Goal: Information Seeking & Learning: Learn about a topic

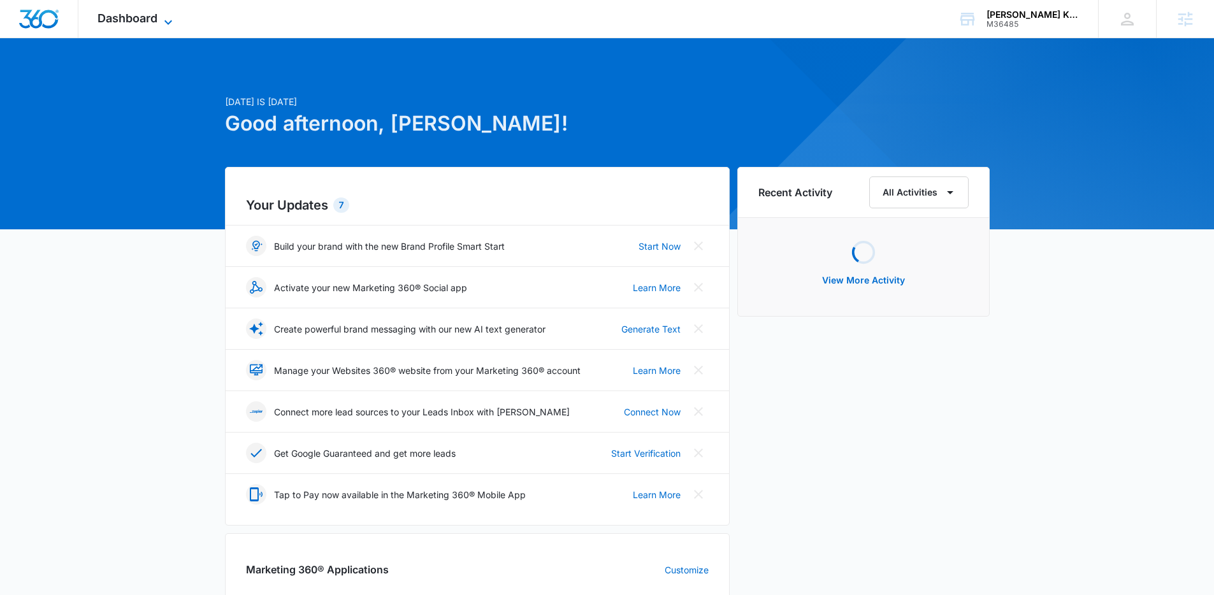
click at [140, 21] on span "Dashboard" at bounding box center [128, 17] width 60 height 13
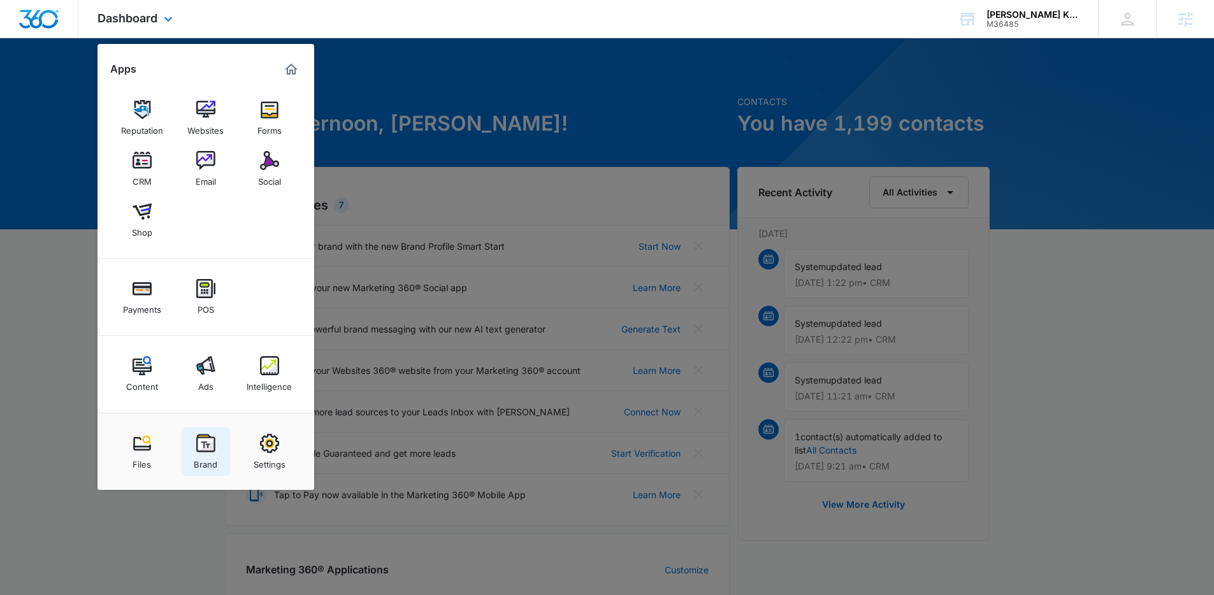
click at [200, 432] on link "Brand" at bounding box center [206, 452] width 48 height 48
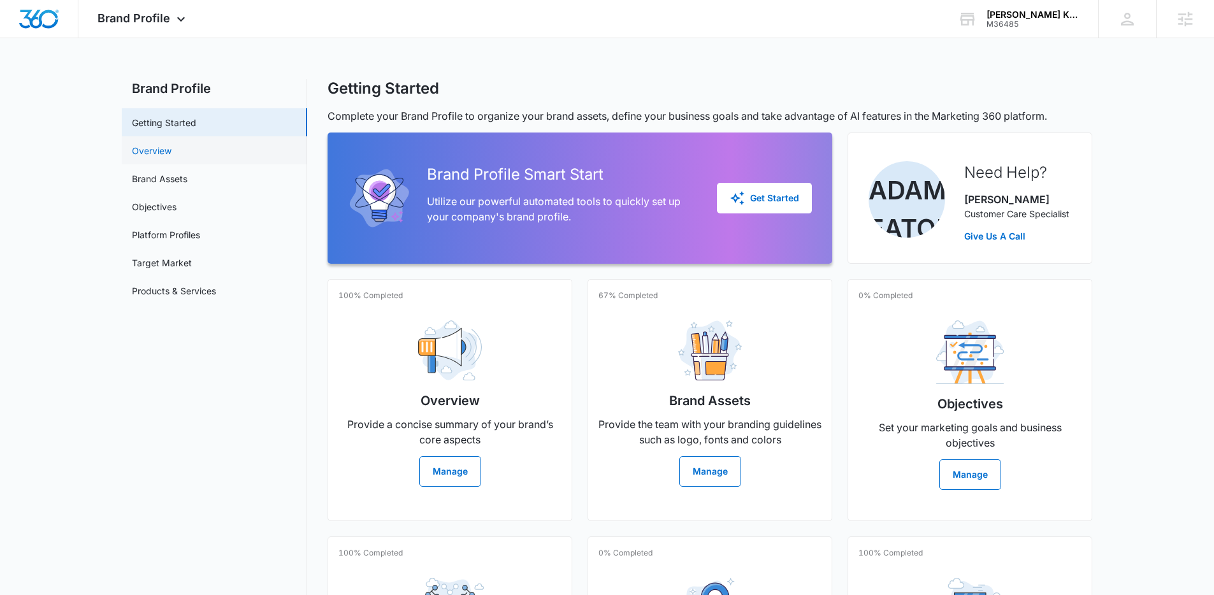
click at [166, 154] on link "Overview" at bounding box center [152, 150] width 40 height 13
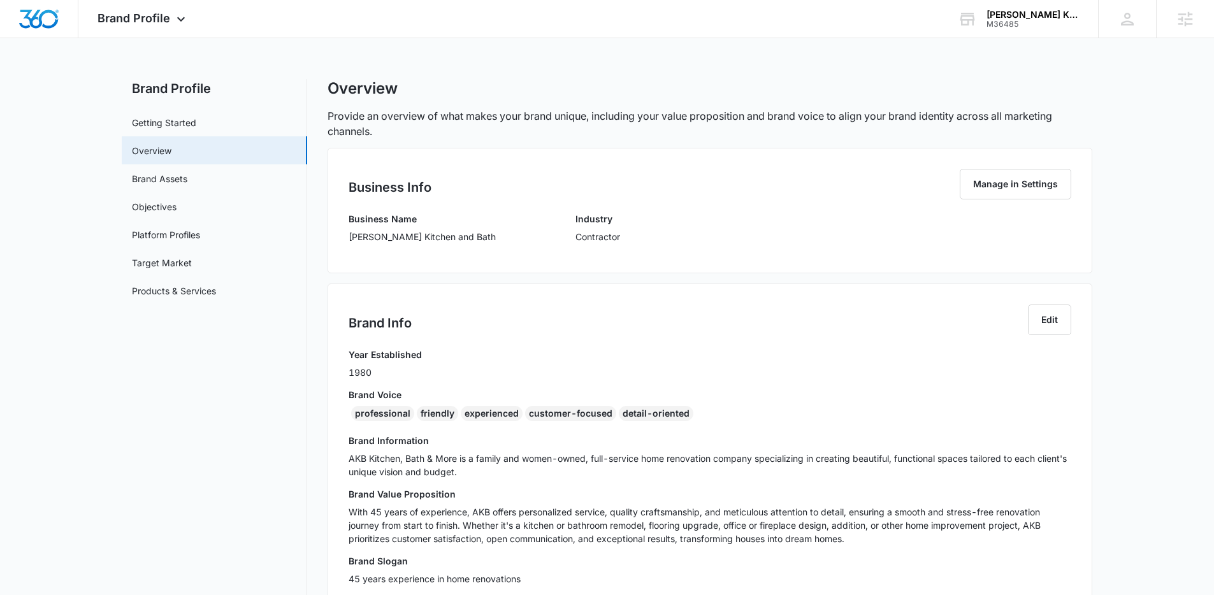
click at [267, 402] on nav "Brand Profile Getting Started Overview Brand Assets Objectives Platform Profile…" at bounding box center [214, 488] width 185 height 819
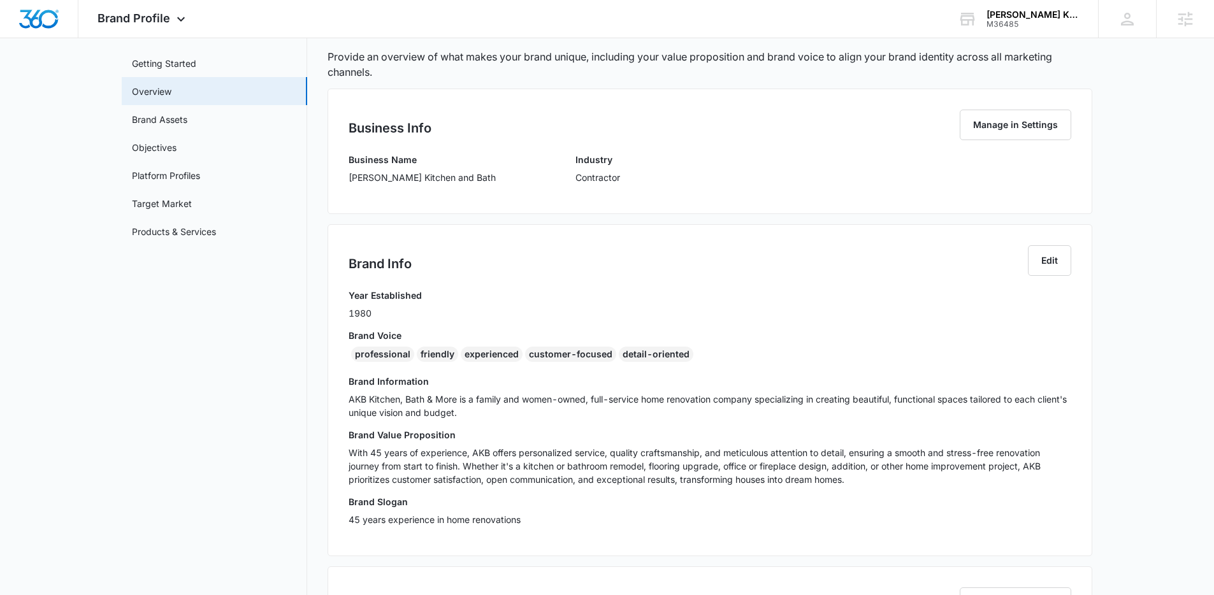
scroll to position [77, 0]
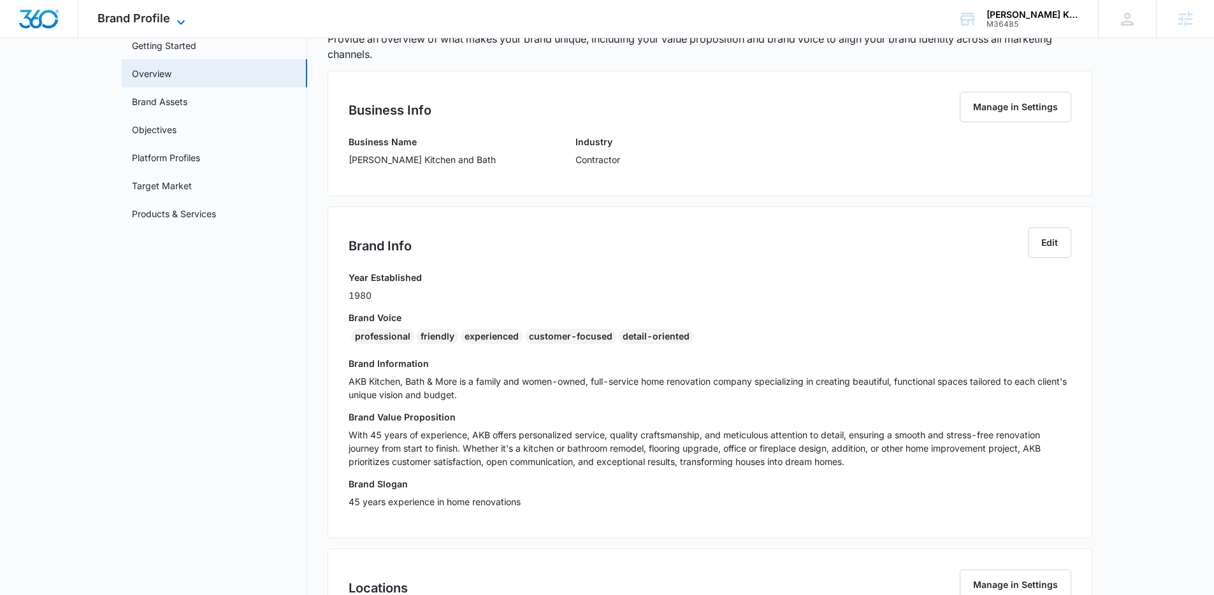
click at [178, 12] on div "Brand Profile Apps Reputation Websites Forms CRM Email Social Shop Payments POS…" at bounding box center [142, 19] width 129 height 38
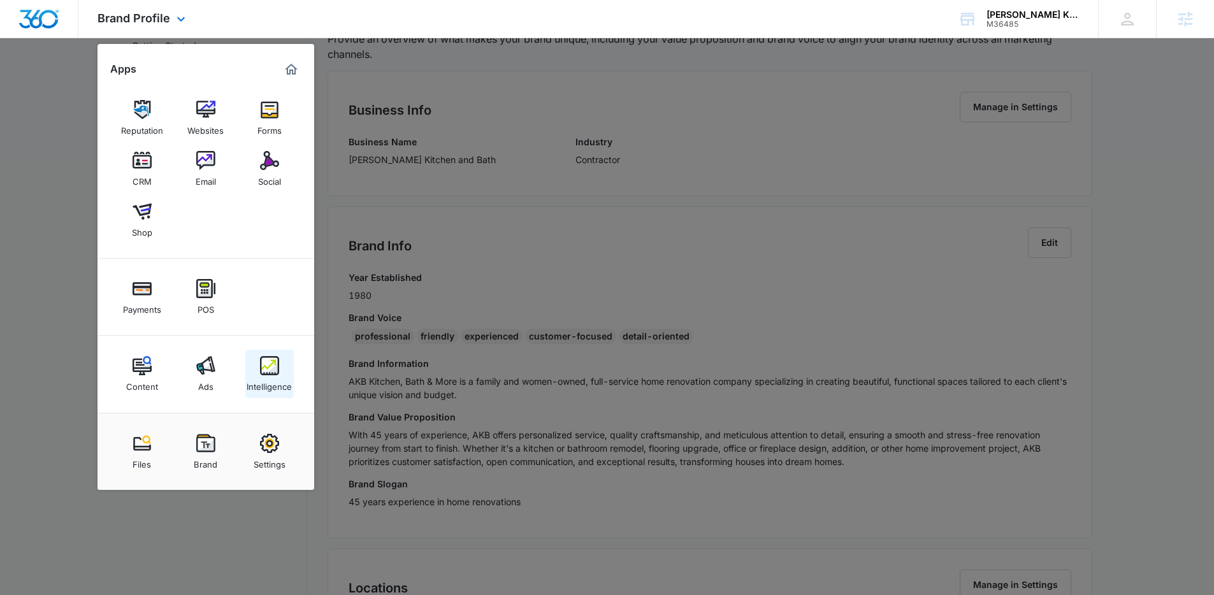
click at [263, 379] on div "Intelligence" at bounding box center [269, 383] width 45 height 17
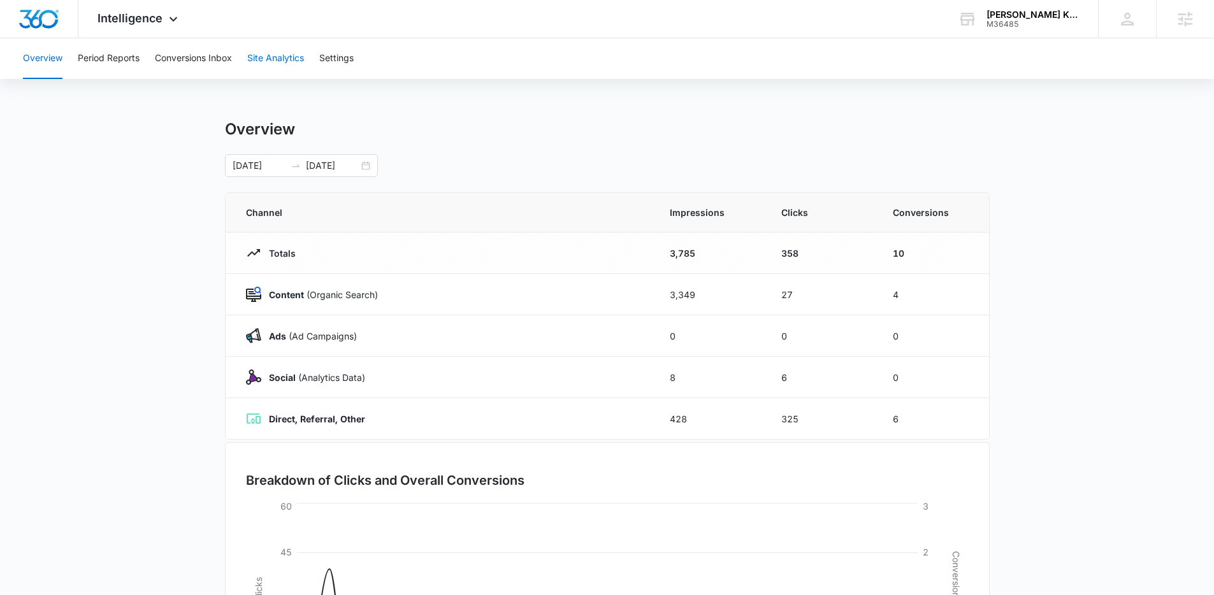
click at [286, 58] on button "Site Analytics" at bounding box center [275, 58] width 57 height 41
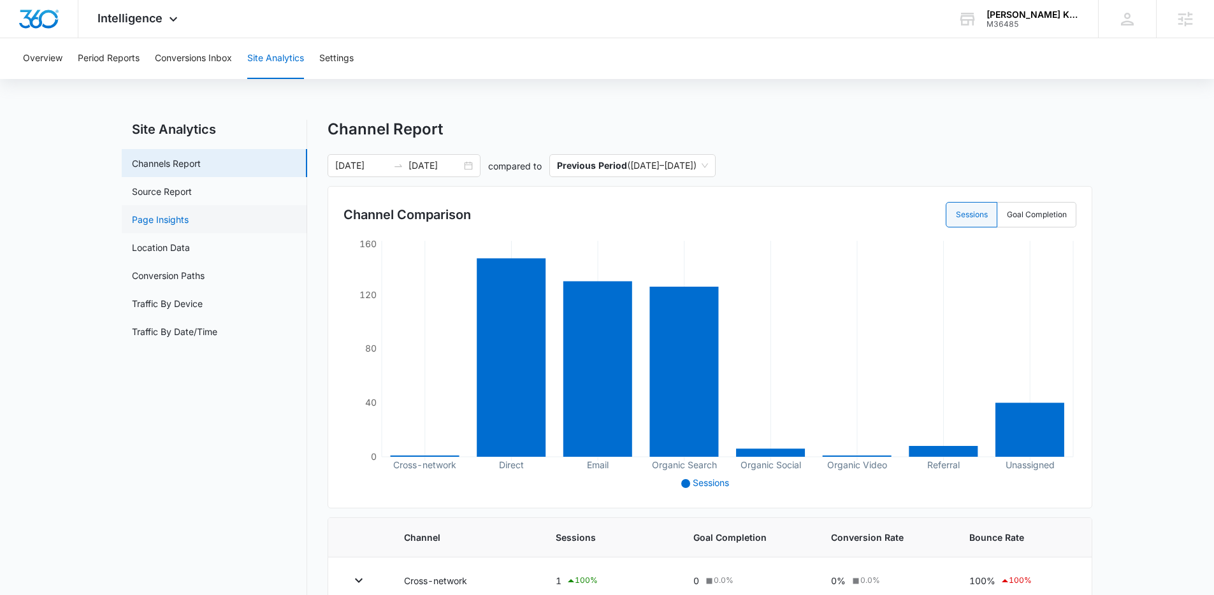
click at [165, 217] on link "Page Insights" at bounding box center [160, 219] width 57 height 13
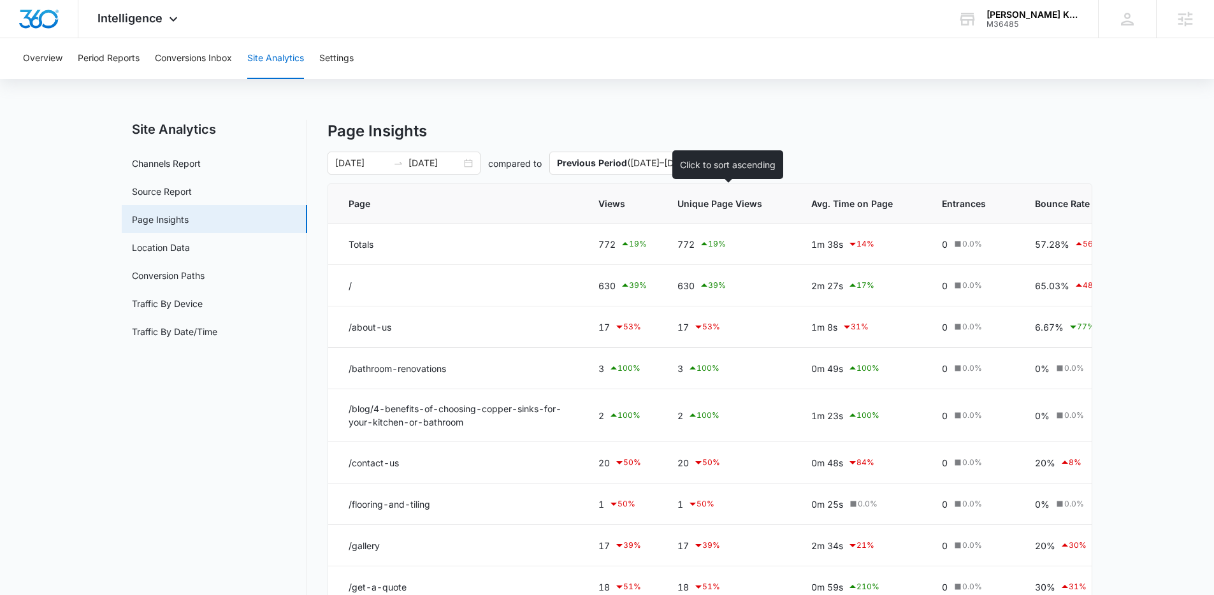
click at [748, 206] on span "Unique Page Views" at bounding box center [720, 203] width 85 height 13
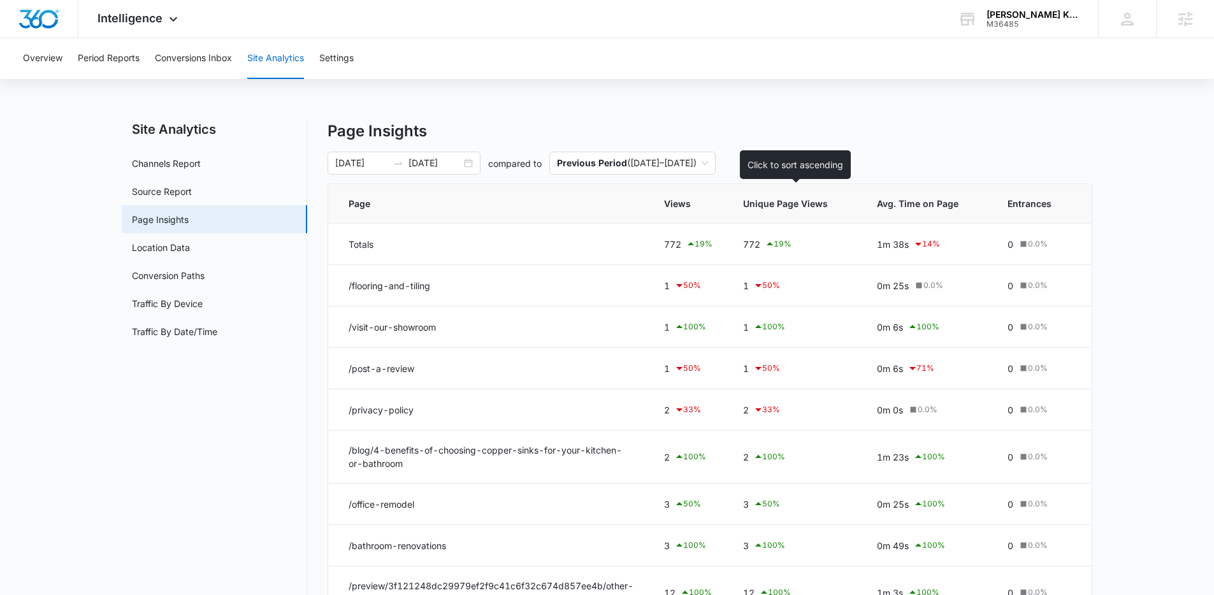
click at [749, 210] on th "Unique Page Views" at bounding box center [795, 204] width 134 height 40
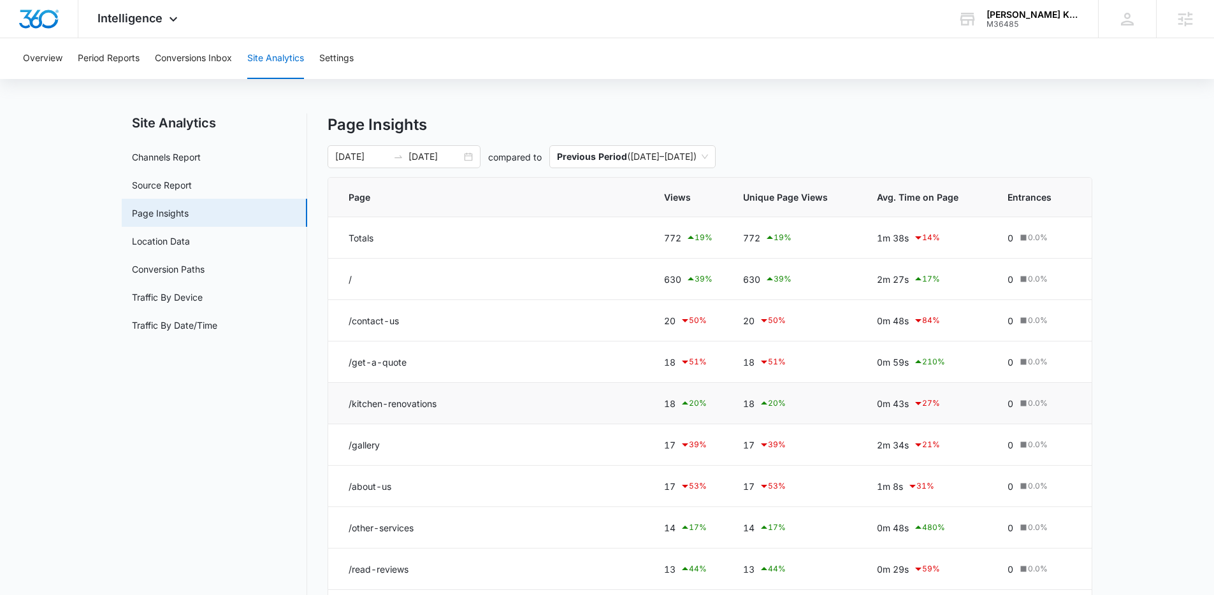
scroll to position [7, 0]
click at [422, 407] on td "/kitchen-renovations" at bounding box center [488, 402] width 321 height 41
click at [423, 407] on td "/kitchen-renovations" at bounding box center [488, 402] width 321 height 41
click at [565, 396] on td "/kitchen-renovations" at bounding box center [488, 402] width 321 height 41
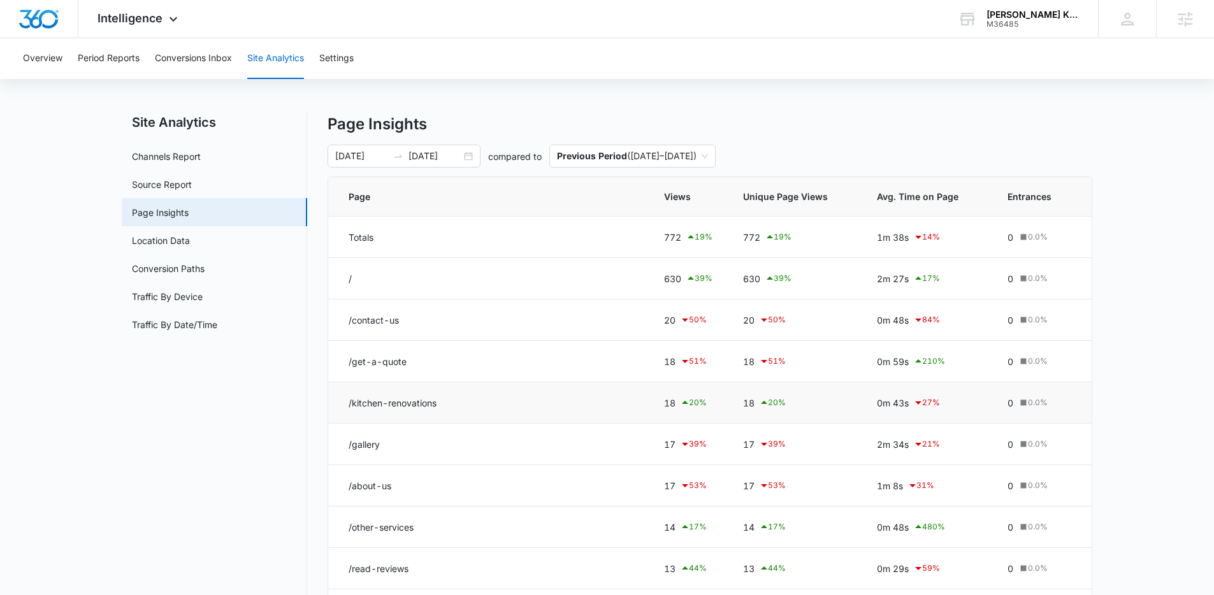
click at [410, 393] on td "/kitchen-renovations" at bounding box center [488, 402] width 321 height 41
click at [406, 401] on td "/kitchen-renovations" at bounding box center [488, 402] width 321 height 41
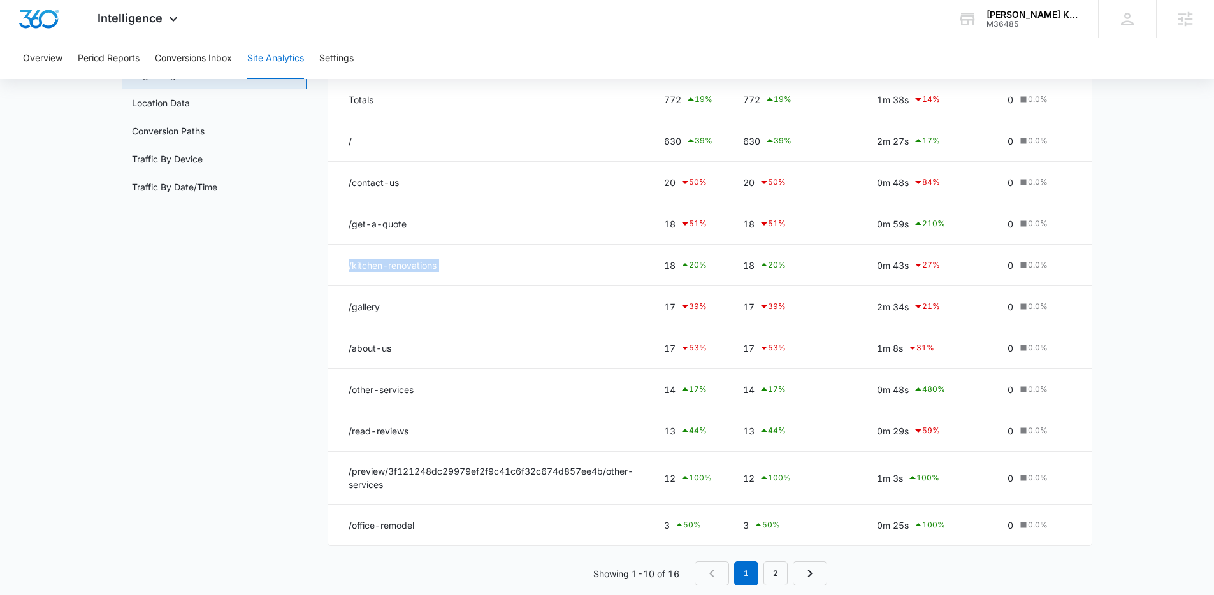
scroll to position [145, 0]
click at [776, 581] on link "2" at bounding box center [776, 573] width 24 height 24
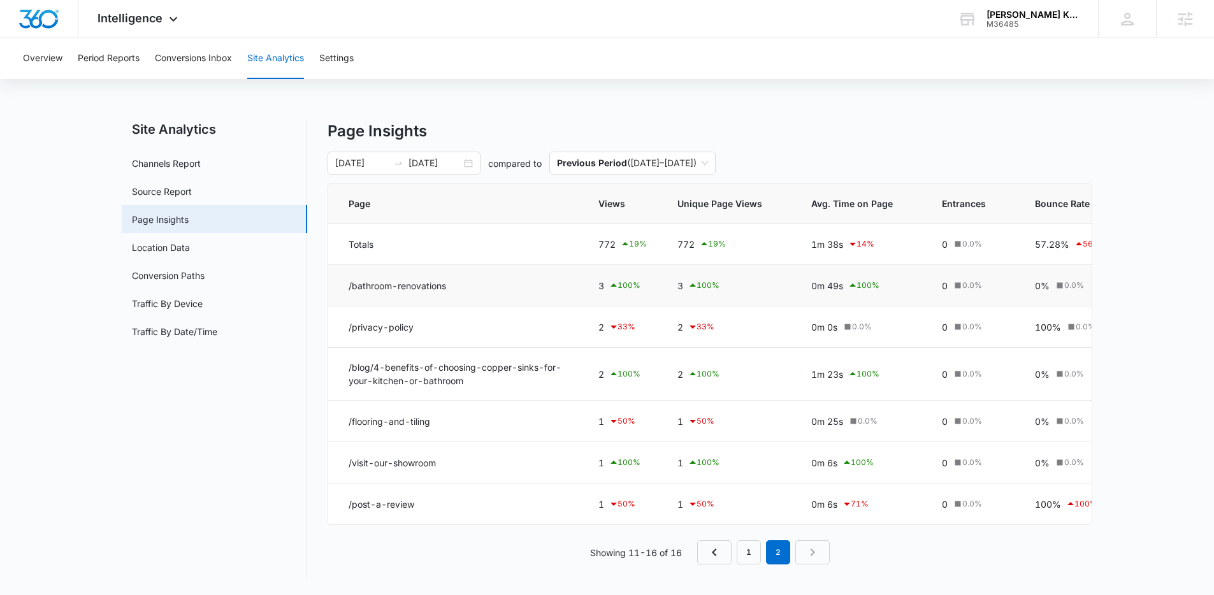
click at [422, 284] on td "/bathroom-renovations" at bounding box center [455, 285] width 255 height 41
click at [441, 280] on td "/bathroom-renovations" at bounding box center [455, 285] width 255 height 41
click at [747, 565] on link "1" at bounding box center [749, 553] width 24 height 24
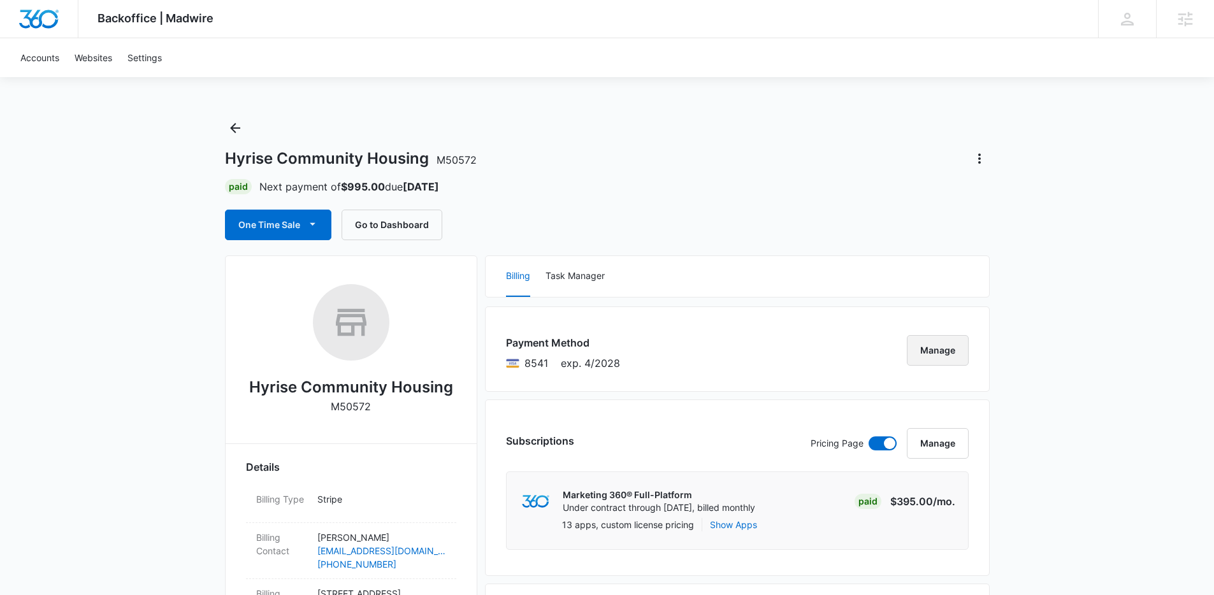
click at [947, 345] on button "Manage" at bounding box center [938, 350] width 62 height 31
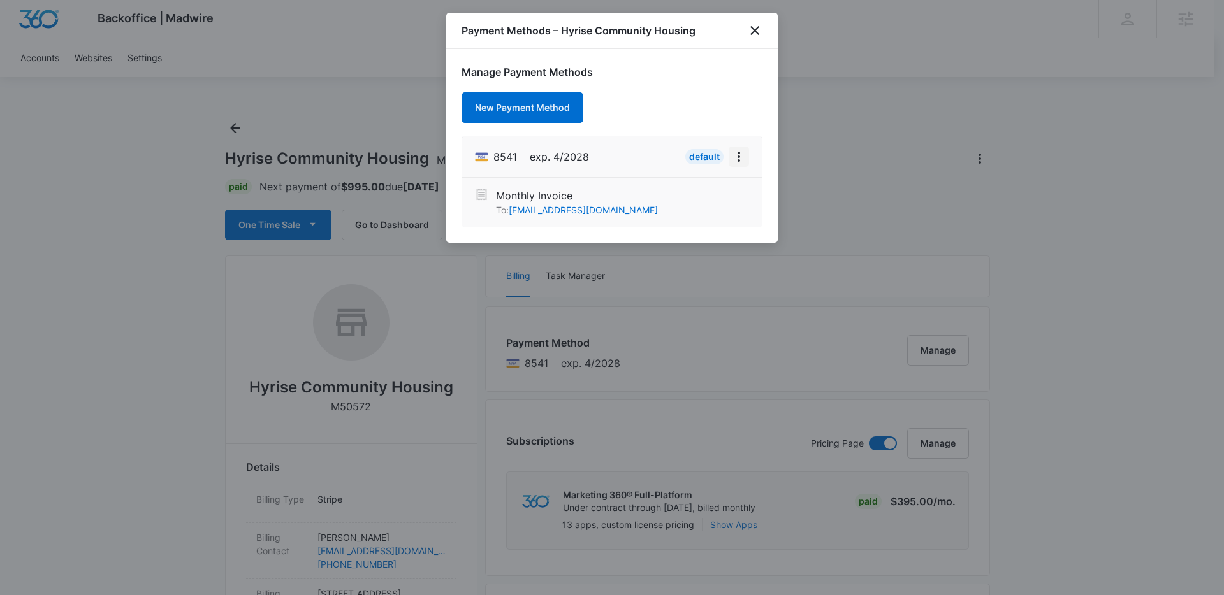
click at [738, 162] on icon "View More" at bounding box center [738, 156] width 15 height 15
click at [737, 113] on div "Manage Payment Methods New Payment Method 8541 exp. 4/2028 Default Monthly Invo…" at bounding box center [611, 146] width 331 height 194
click at [530, 108] on button "New Payment Method" at bounding box center [522, 107] width 122 height 31
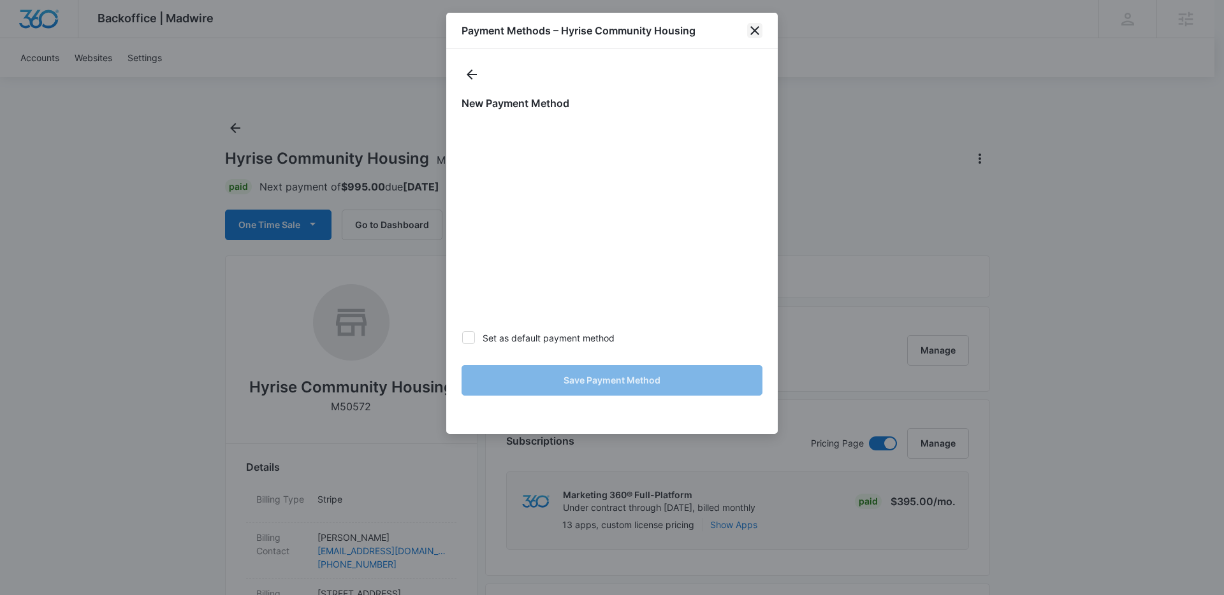
click at [749, 29] on icon "close" at bounding box center [754, 30] width 15 height 15
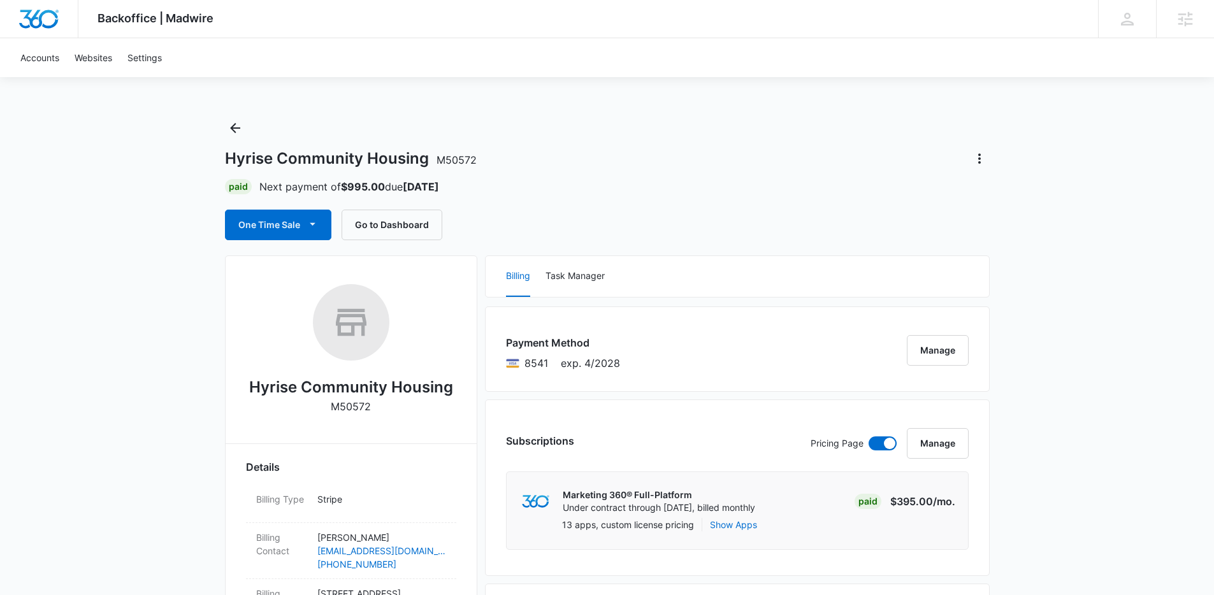
click at [444, 161] on span "M50572" at bounding box center [457, 160] width 40 height 13
drag, startPoint x: 482, startPoint y: 159, endPoint x: 428, endPoint y: 161, distance: 53.6
click at [428, 161] on div "Hyrise Community Housing M50572" at bounding box center [607, 159] width 765 height 20
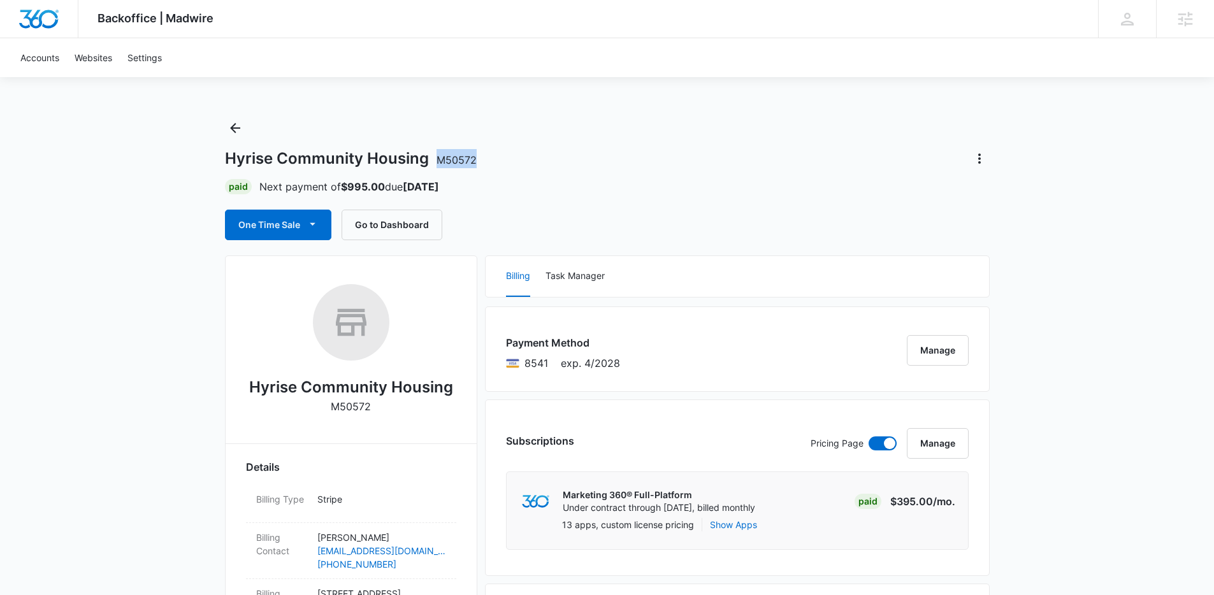
copy span "M50572"
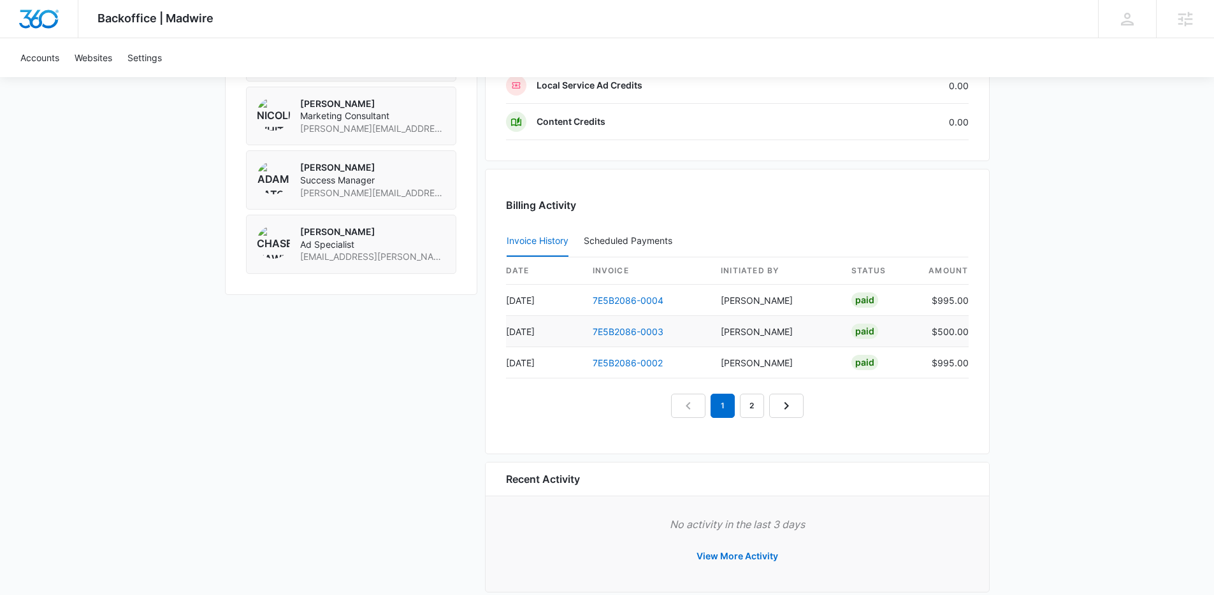
scroll to position [1086, 0]
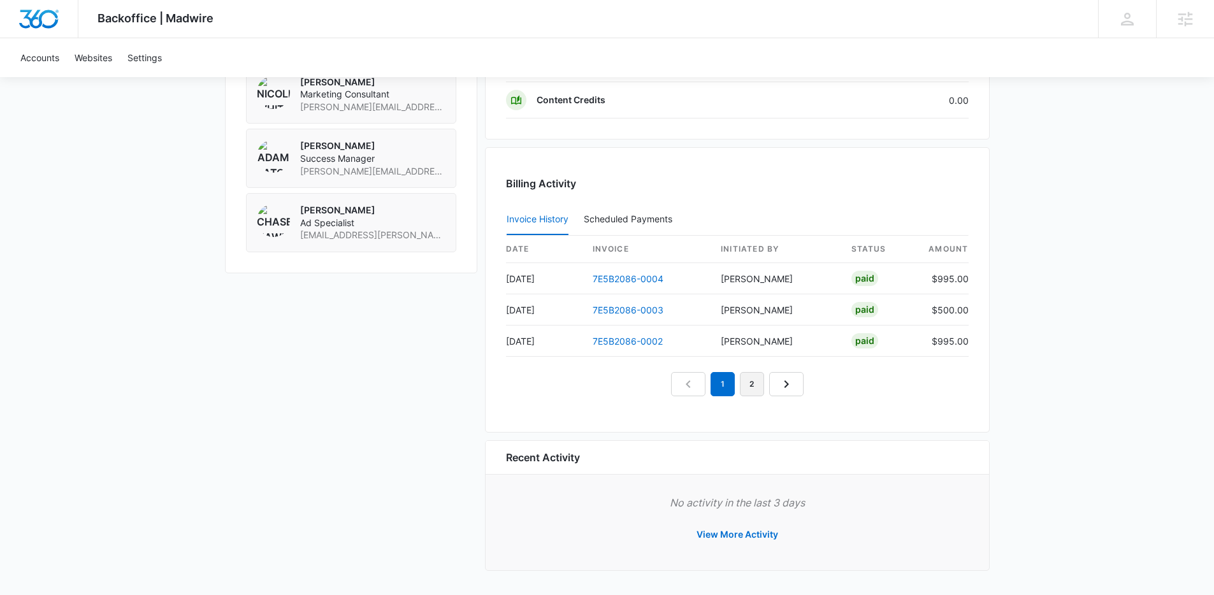
click at [755, 388] on link "2" at bounding box center [752, 384] width 24 height 24
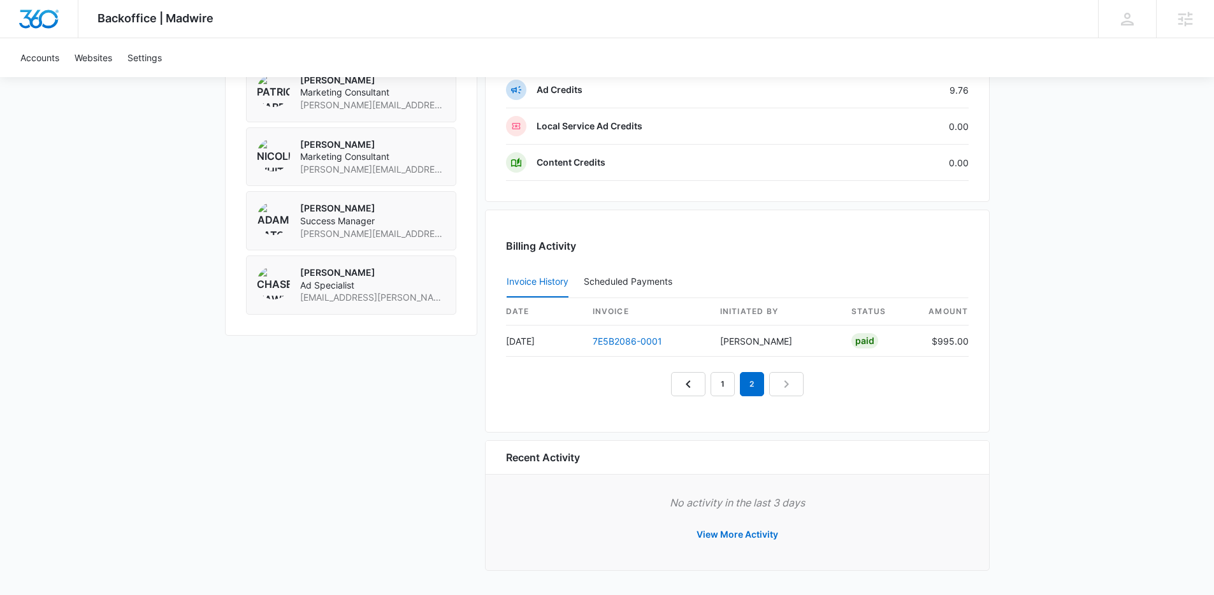
scroll to position [1024, 0]
click at [720, 386] on link "1" at bounding box center [723, 384] width 24 height 24
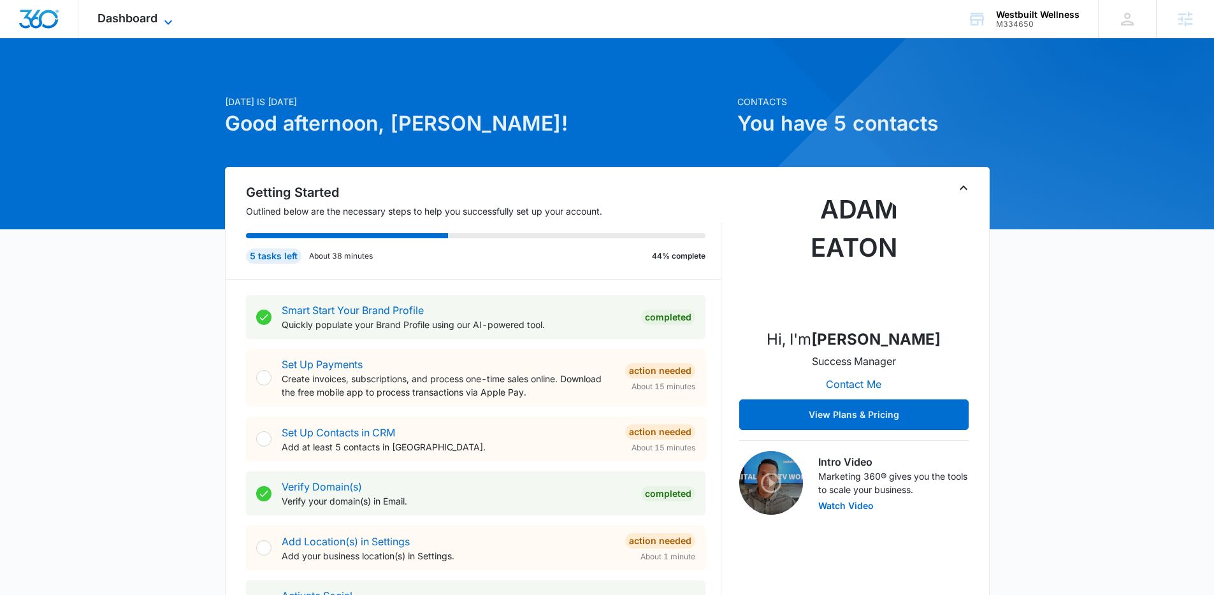
click at [163, 22] on icon at bounding box center [168, 22] width 15 height 15
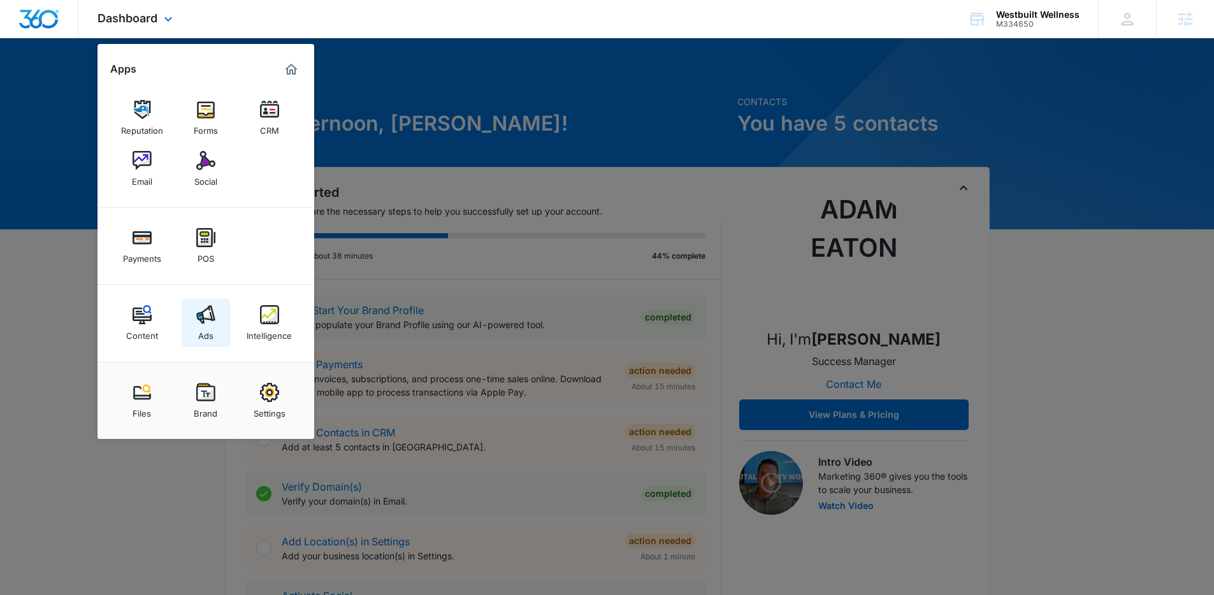
click at [206, 318] on img at bounding box center [205, 314] width 19 height 19
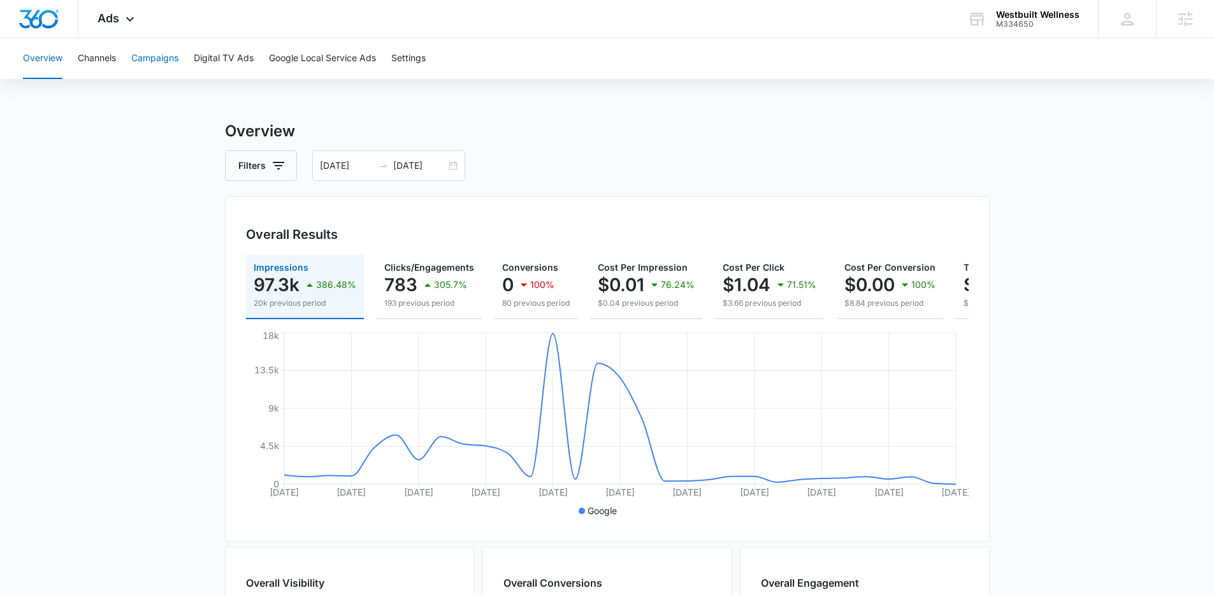
click at [154, 64] on button "Campaigns" at bounding box center [154, 58] width 47 height 41
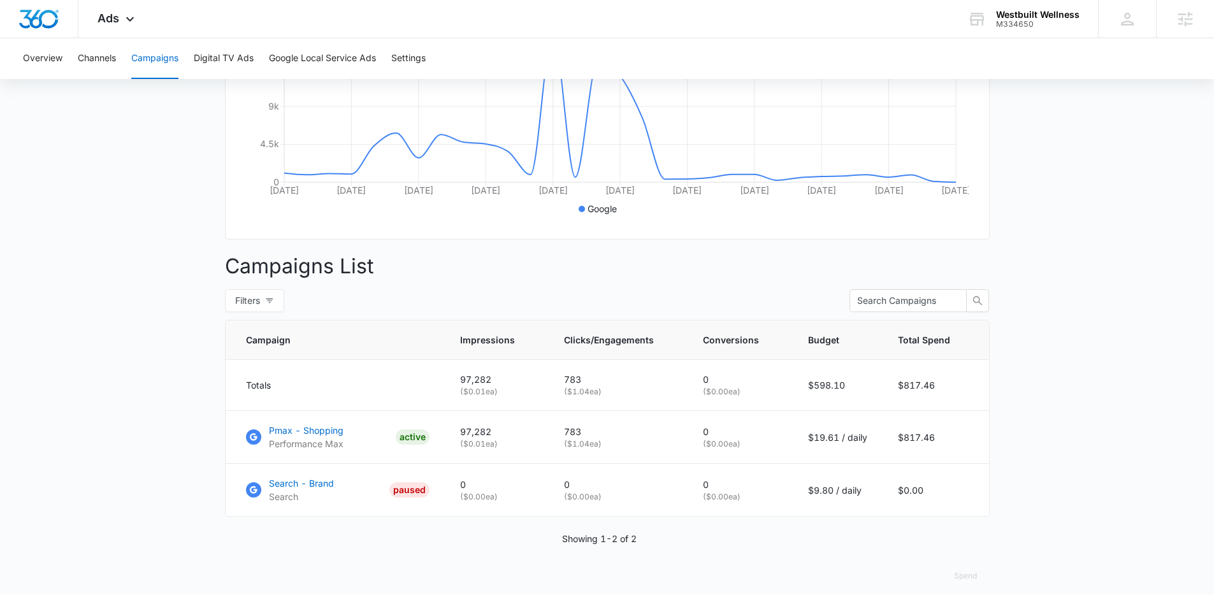
scroll to position [323, 0]
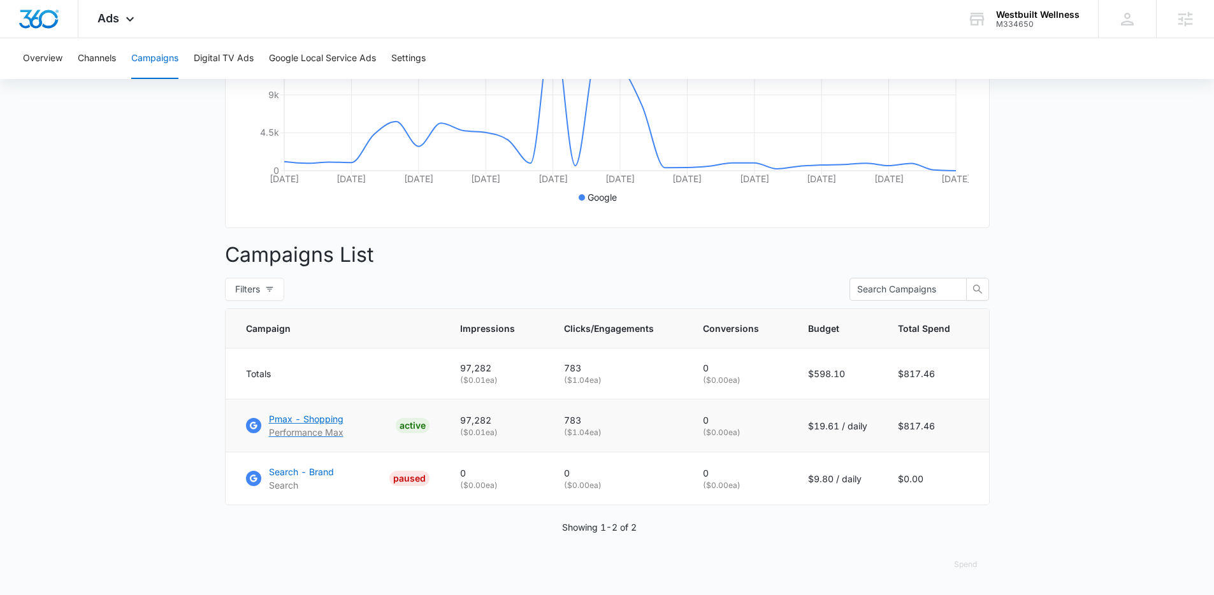
click at [316, 419] on p "Pmax - Shopping" at bounding box center [306, 418] width 75 height 13
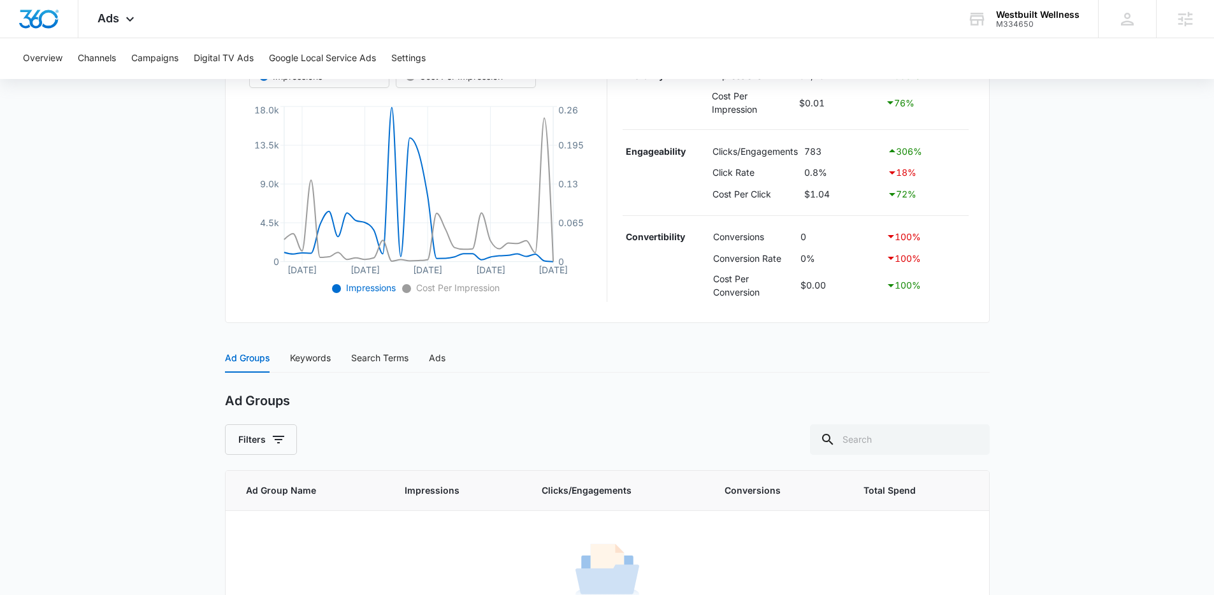
scroll to position [268, 0]
click at [304, 360] on div "Keywords" at bounding box center [310, 356] width 41 height 14
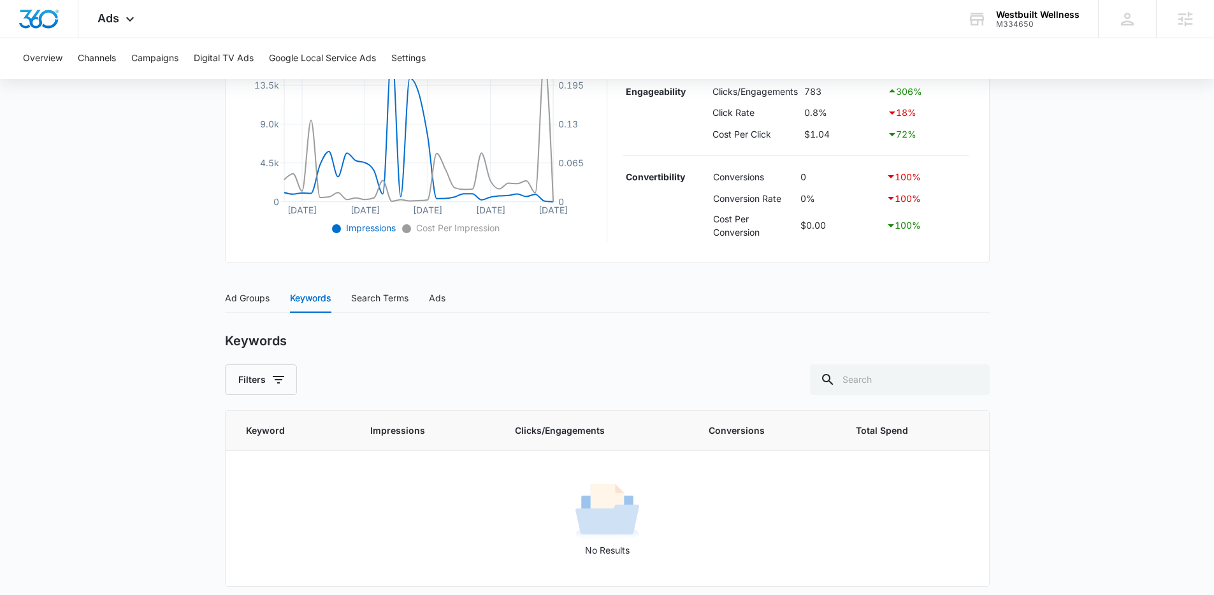
scroll to position [333, 0]
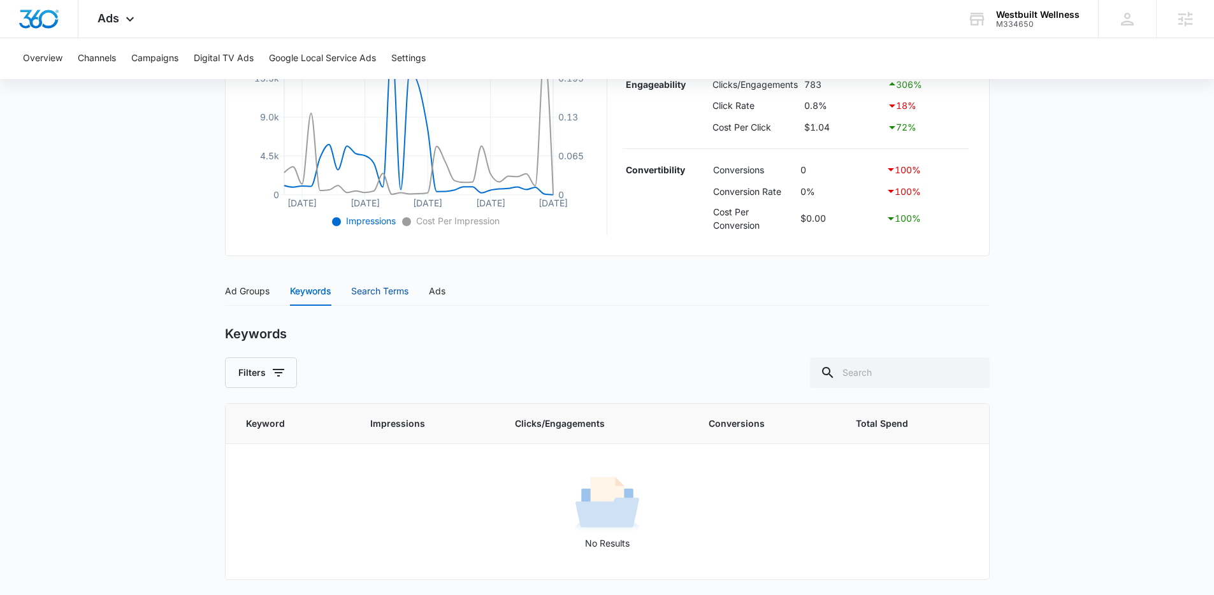
click at [362, 293] on div "Search Terms" at bounding box center [379, 291] width 57 height 14
click at [434, 300] on div "Ads" at bounding box center [437, 291] width 17 height 29
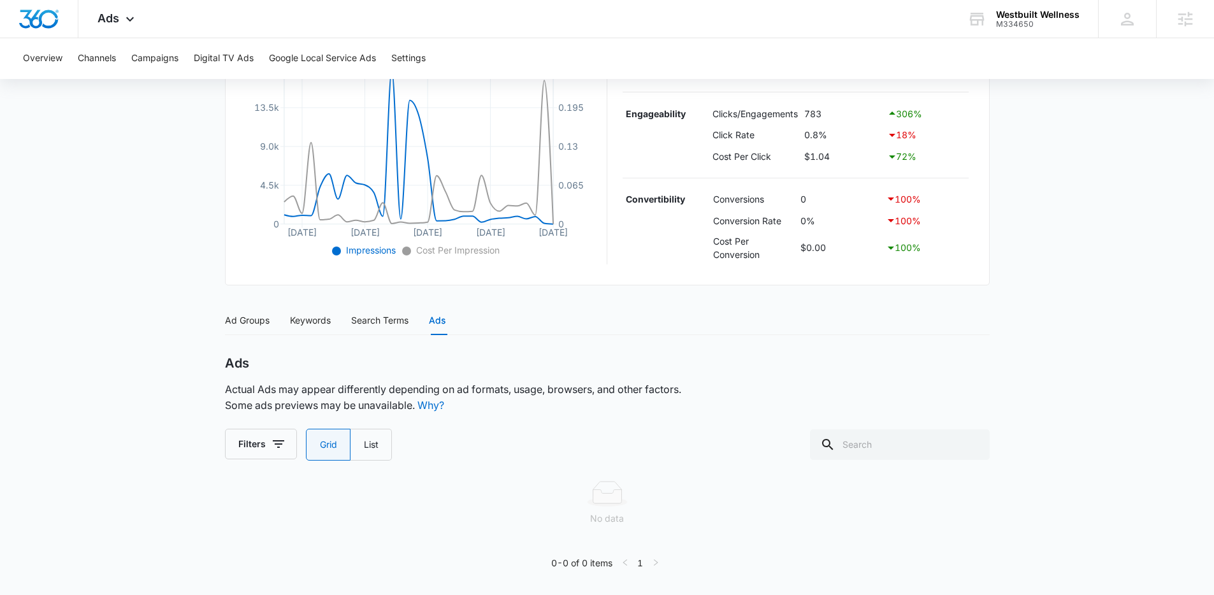
scroll to position [303, 0]
click at [263, 326] on div "Ad Groups" at bounding box center [247, 321] width 45 height 14
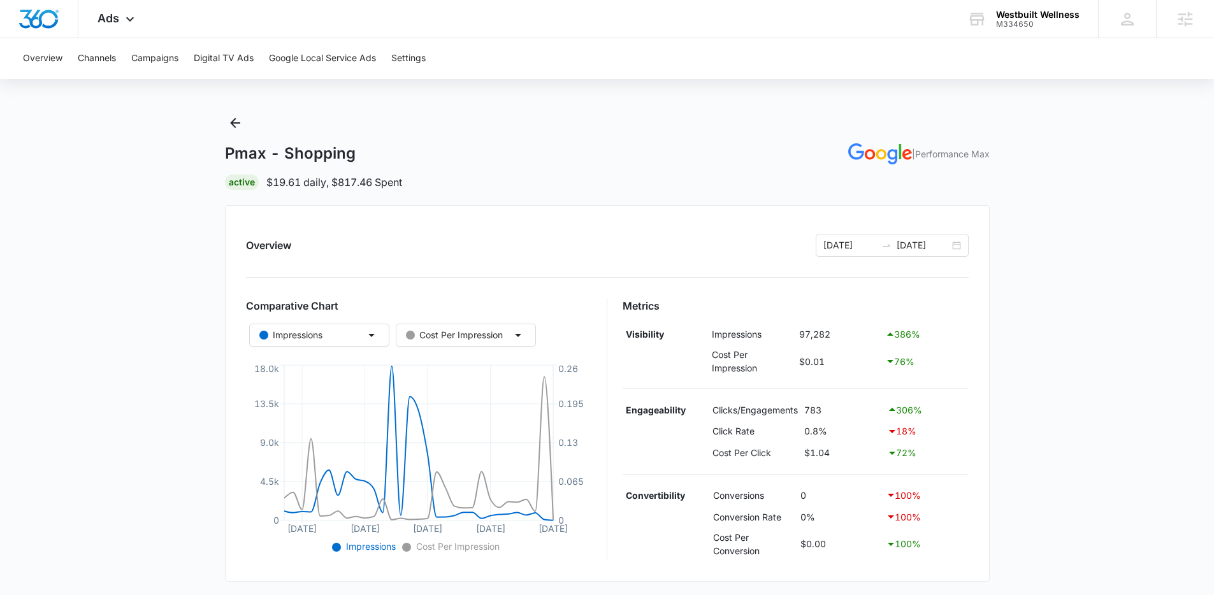
scroll to position [4, 0]
click at [126, 24] on icon at bounding box center [129, 22] width 15 height 15
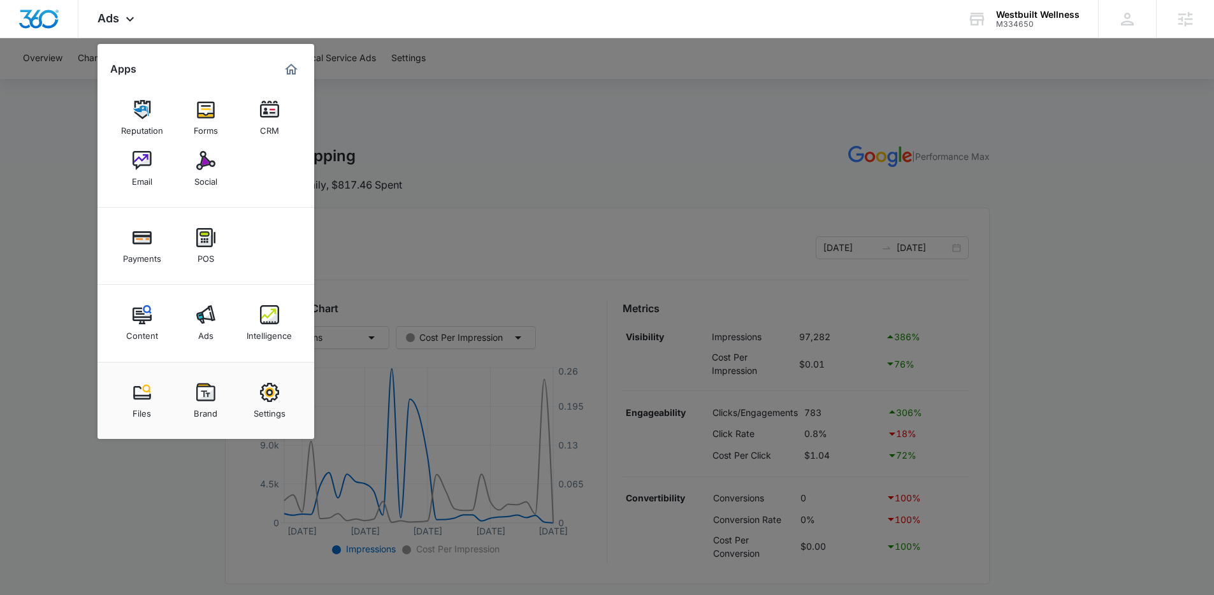
click at [514, 185] on div at bounding box center [607, 297] width 1214 height 595
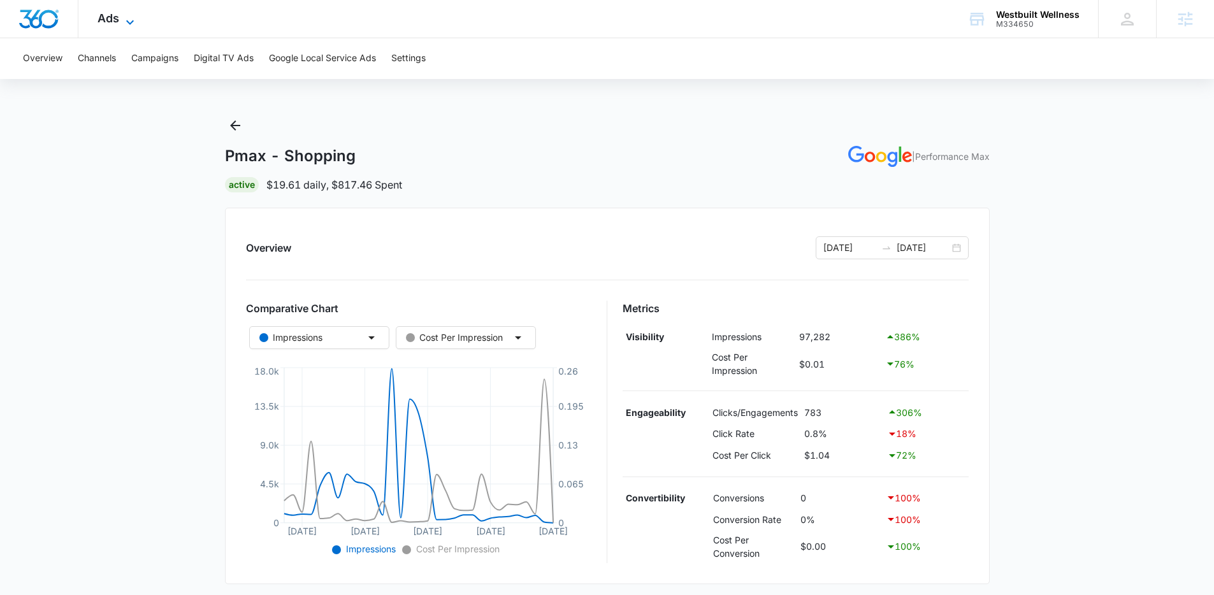
click at [115, 22] on span "Ads" at bounding box center [109, 17] width 22 height 13
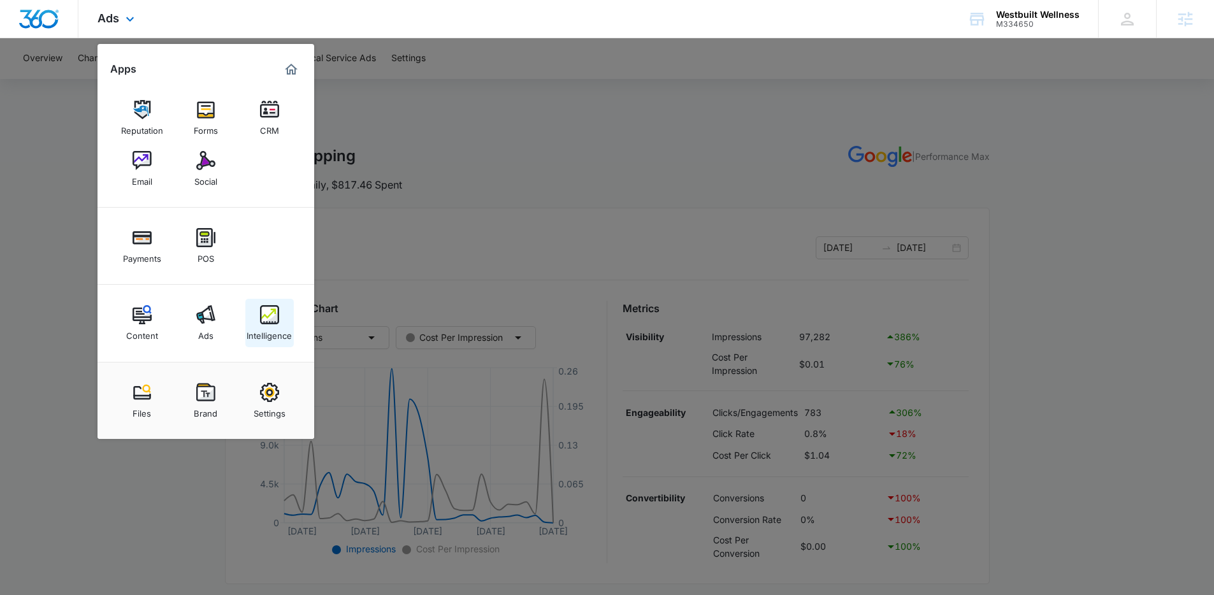
click at [269, 305] on img at bounding box center [269, 314] width 19 height 19
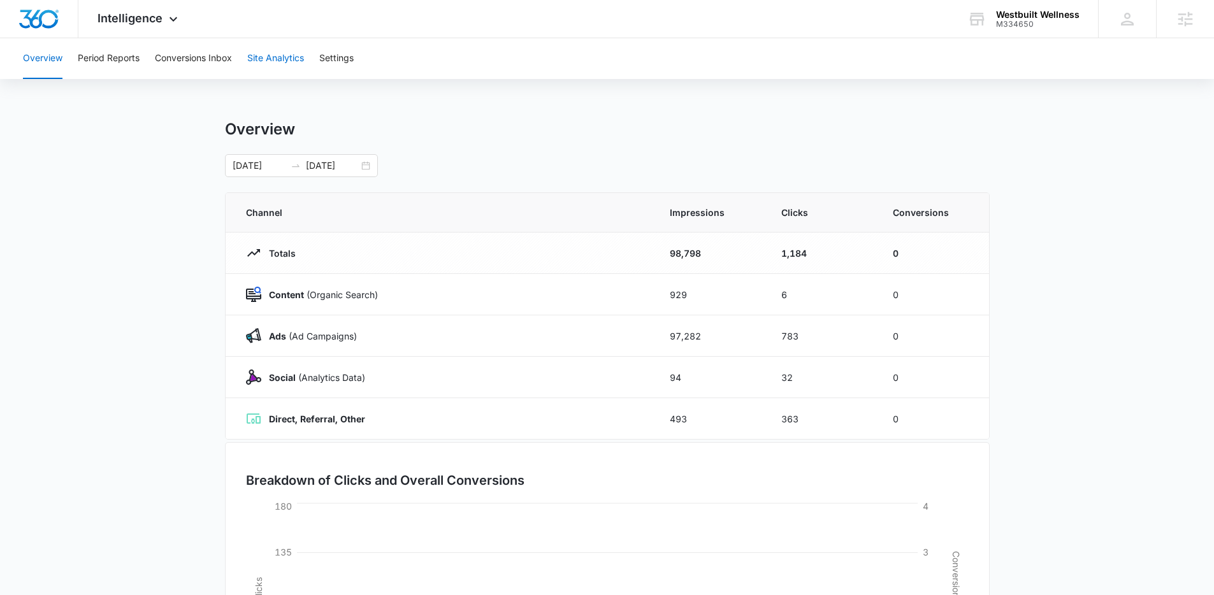
click at [288, 57] on button "Site Analytics" at bounding box center [275, 58] width 57 height 41
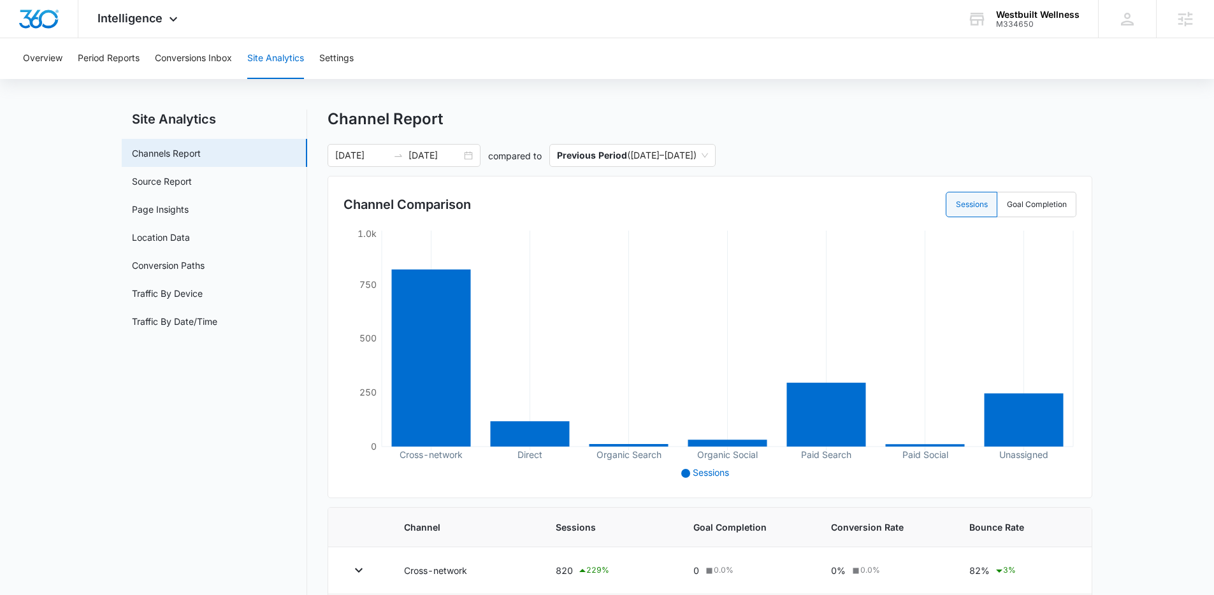
scroll to position [8, 0]
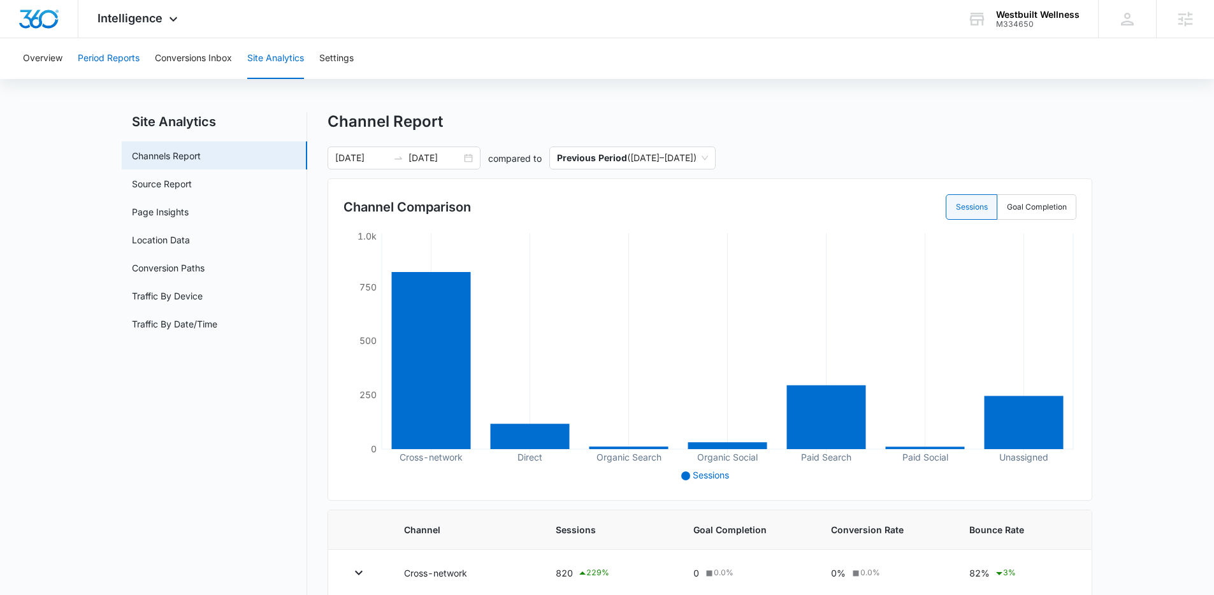
click at [105, 64] on button "Period Reports" at bounding box center [109, 58] width 62 height 41
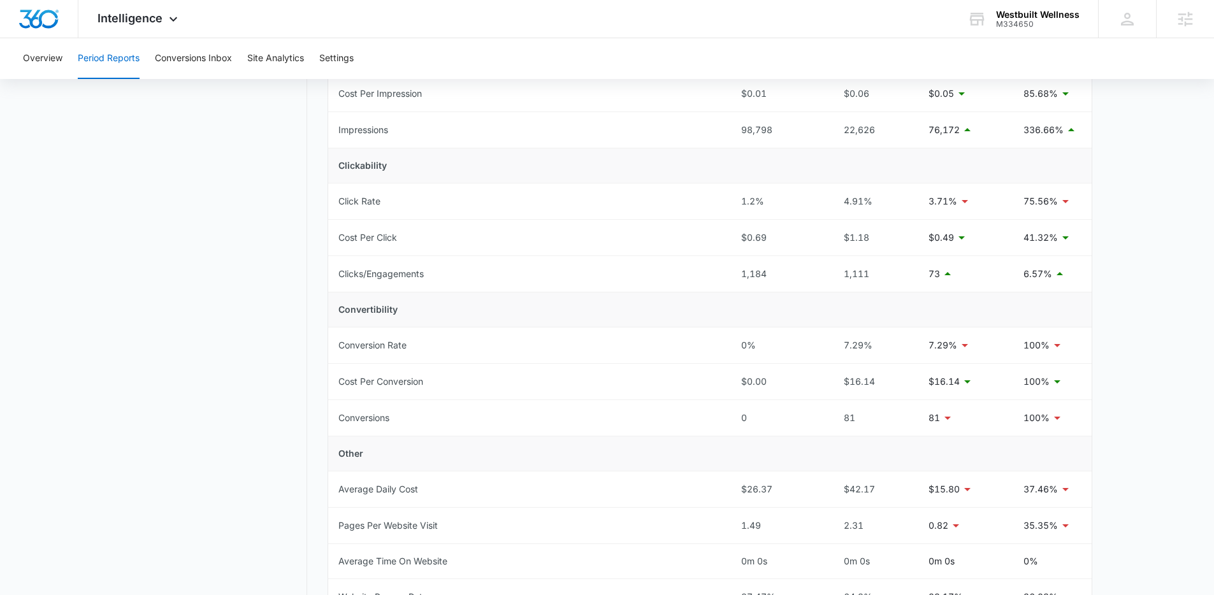
scroll to position [108, 0]
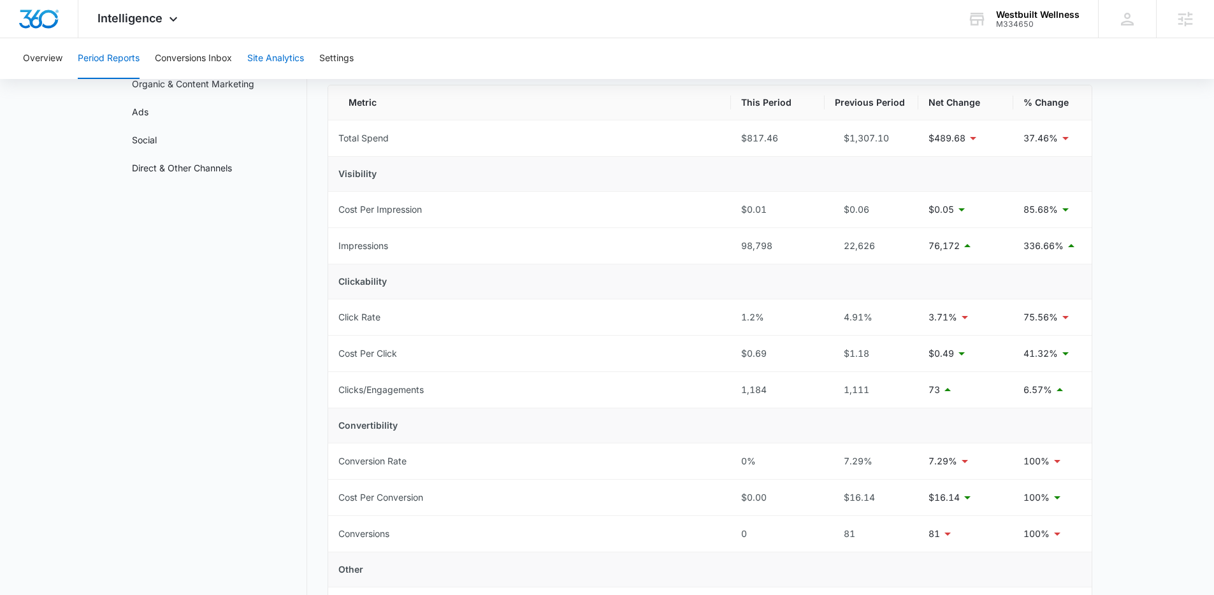
click at [288, 43] on button "Site Analytics" at bounding box center [275, 58] width 57 height 41
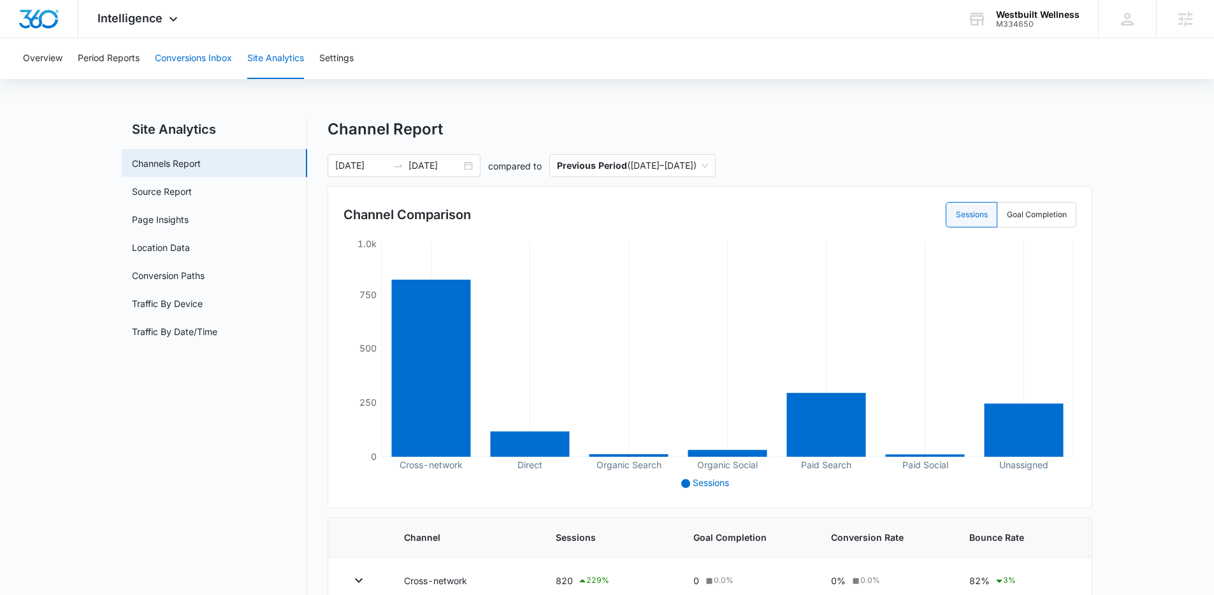
click at [221, 64] on button "Conversions Inbox" at bounding box center [193, 58] width 77 height 41
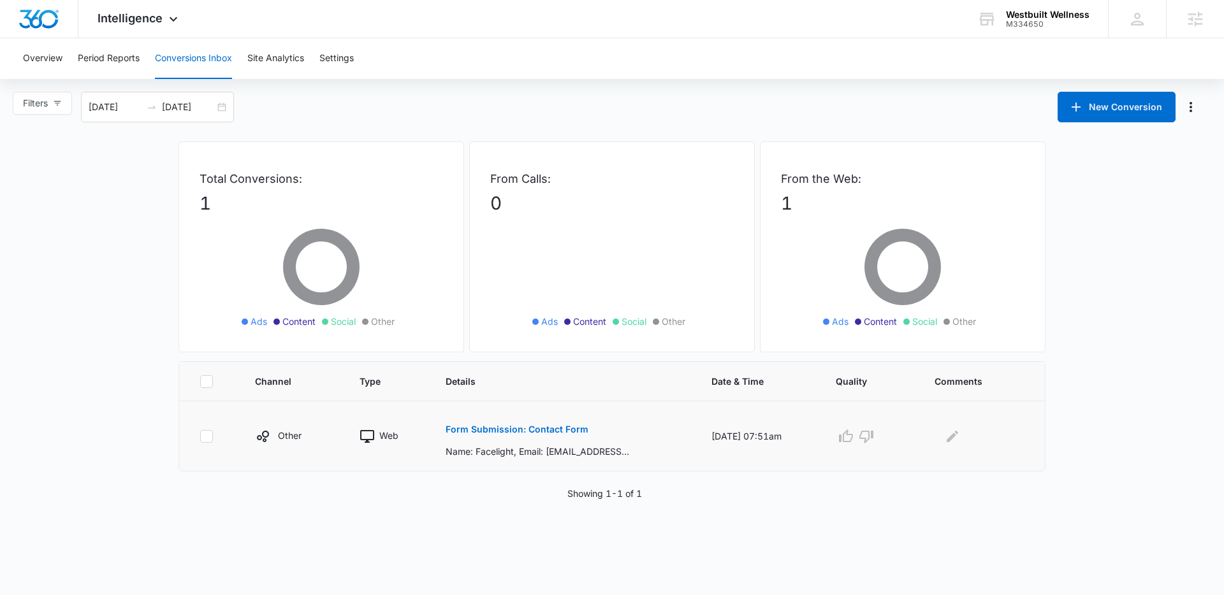
click at [484, 432] on p "Form Submission: Contact Form" at bounding box center [517, 429] width 143 height 9
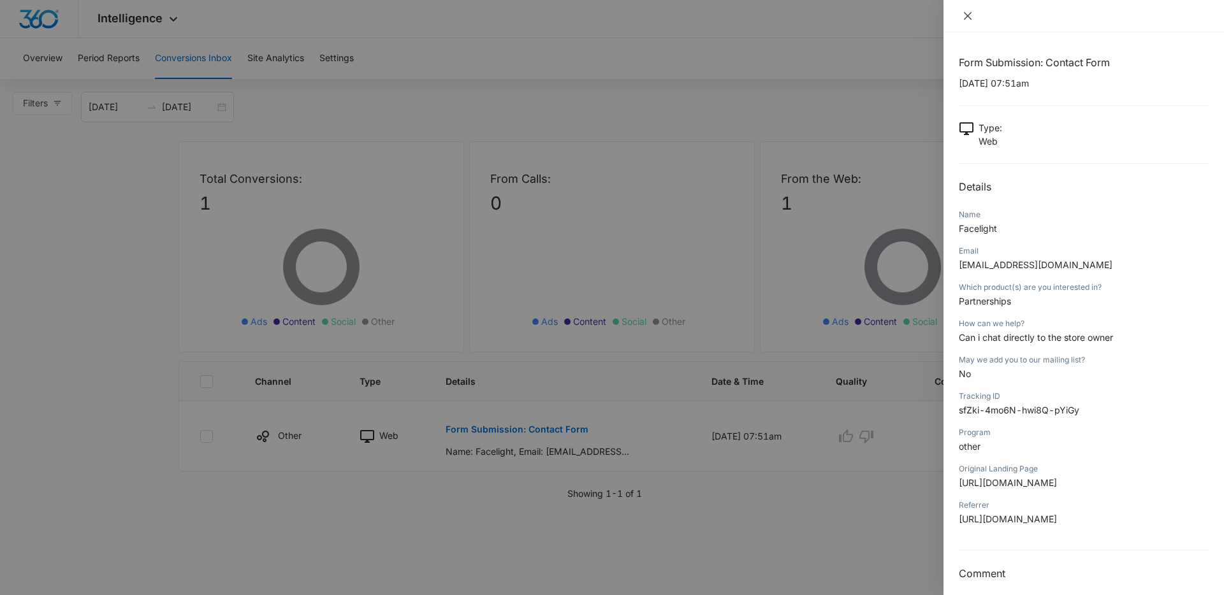
click at [967, 17] on icon "close" at bounding box center [968, 16] width 10 height 10
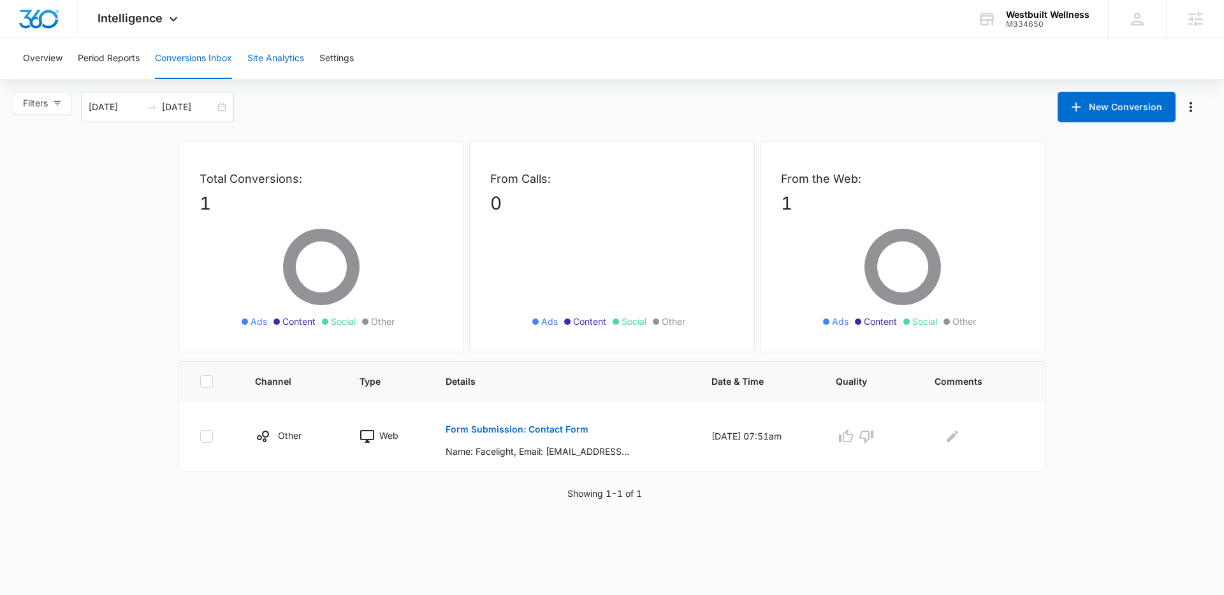
click at [275, 64] on button "Site Analytics" at bounding box center [275, 58] width 57 height 41
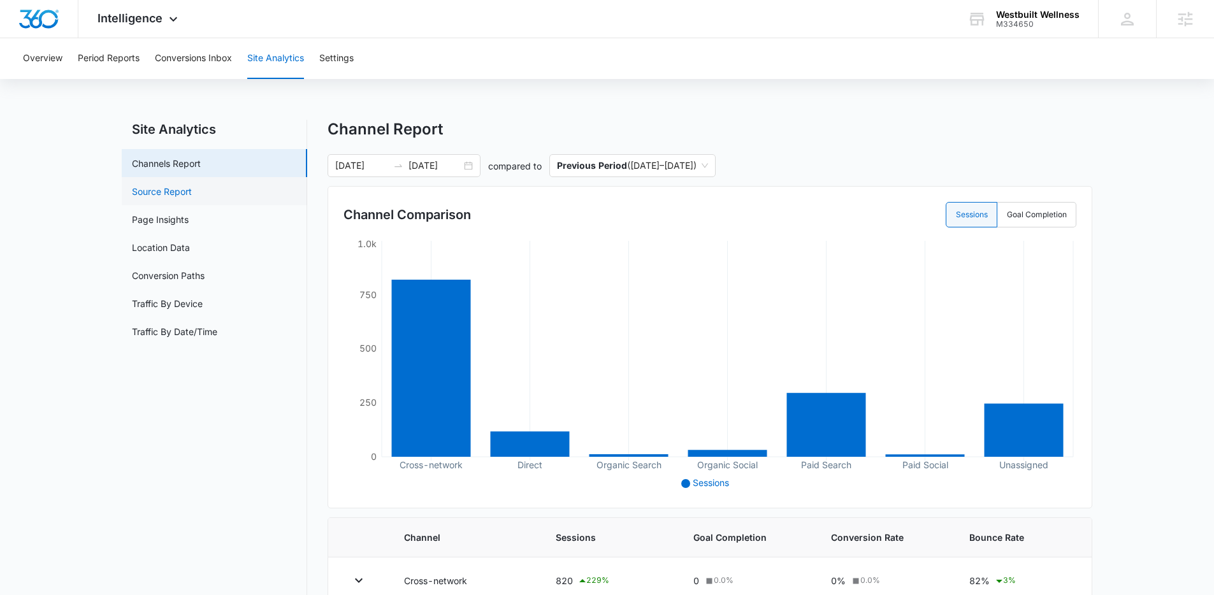
click at [177, 194] on link "Source Report" at bounding box center [162, 191] width 60 height 13
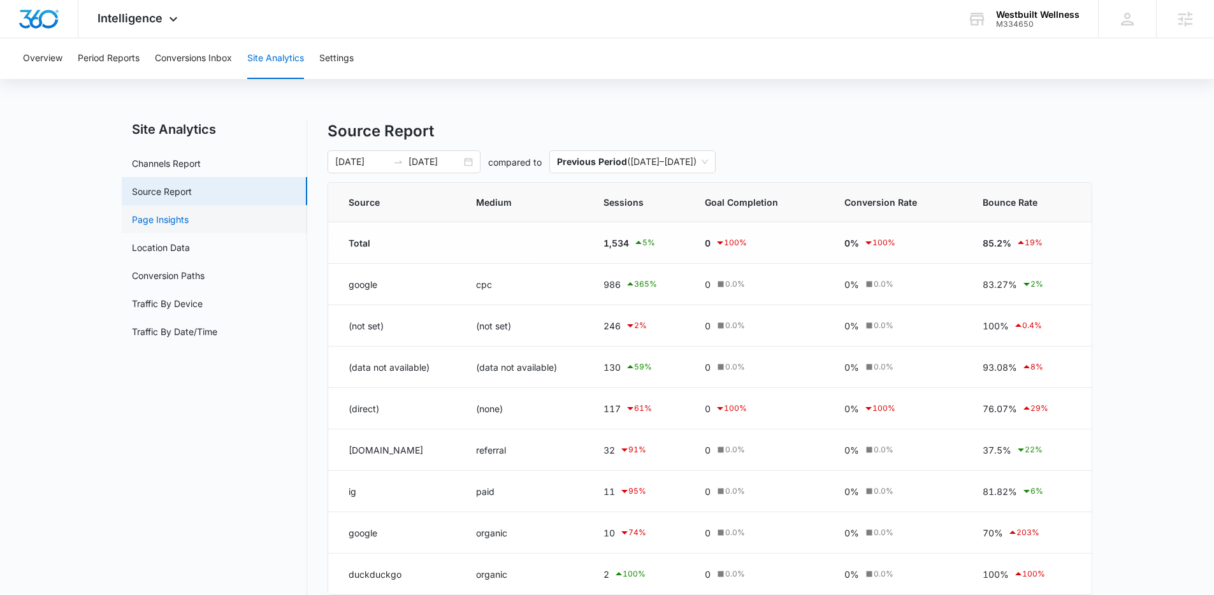
click at [168, 224] on link "Page Insights" at bounding box center [160, 219] width 57 height 13
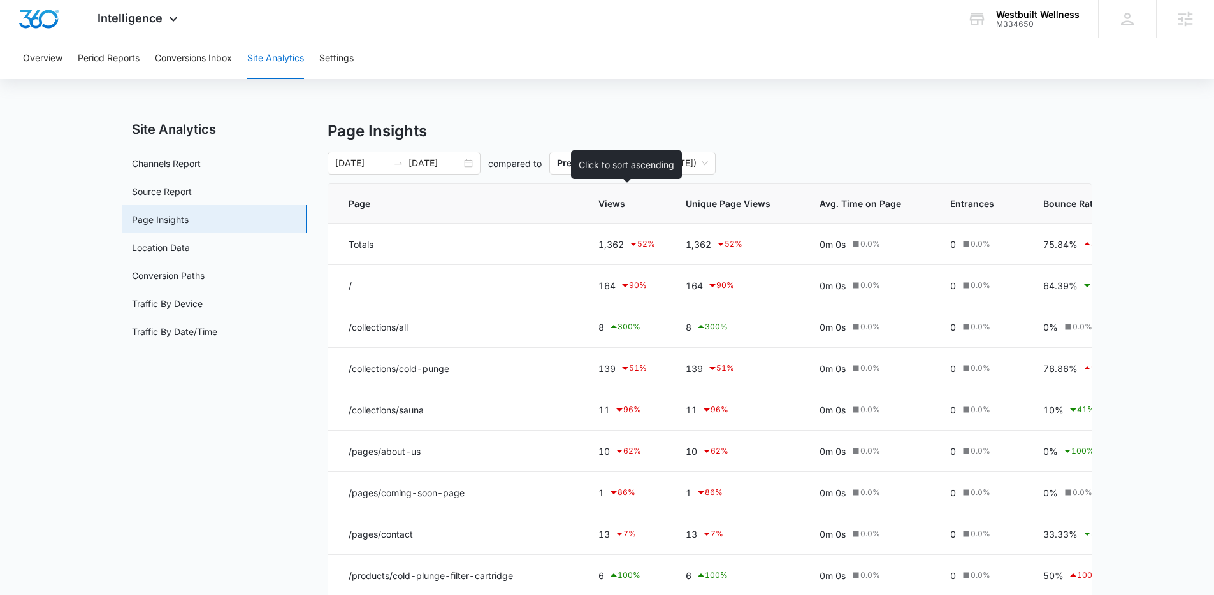
click at [614, 206] on span "Views" at bounding box center [618, 203] width 38 height 13
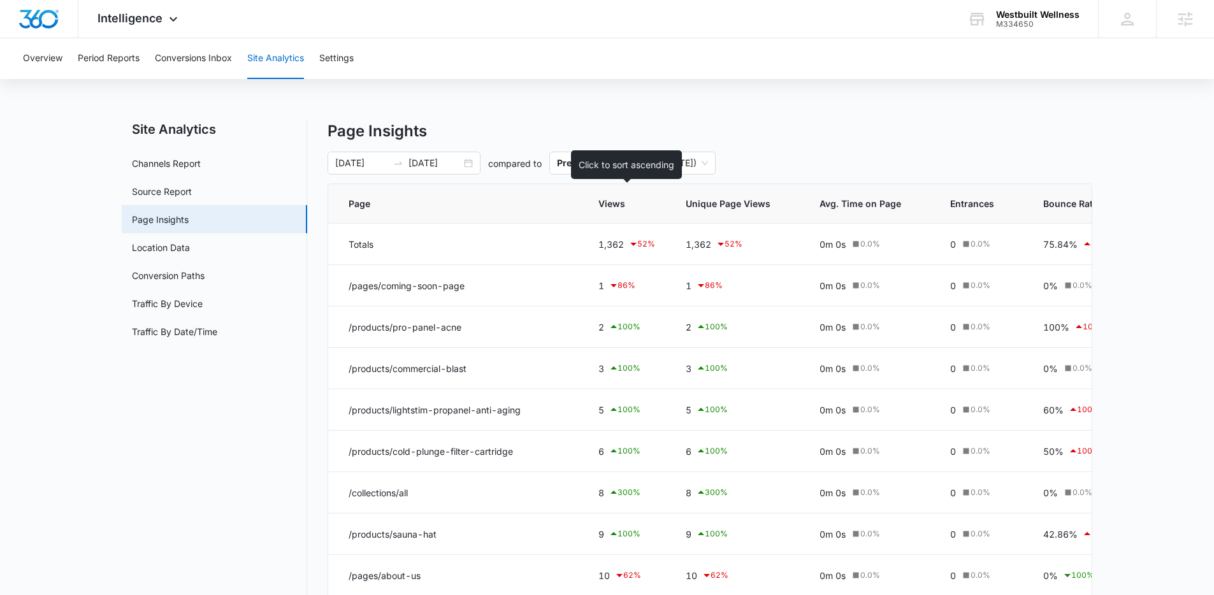
click at [617, 208] on span "Views" at bounding box center [618, 203] width 38 height 13
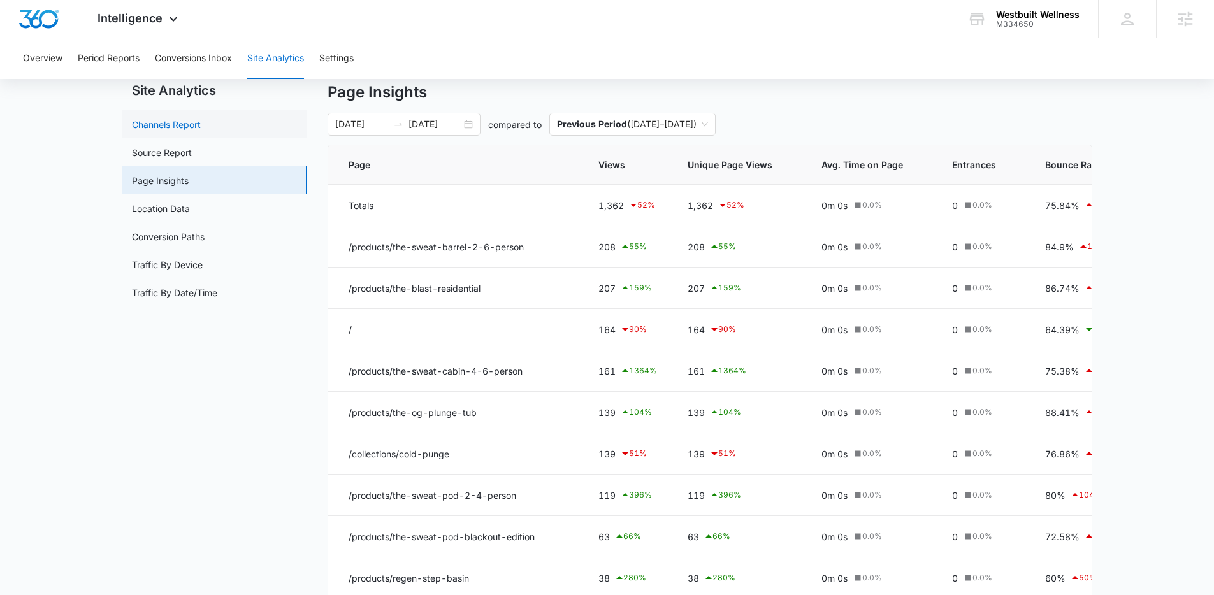
click at [186, 129] on link "Channels Report" at bounding box center [166, 124] width 69 height 13
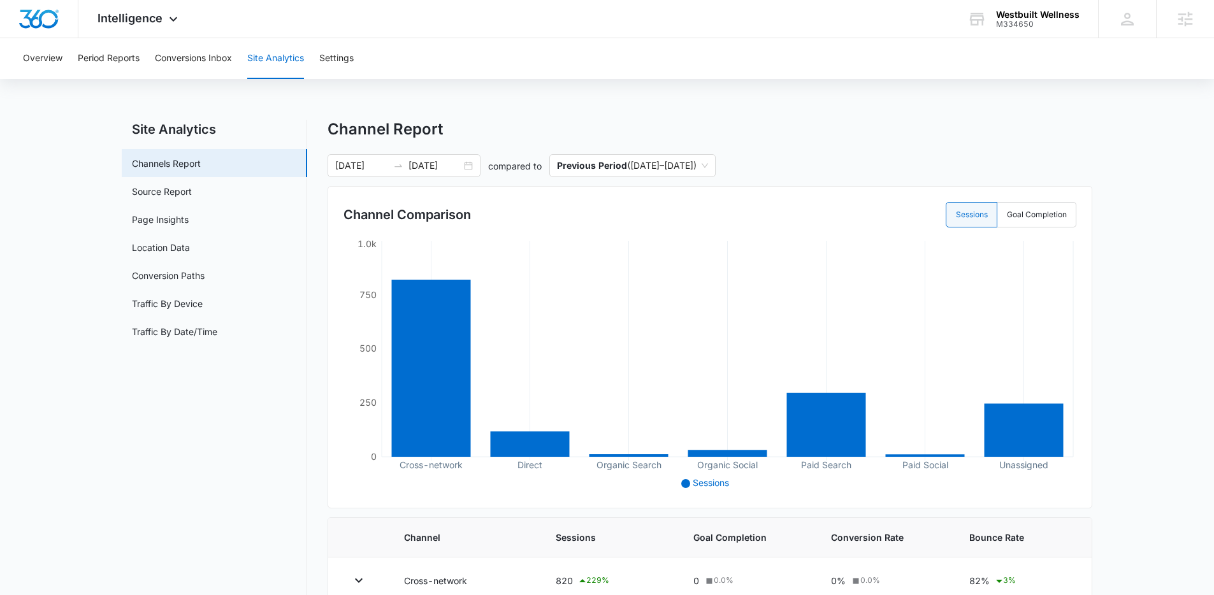
click at [245, 423] on nav "Site Analytics Channels Report Source Report Page Insights Location Data Conver…" at bounding box center [214, 504] width 185 height 768
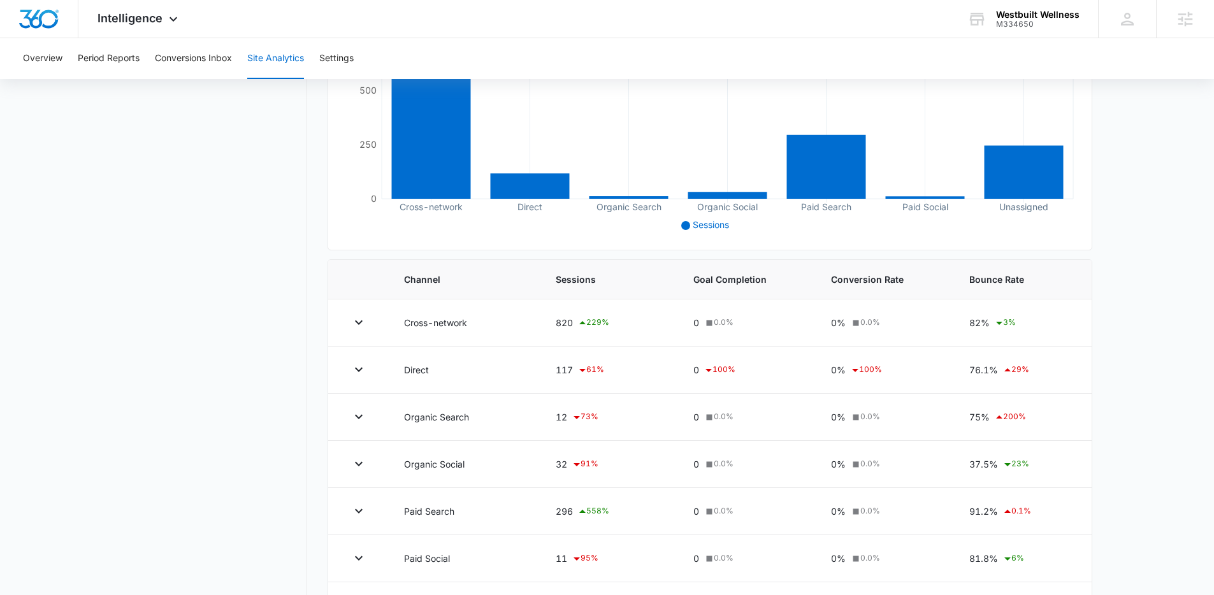
scroll to position [308, 0]
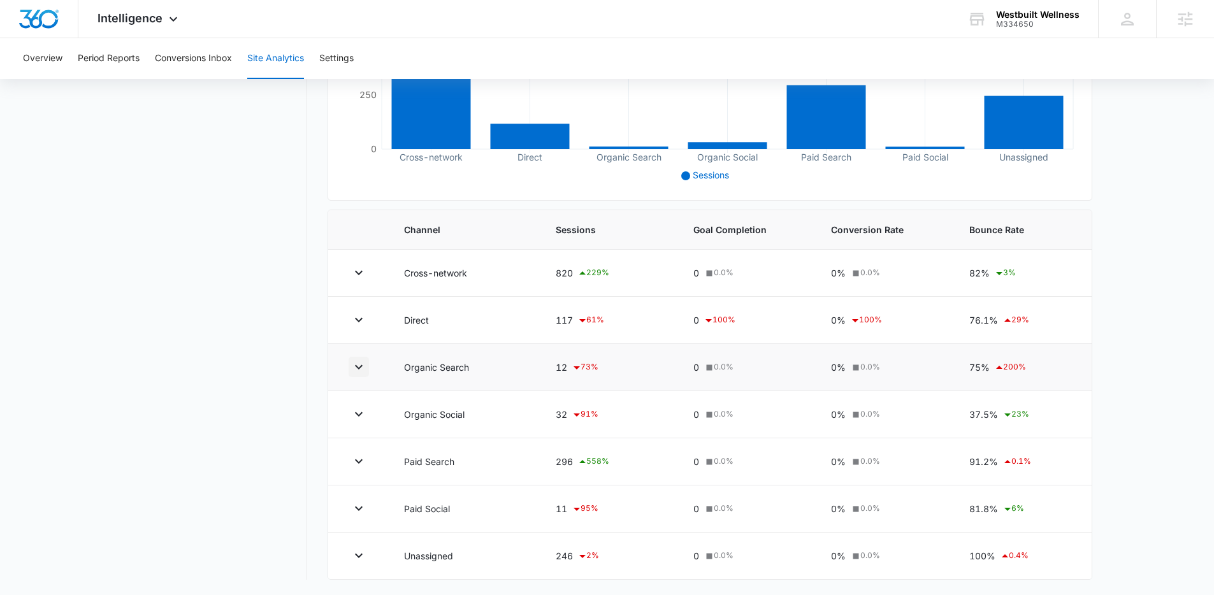
click at [354, 368] on icon "button" at bounding box center [358, 367] width 15 height 15
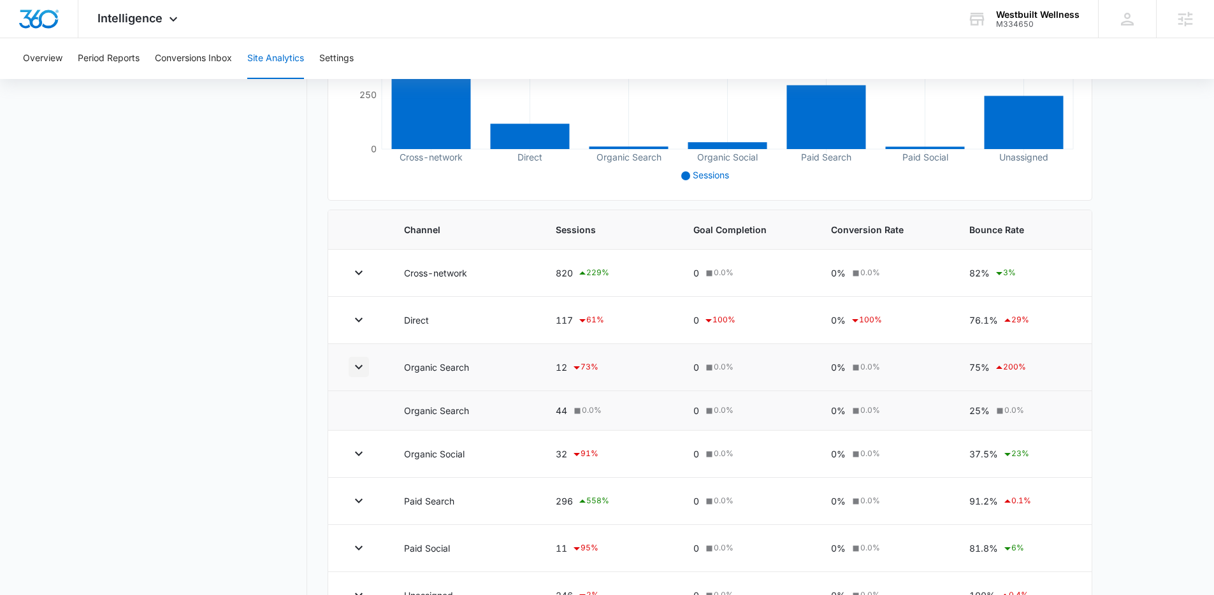
click at [354, 368] on icon "button" at bounding box center [358, 367] width 15 height 15
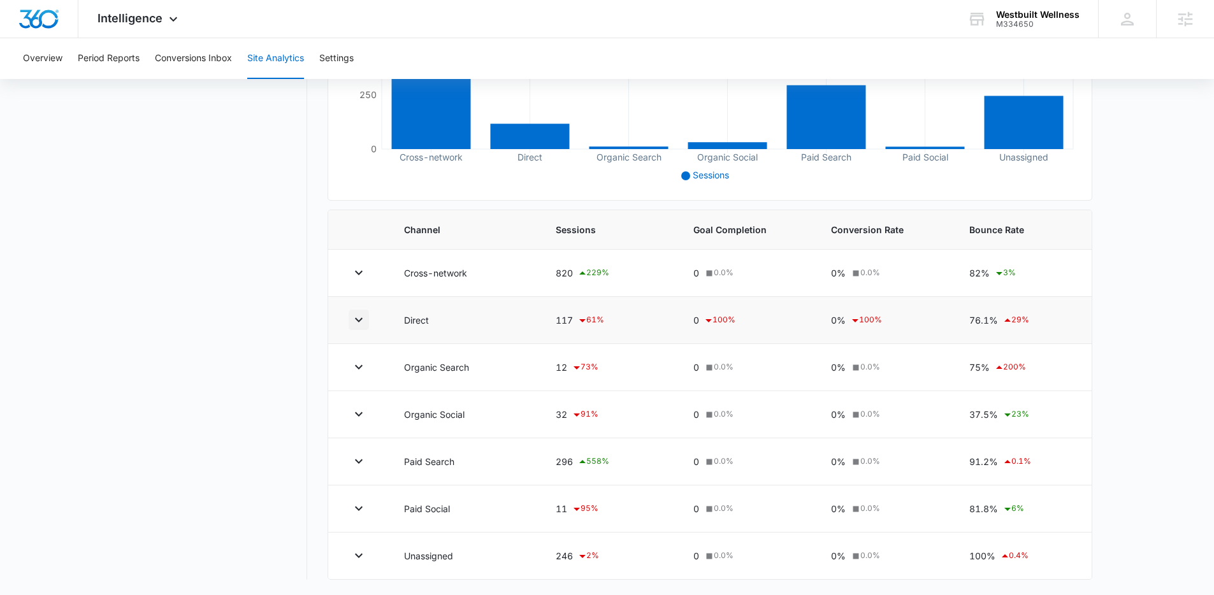
click at [355, 320] on icon "button" at bounding box center [358, 319] width 15 height 15
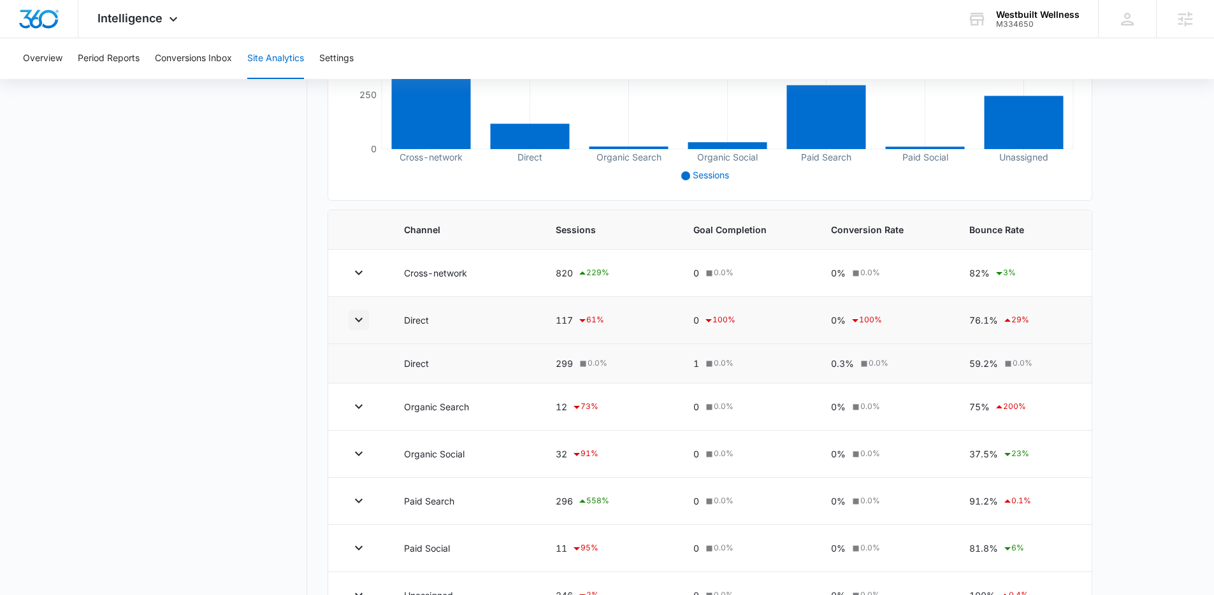
click at [355, 320] on icon "button" at bounding box center [358, 319] width 15 height 15
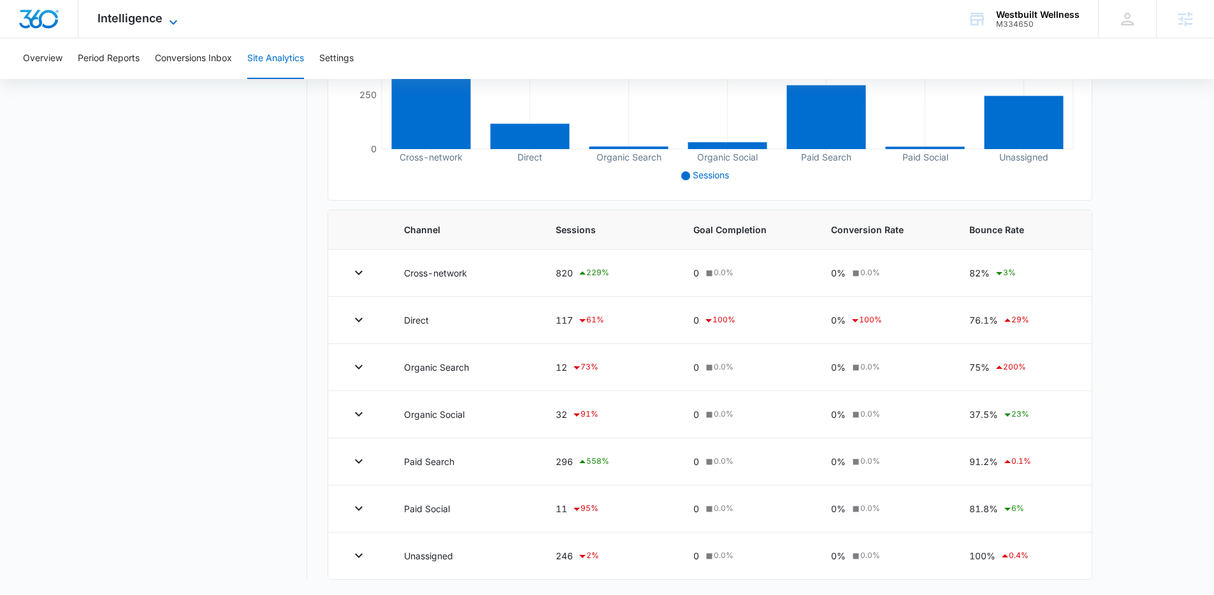
click at [157, 13] on span "Intelligence" at bounding box center [130, 17] width 65 height 13
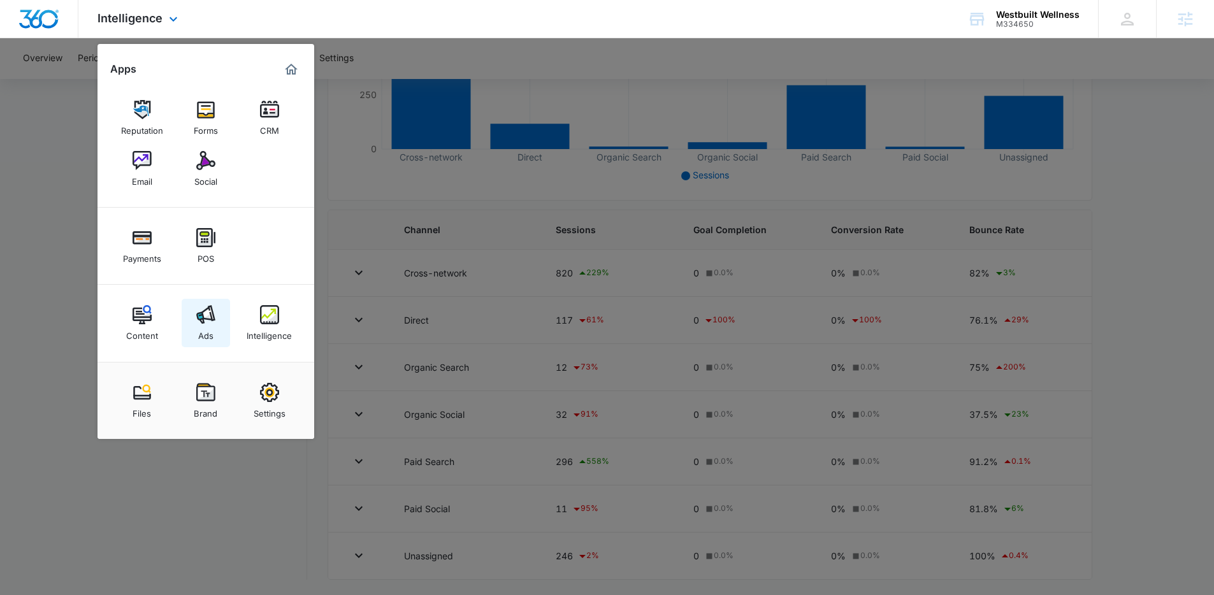
click at [221, 330] on link "Ads" at bounding box center [206, 323] width 48 height 48
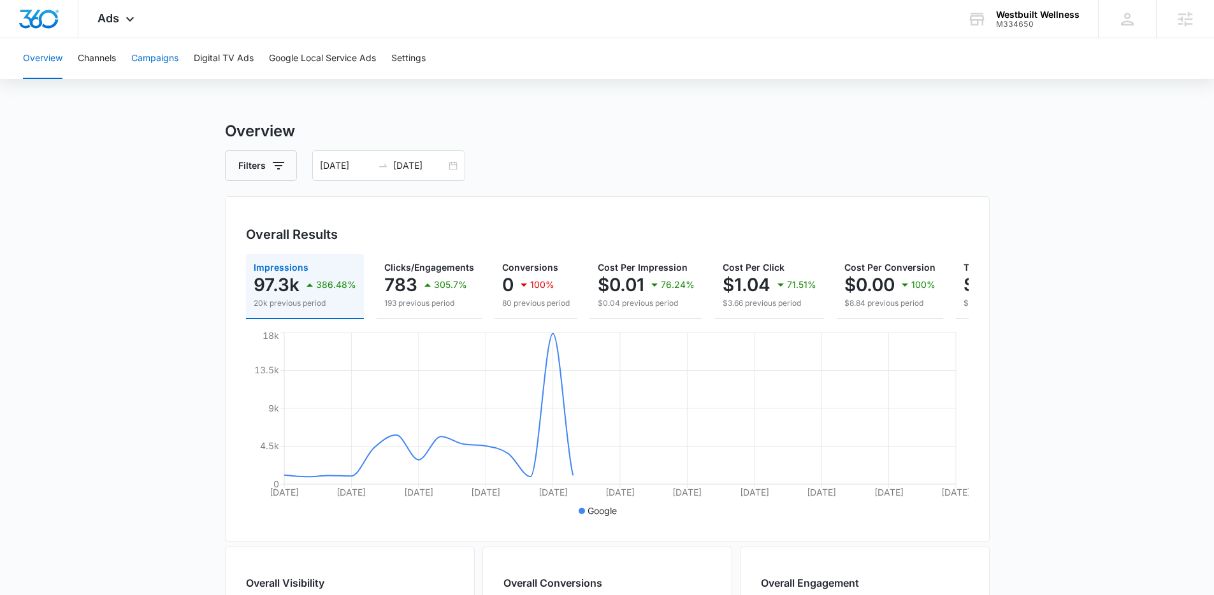
click at [170, 64] on button "Campaigns" at bounding box center [154, 58] width 47 height 41
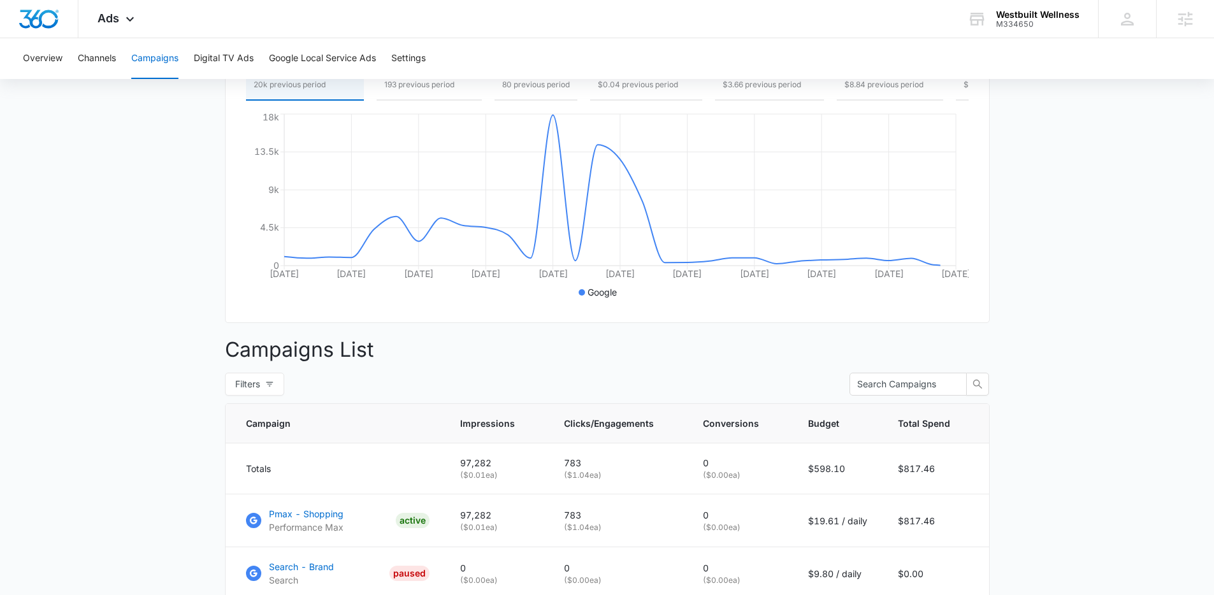
scroll to position [323, 0]
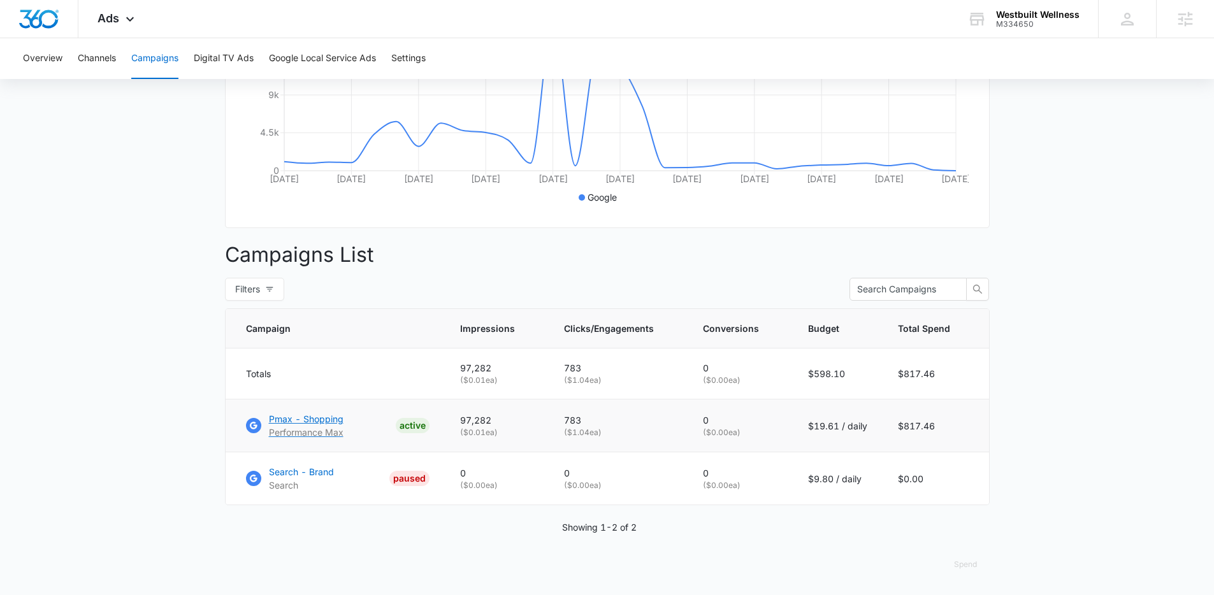
click at [291, 419] on p "Pmax - Shopping" at bounding box center [306, 418] width 75 height 13
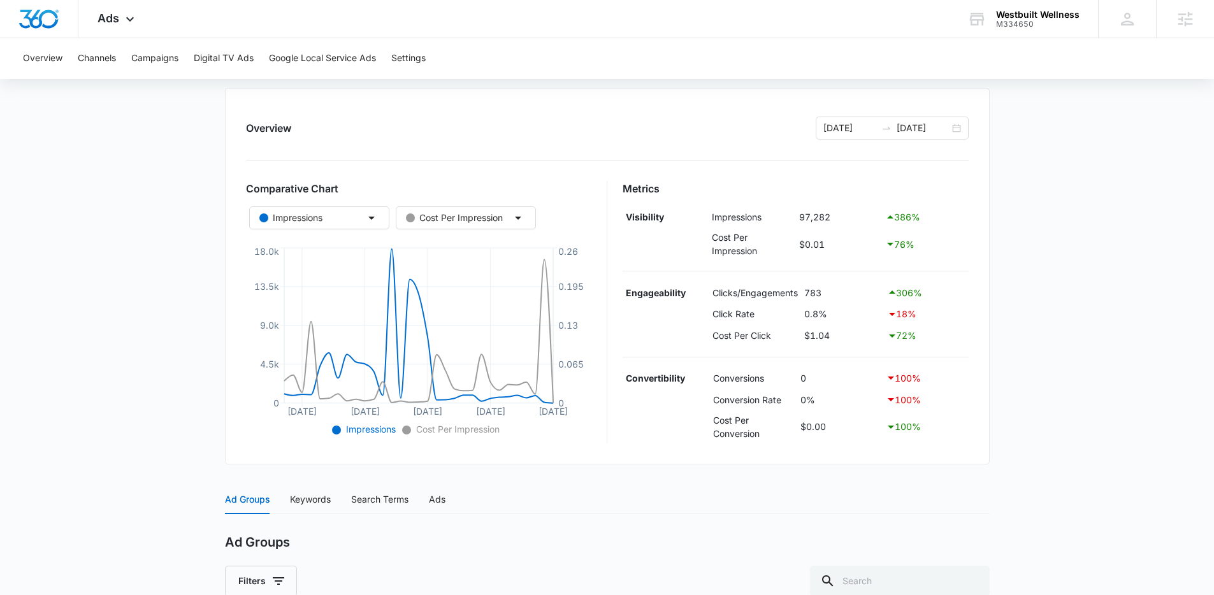
scroll to position [124, 0]
click at [170, 312] on main "Pmax - Shopping | Performance Max Active $19.61 daily , $817.46 Spent Overview …" at bounding box center [607, 400] width 1214 height 808
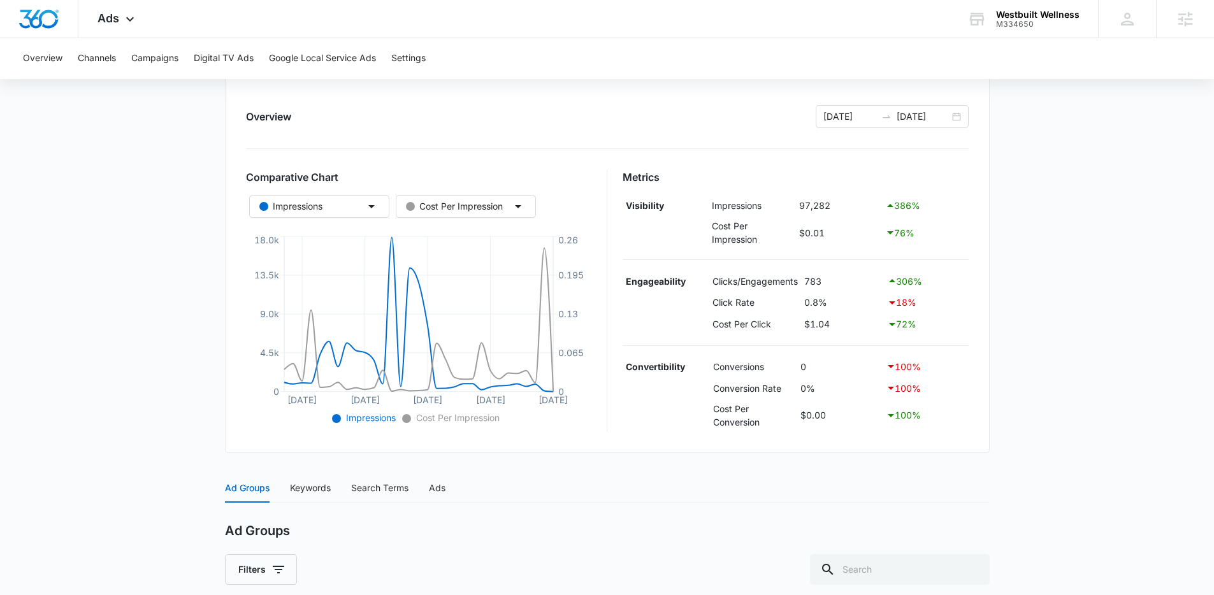
scroll to position [137, 0]
click at [53, 62] on button "Overview" at bounding box center [43, 58] width 40 height 41
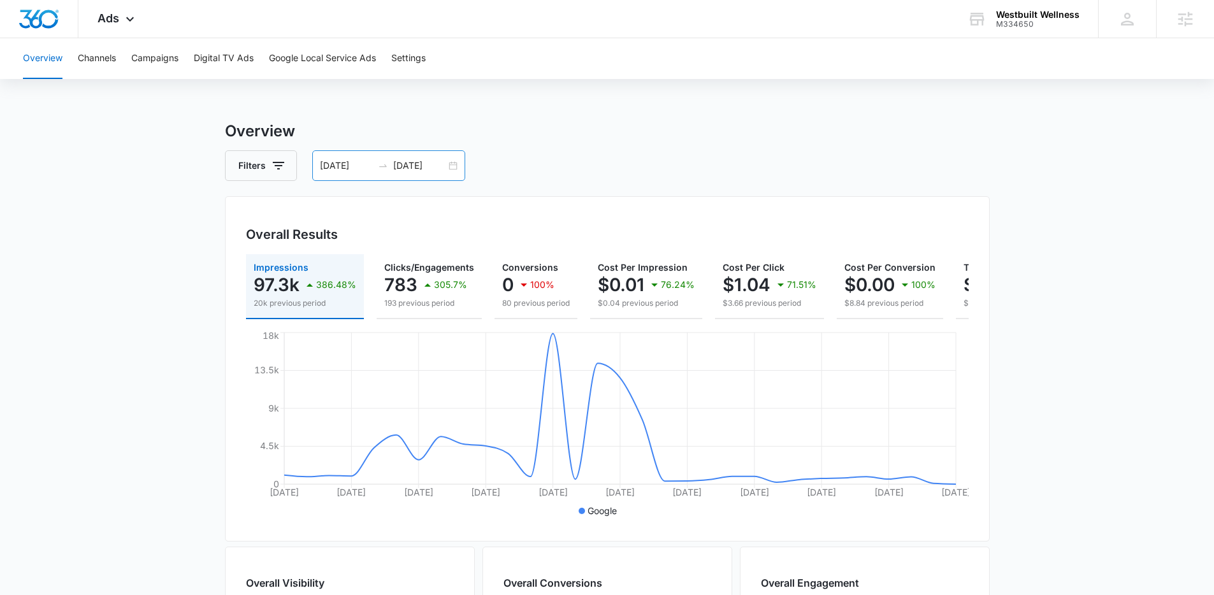
click at [358, 161] on input "[DATE]" at bounding box center [346, 166] width 53 height 14
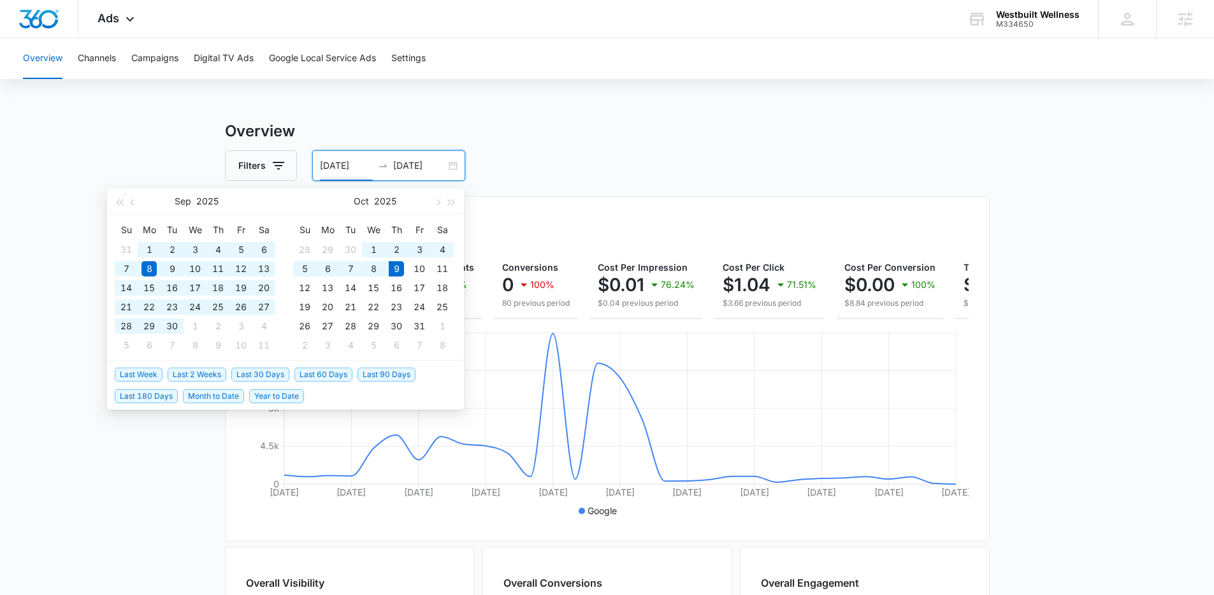
click at [316, 375] on span "Last 60 Days" at bounding box center [323, 375] width 58 height 14
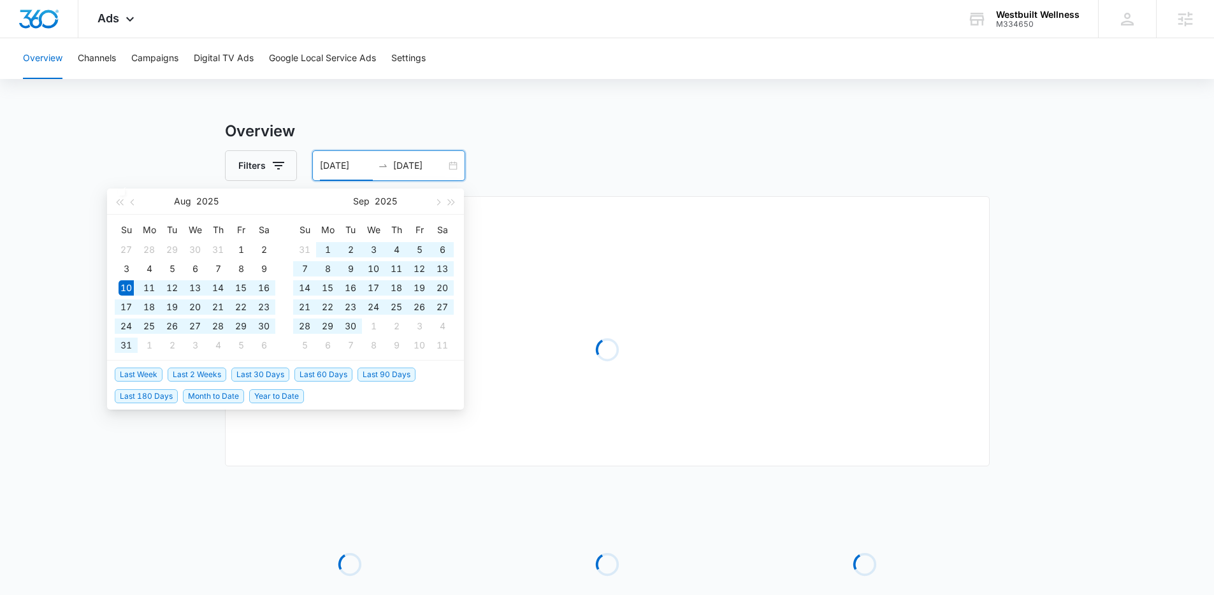
type input "[DATE]"
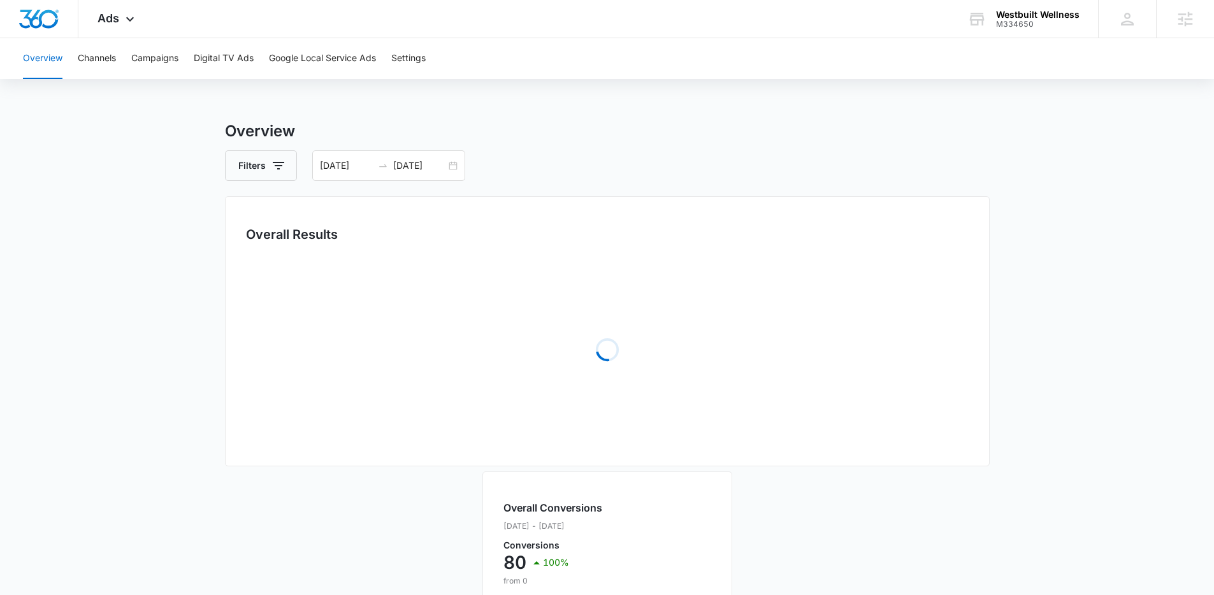
click at [130, 403] on main "Overview Filters [DATE] [DATE] Overall Results Loading Loading Overall Conversi…" at bounding box center [607, 540] width 1214 height 840
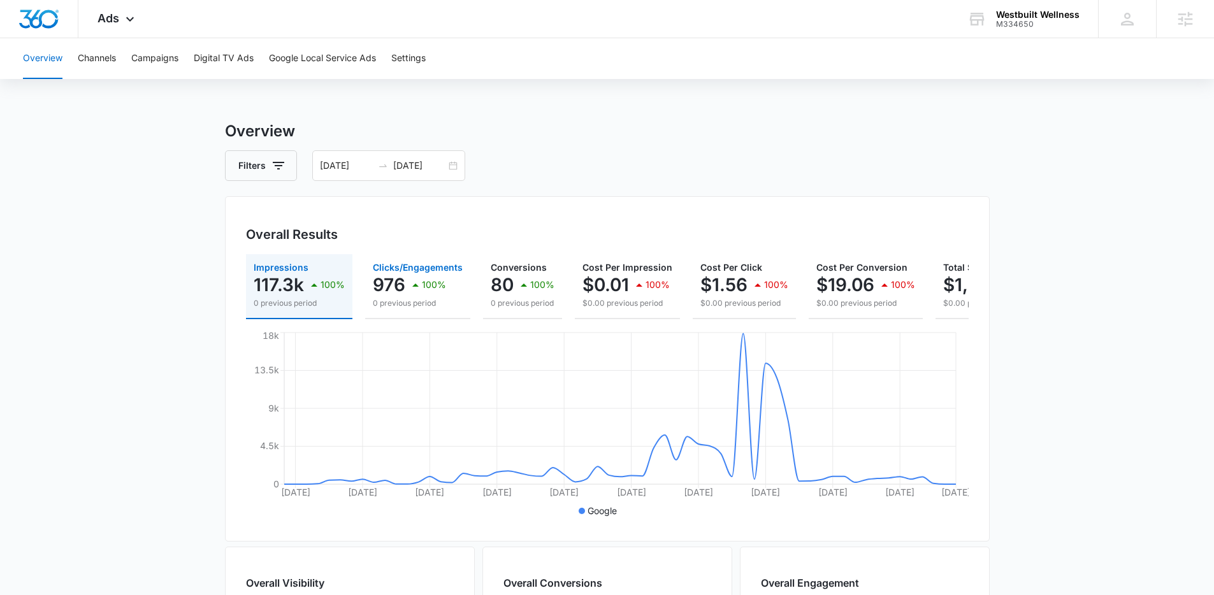
click at [386, 276] on p "976" at bounding box center [389, 285] width 33 height 20
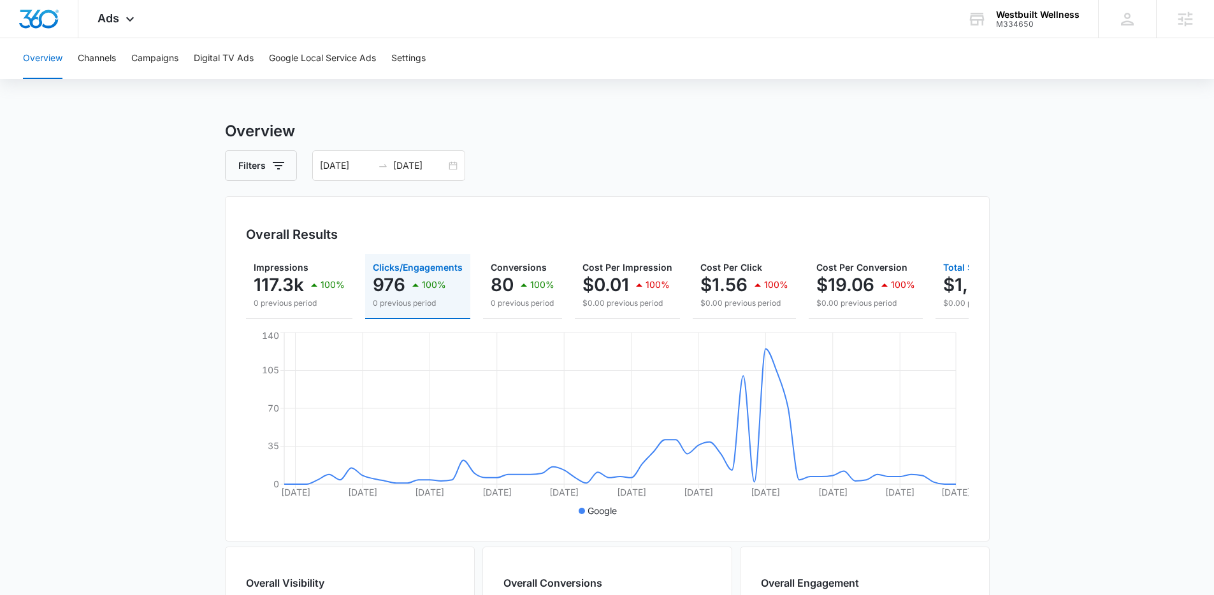
click at [943, 294] on p "$1,524.60" at bounding box center [986, 285] width 86 height 20
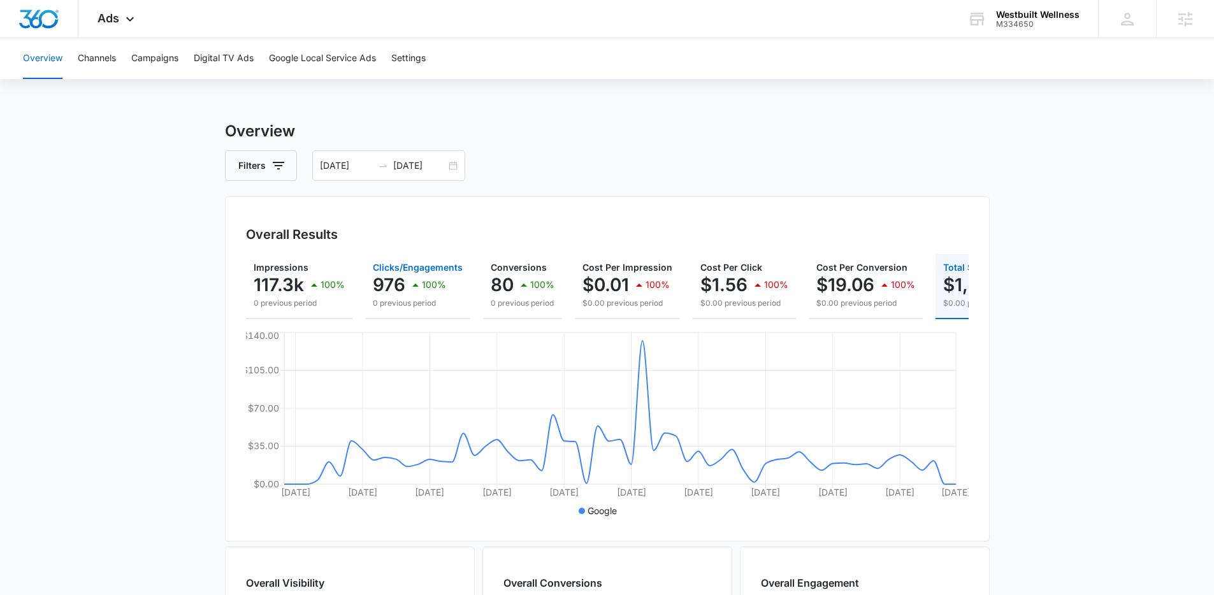
click at [409, 286] on icon "button" at bounding box center [415, 284] width 15 height 15
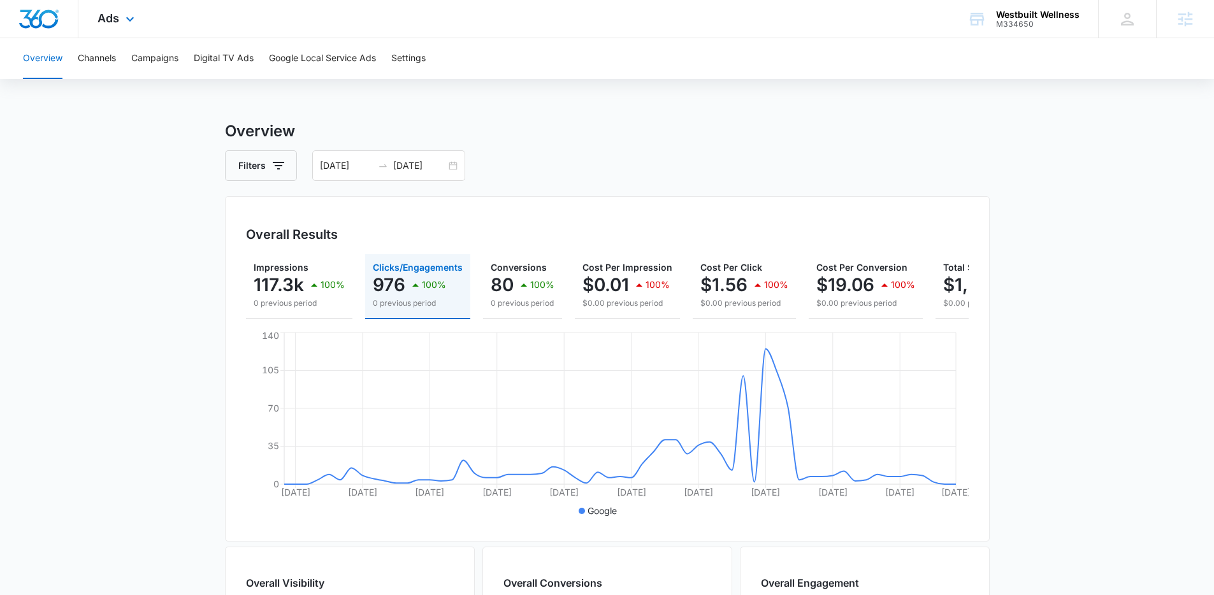
click at [133, 27] on div "Ads Apps Reputation Forms CRM Email Social Payments POS Content Ads Intelligenc…" at bounding box center [117, 19] width 78 height 38
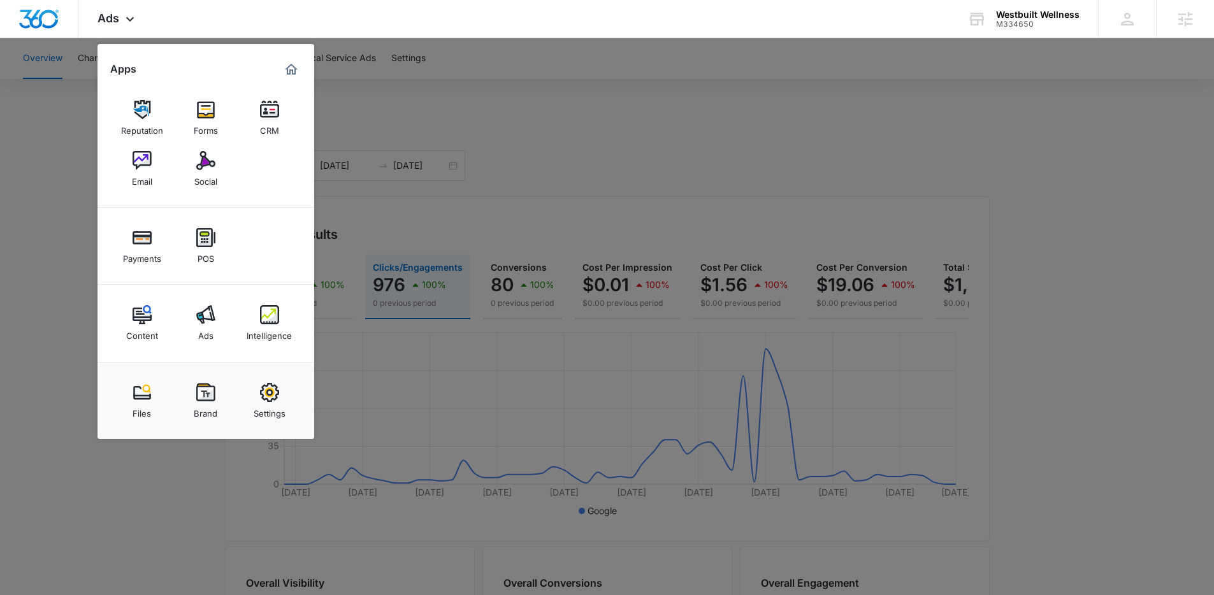
click at [519, 114] on div at bounding box center [607, 297] width 1214 height 595
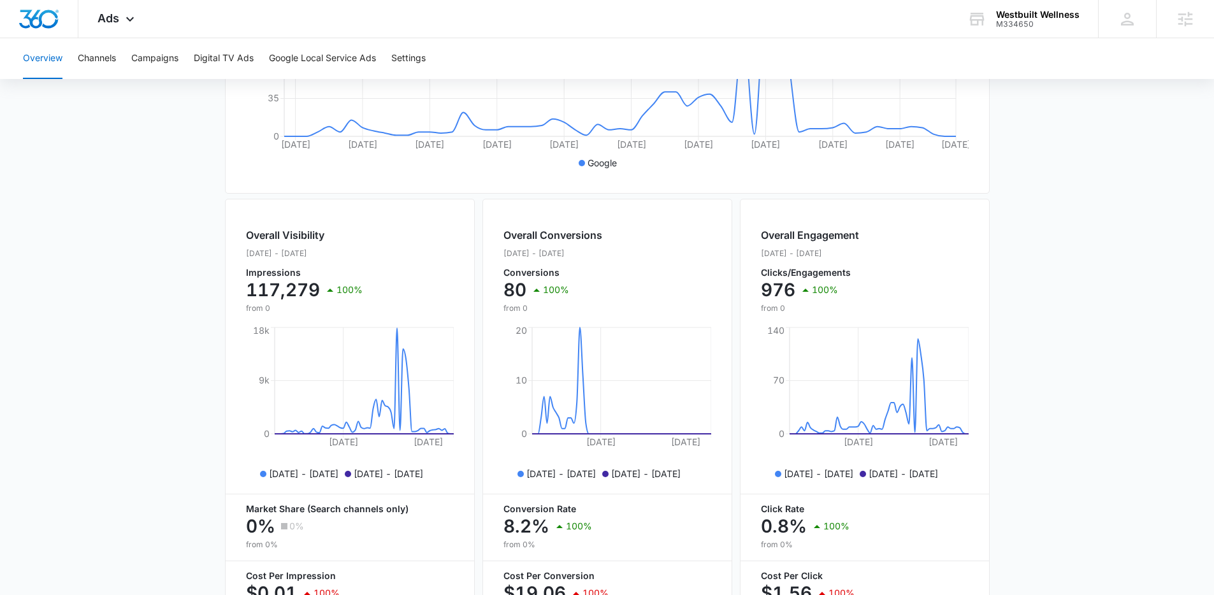
scroll to position [449, 0]
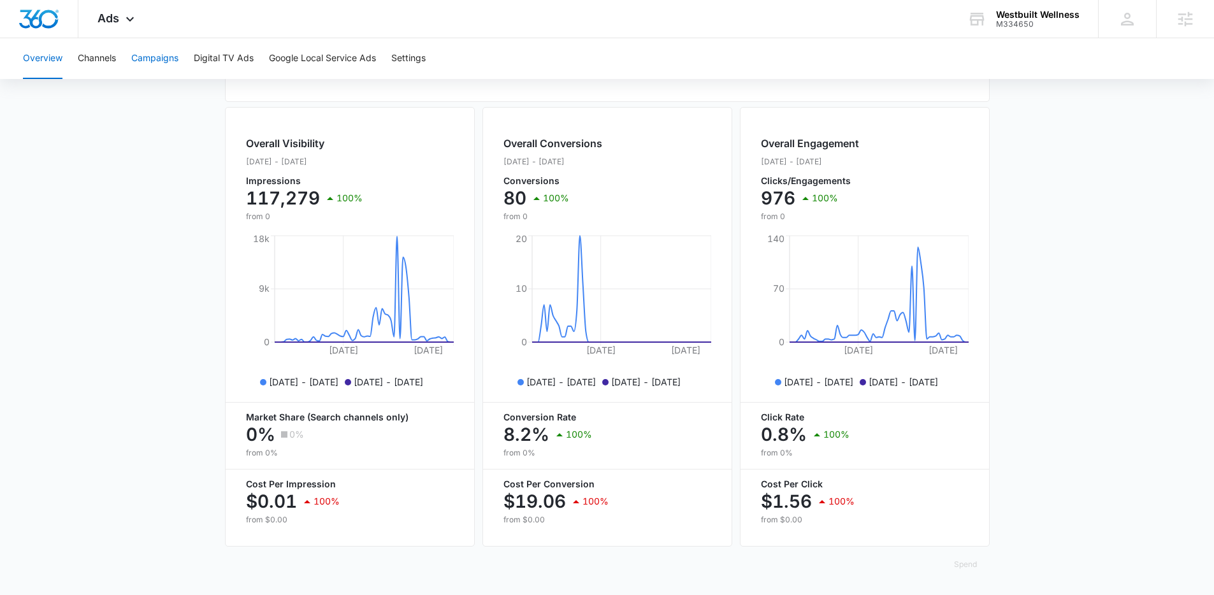
click at [149, 61] on button "Campaigns" at bounding box center [154, 58] width 47 height 41
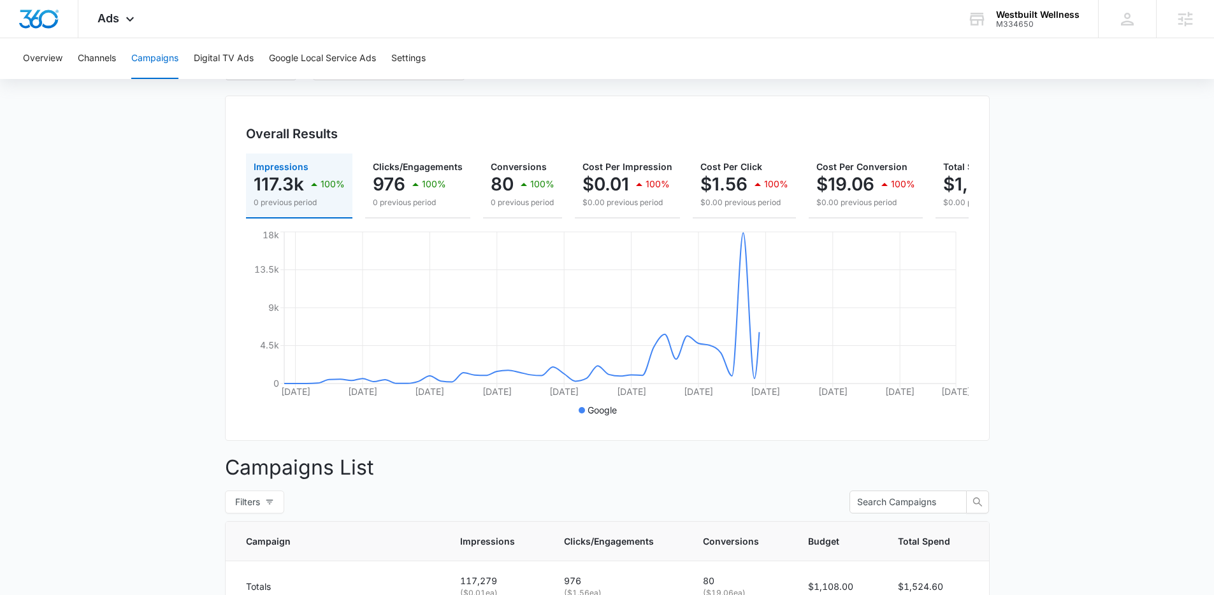
scroll to position [323, 0]
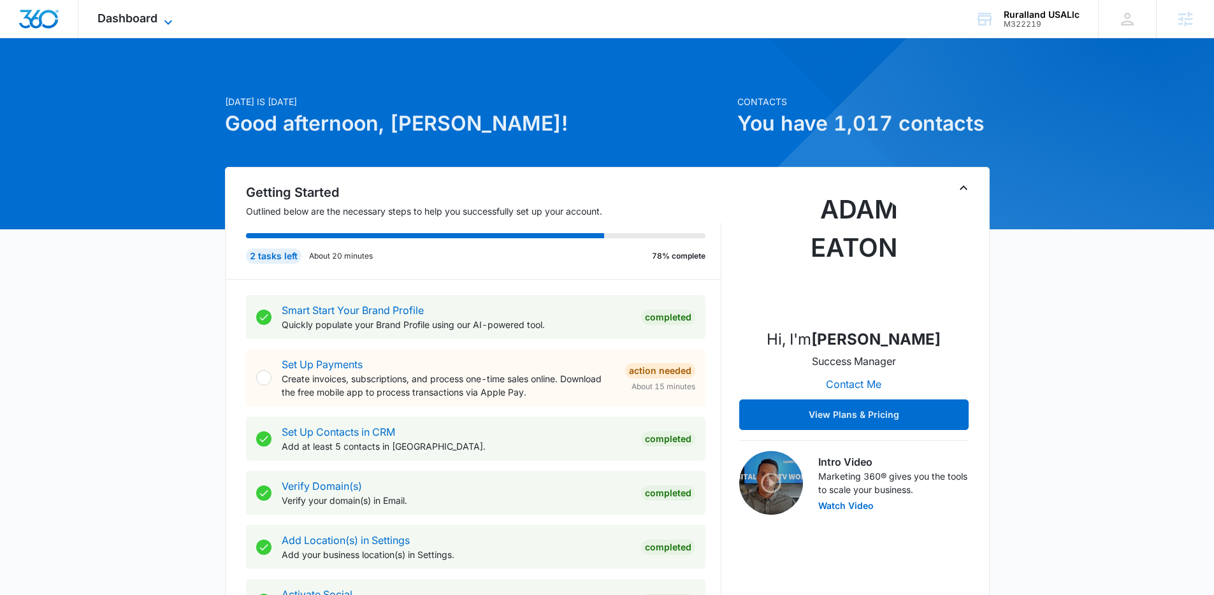
click at [143, 20] on span "Dashboard" at bounding box center [128, 17] width 60 height 13
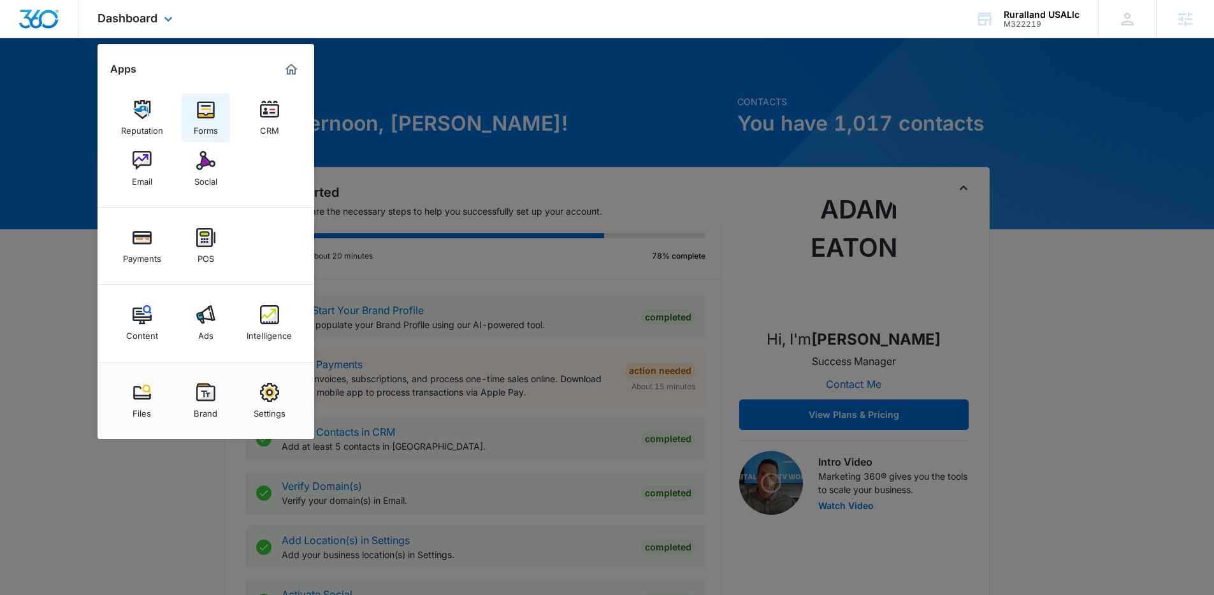
click at [183, 110] on link "Forms" at bounding box center [206, 118] width 48 height 48
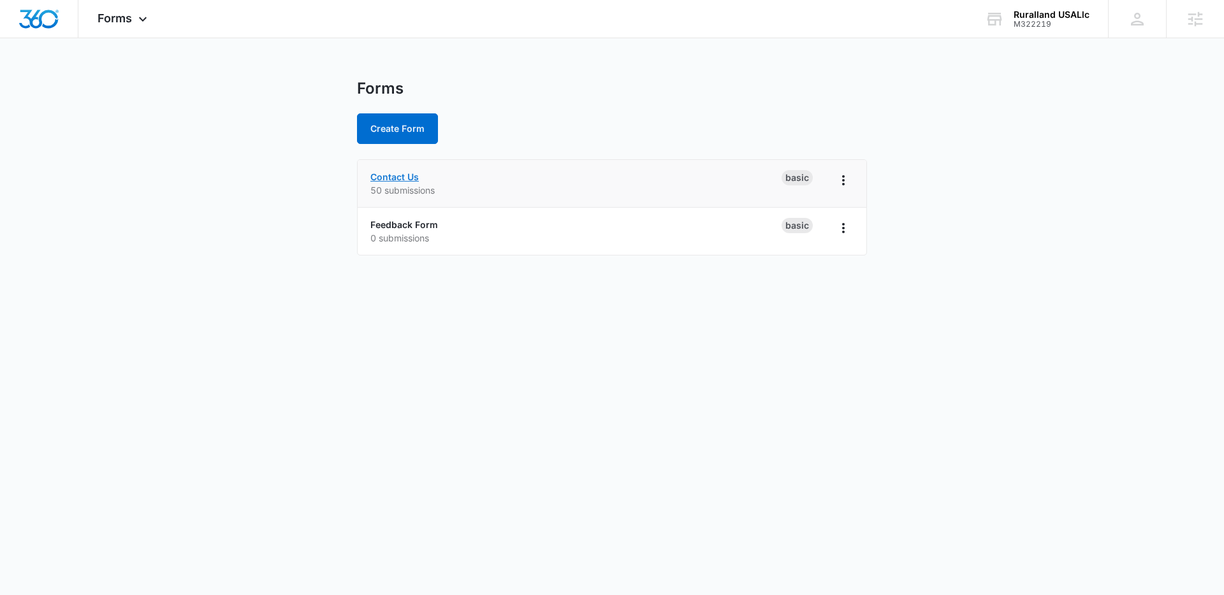
click at [405, 174] on link "Contact Us" at bounding box center [394, 176] width 48 height 11
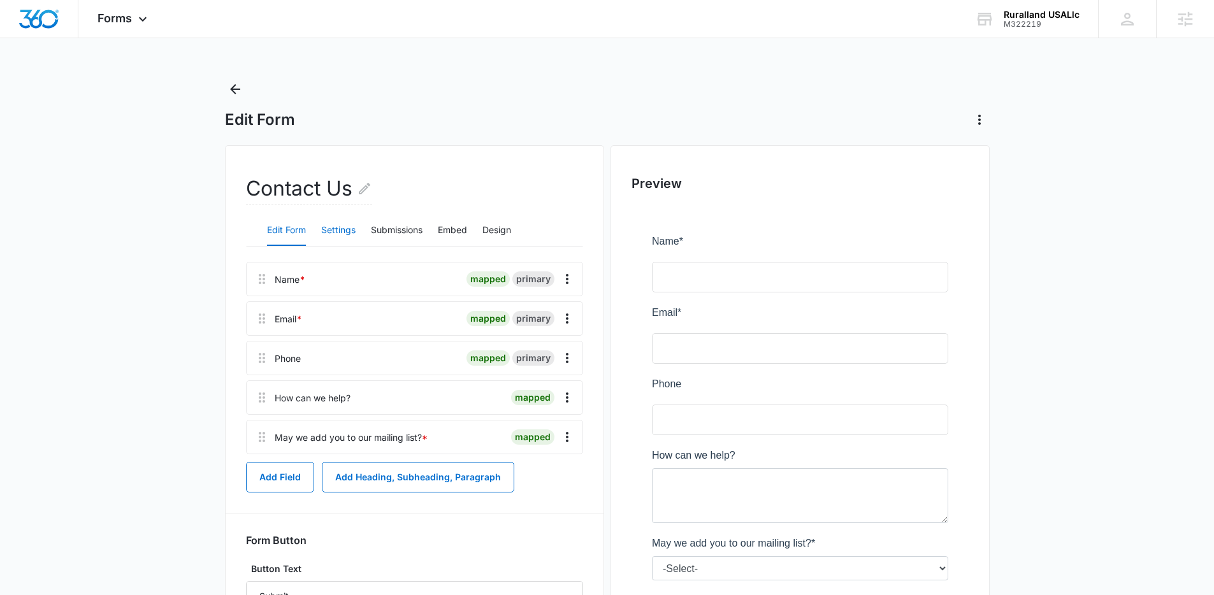
click at [331, 225] on button "Settings" at bounding box center [338, 230] width 34 height 31
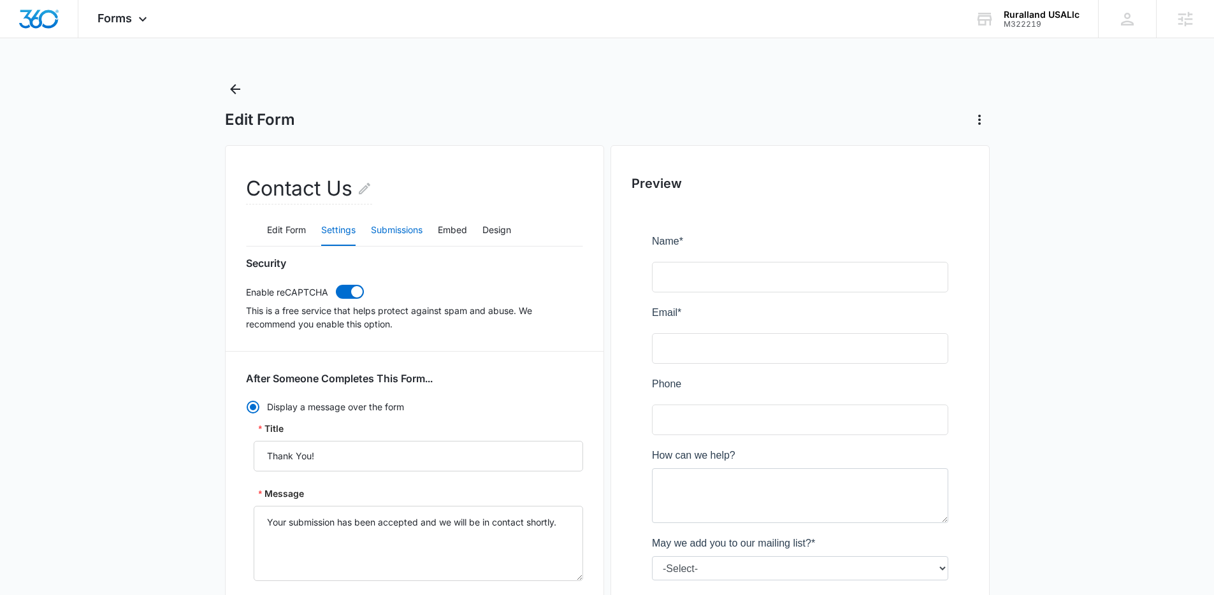
click at [387, 229] on button "Submissions" at bounding box center [397, 230] width 52 height 31
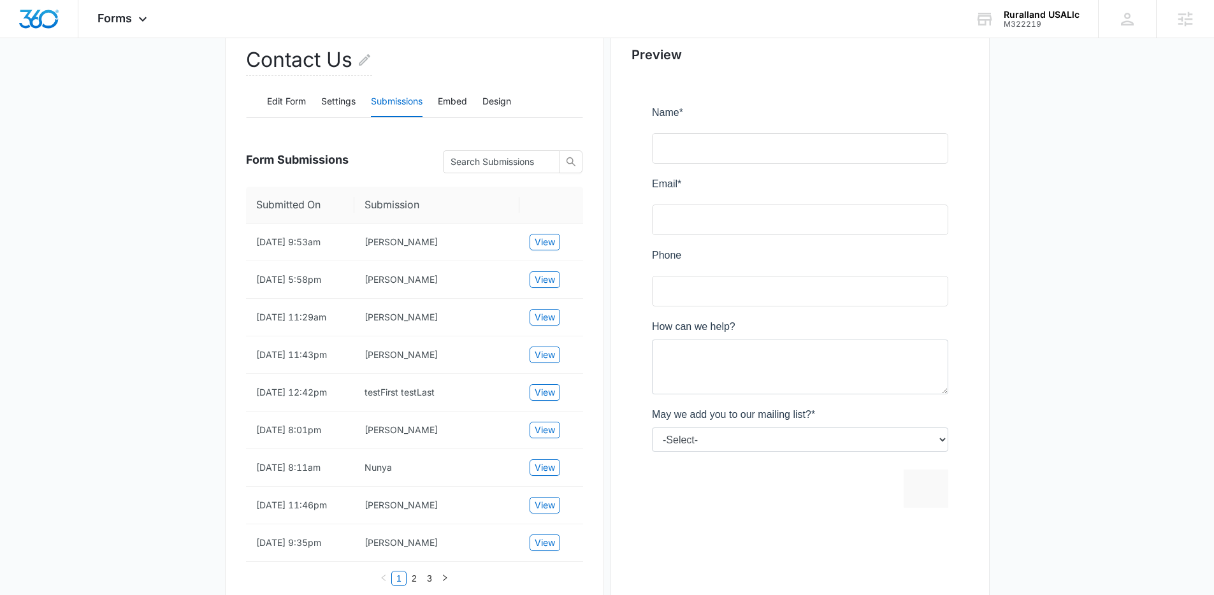
scroll to position [115, 0]
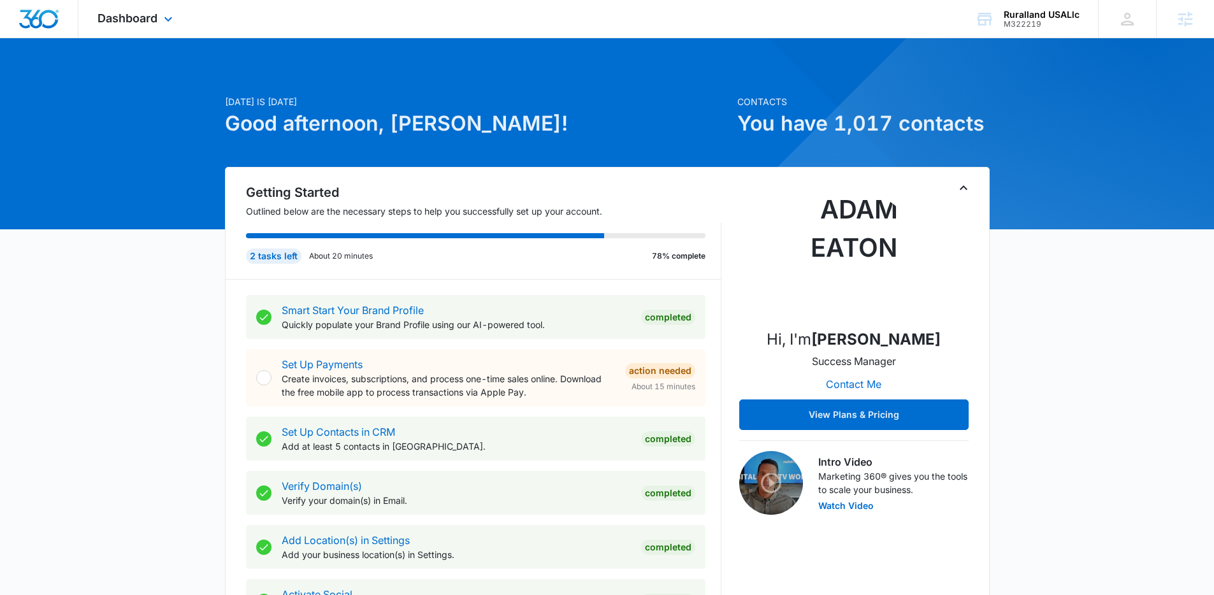
click at [163, 28] on div "Dashboard Apps Reputation Forms CRM Email Social Payments POS Content Ads Intel…" at bounding box center [136, 19] width 117 height 38
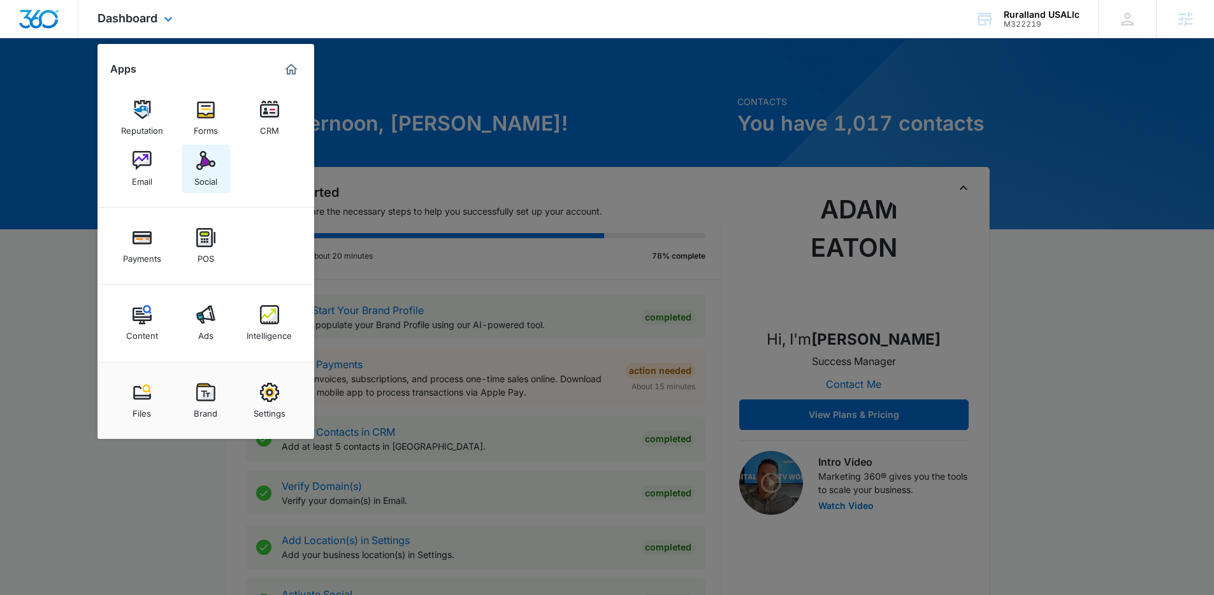
click at [203, 159] on img at bounding box center [205, 160] width 19 height 19
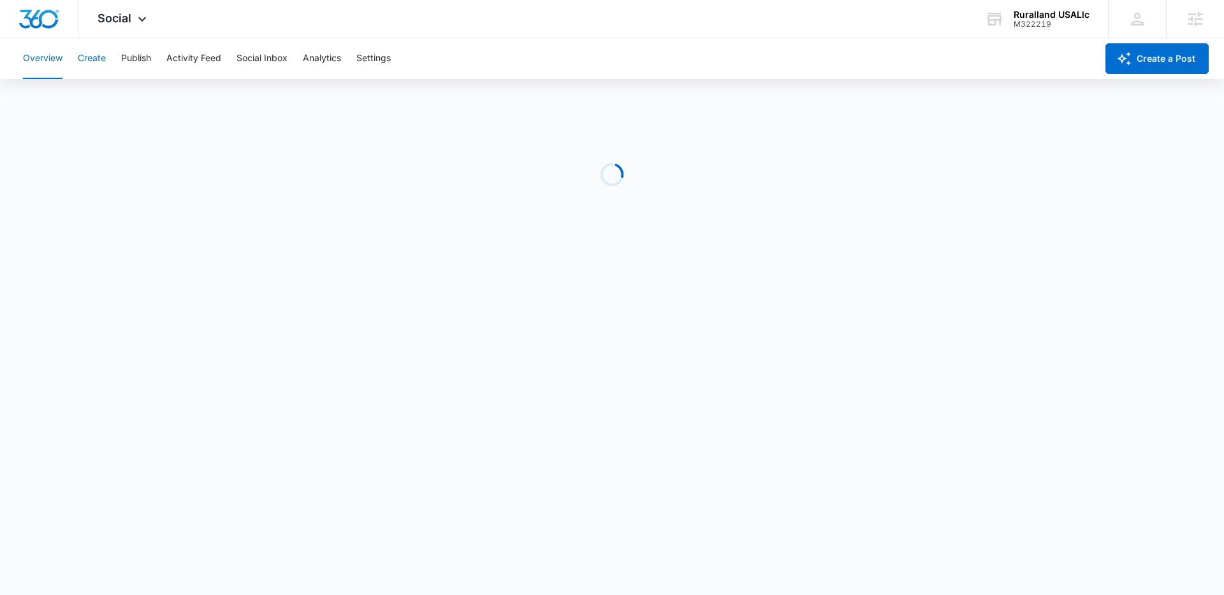
click at [91, 62] on button "Create" at bounding box center [92, 58] width 28 height 41
click at [92, 61] on button "Create" at bounding box center [92, 58] width 28 height 41
click at [132, 26] on div "Social Apps Reputation Forms CRM Email Social Payments POS Content Ads Intellig…" at bounding box center [123, 19] width 91 height 38
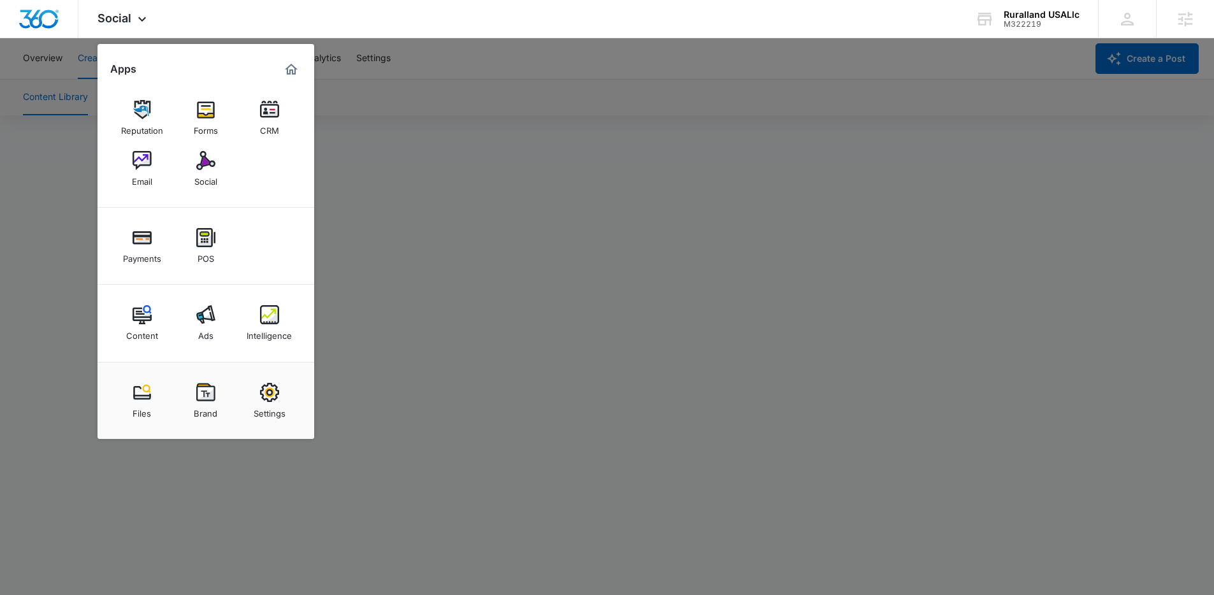
click at [45, 187] on div at bounding box center [607, 297] width 1214 height 595
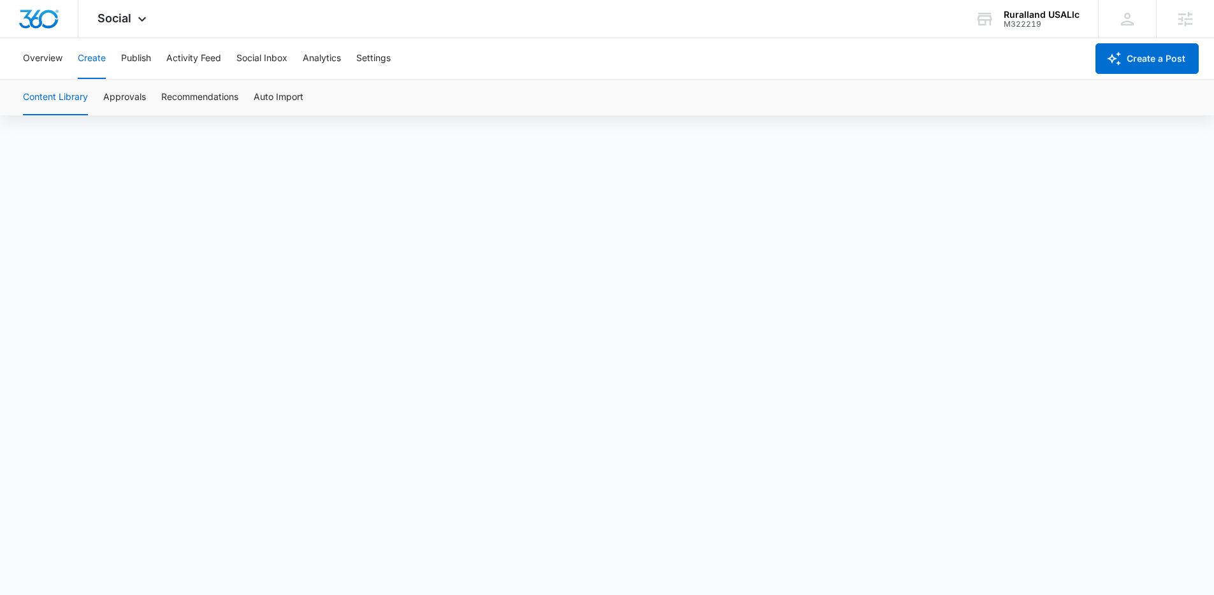
click at [87, 59] on button "Create" at bounding box center [92, 58] width 28 height 41
click at [98, 62] on button "Create" at bounding box center [92, 58] width 28 height 41
click at [110, 20] on span "Social" at bounding box center [115, 17] width 34 height 13
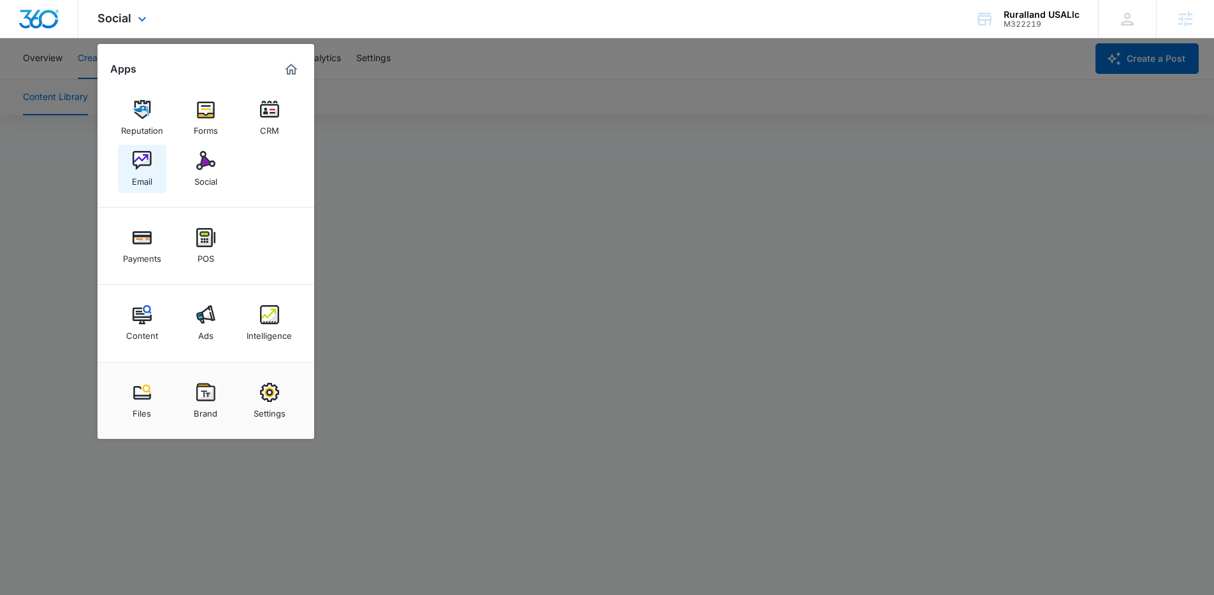
click at [138, 174] on div "Email" at bounding box center [142, 178] width 20 height 17
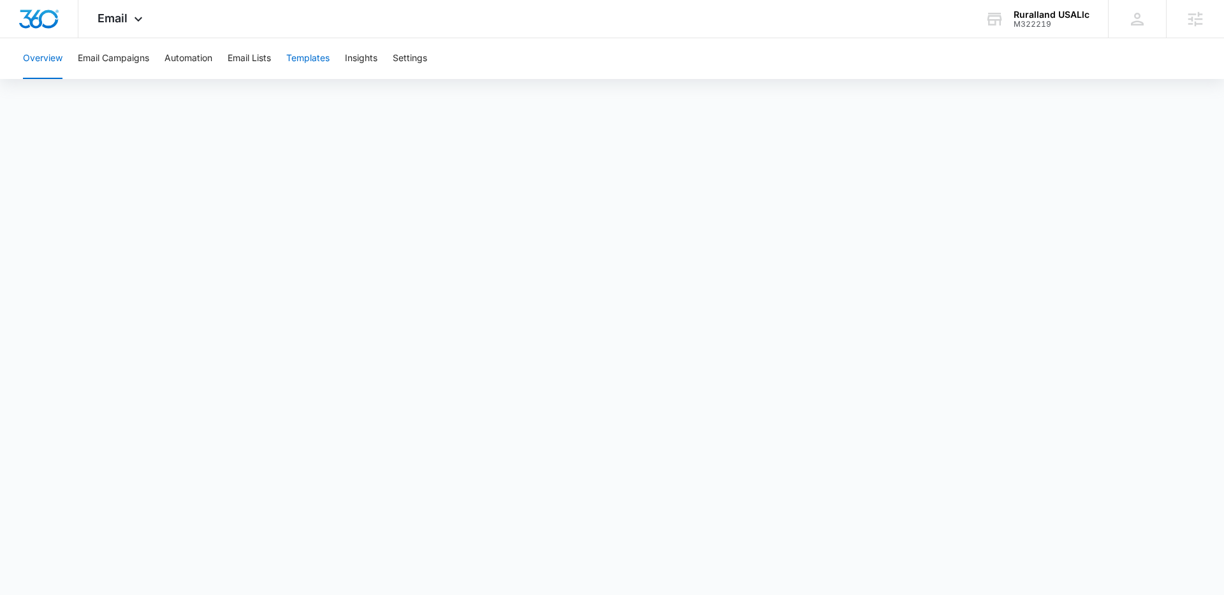
click at [296, 64] on button "Templates" at bounding box center [307, 58] width 43 height 41
click at [115, 54] on button "Email Campaigns" at bounding box center [113, 58] width 71 height 41
click at [50, 59] on button "Overview" at bounding box center [43, 58] width 40 height 41
click at [128, 65] on button "Email Campaigns" at bounding box center [113, 58] width 71 height 41
click at [301, 67] on button "Templates" at bounding box center [307, 58] width 43 height 41
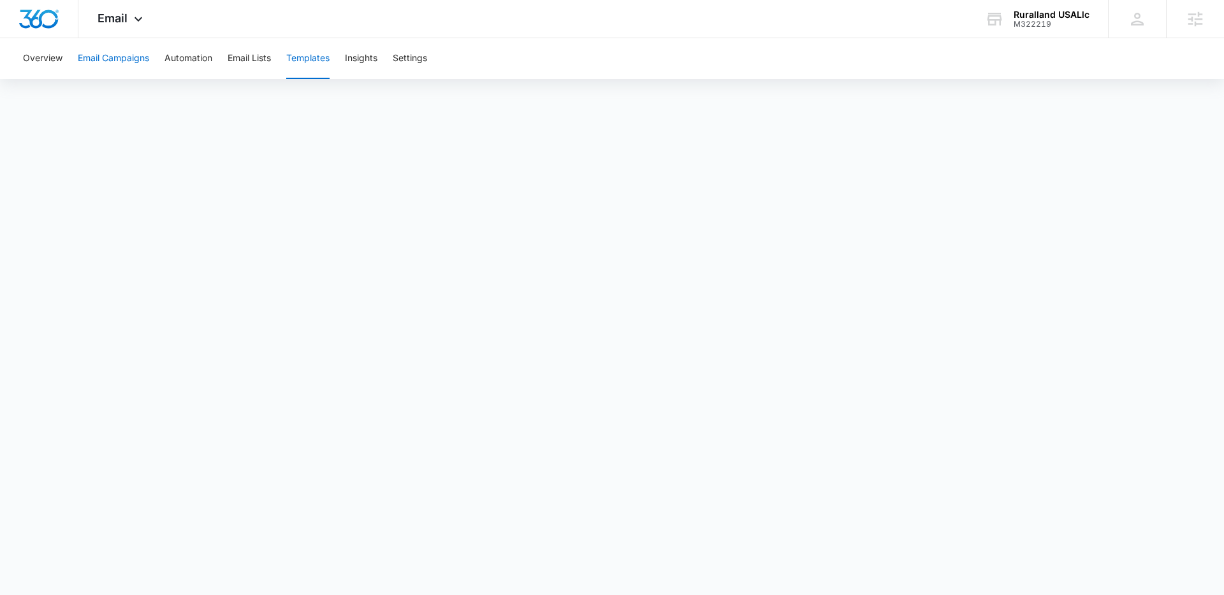
click at [142, 64] on button "Email Campaigns" at bounding box center [113, 58] width 71 height 41
click at [316, 57] on button "Templates" at bounding box center [307, 58] width 43 height 41
click at [131, 62] on button "Email Campaigns" at bounding box center [113, 58] width 71 height 41
click at [308, 58] on button "Templates" at bounding box center [307, 58] width 43 height 41
click at [309, 58] on button "Templates" at bounding box center [307, 58] width 43 height 41
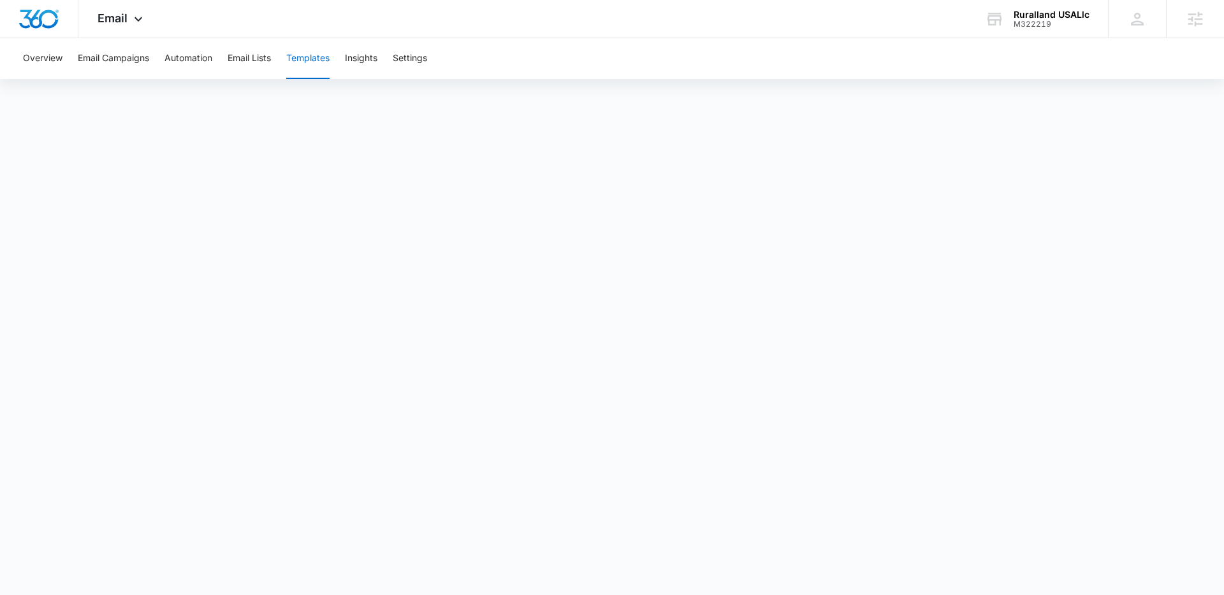
click at [309, 58] on button "Templates" at bounding box center [307, 58] width 43 height 41
click at [302, 61] on button "Templates" at bounding box center [307, 58] width 43 height 41
click at [316, 55] on button "Templates" at bounding box center [307, 58] width 43 height 41
click at [249, 66] on button "Email Lists" at bounding box center [249, 58] width 43 height 41
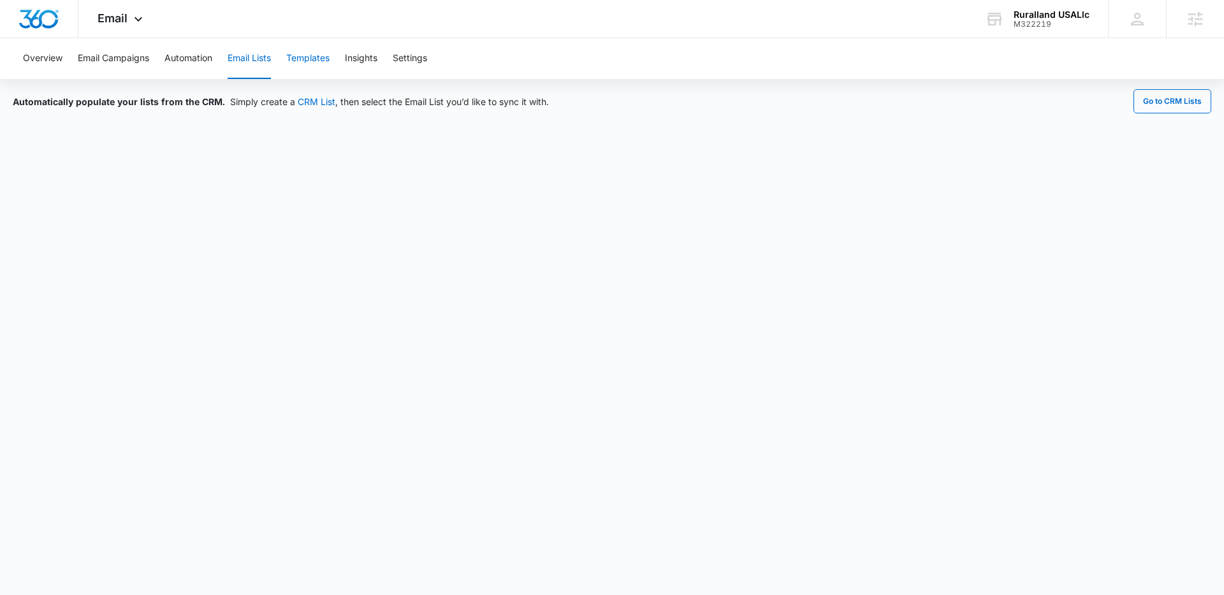
click at [306, 62] on button "Templates" at bounding box center [307, 58] width 43 height 41
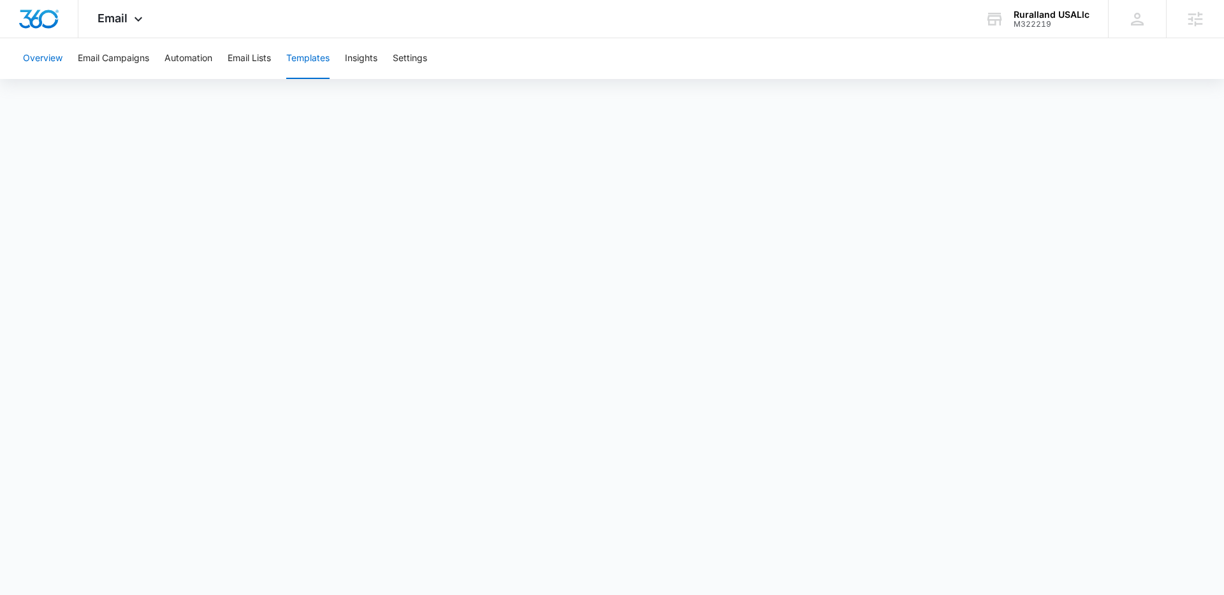
click at [43, 54] on button "Overview" at bounding box center [43, 58] width 40 height 41
click at [303, 58] on button "Templates" at bounding box center [307, 58] width 43 height 41
click at [50, 64] on button "Overview" at bounding box center [43, 58] width 40 height 41
click at [304, 60] on button "Templates" at bounding box center [307, 58] width 43 height 41
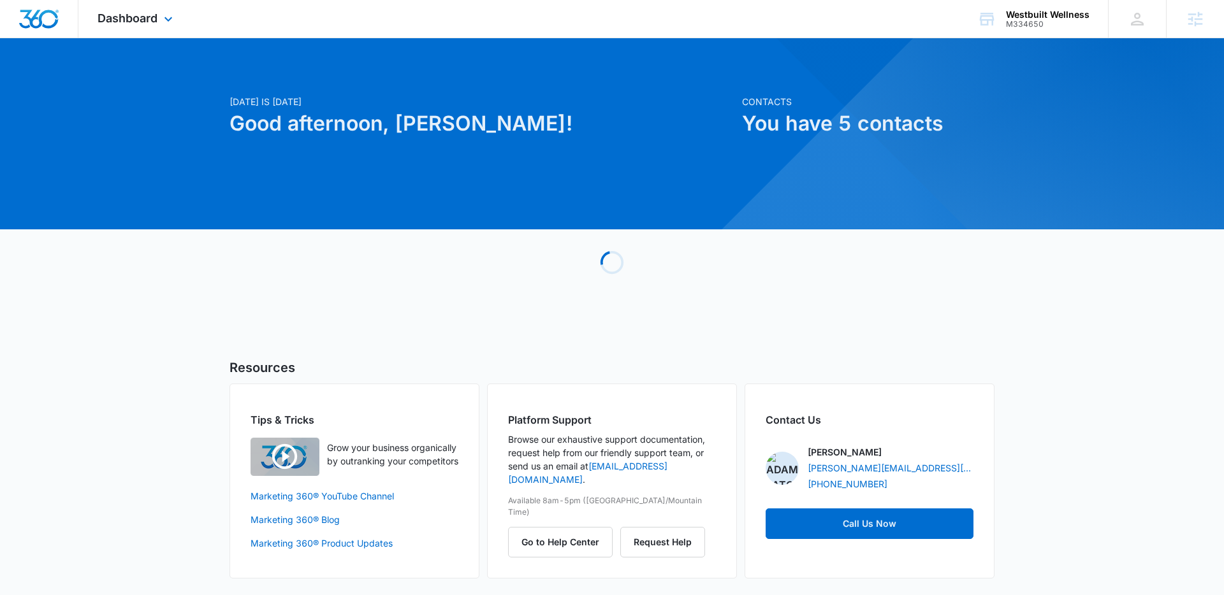
click at [157, 25] on div "Dashboard Apps Reputation Forms CRM Email Social Payments POS Content Ads Intel…" at bounding box center [136, 19] width 117 height 38
